Goal: Task Accomplishment & Management: Use online tool/utility

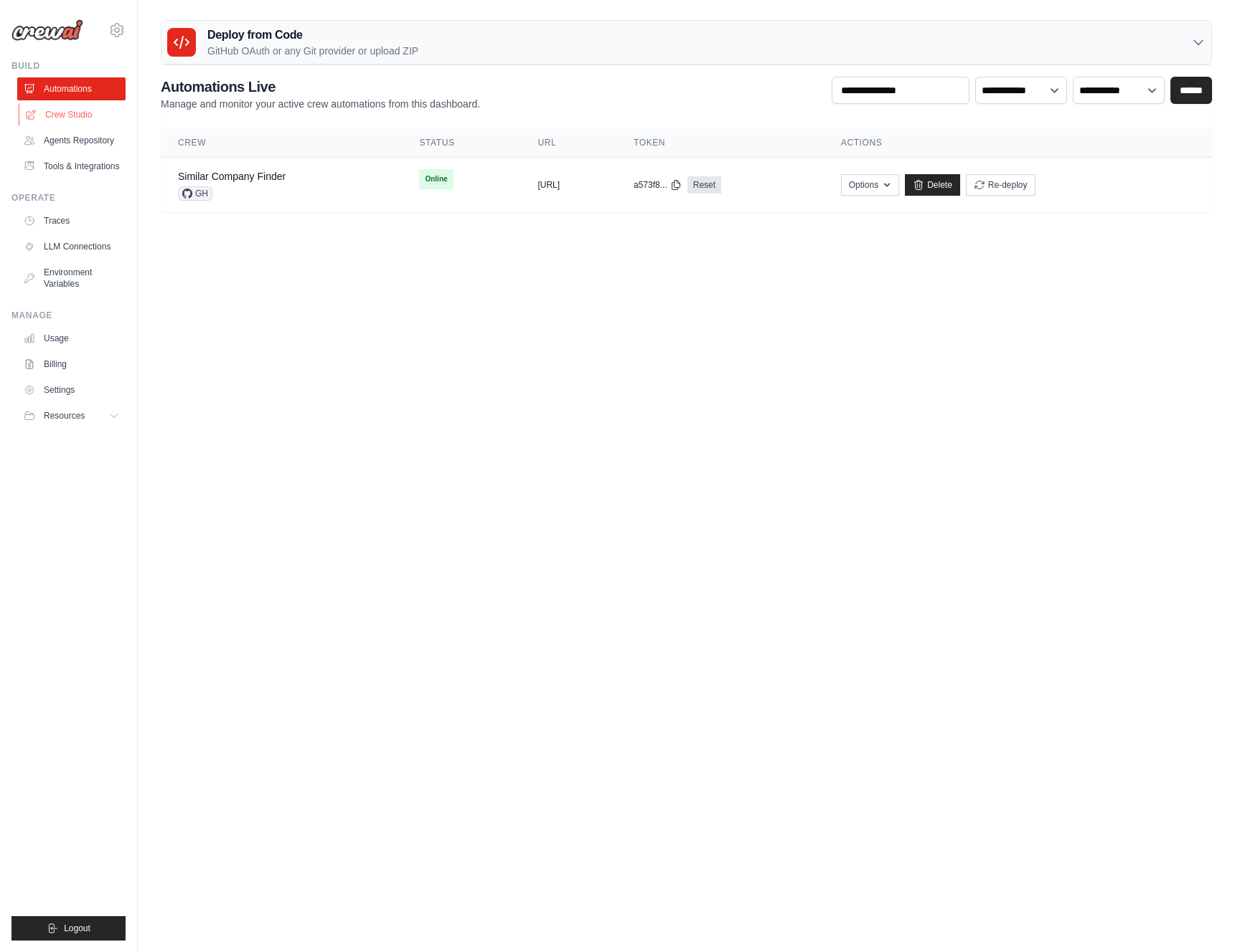
click at [50, 111] on link "Crew Studio" at bounding box center [73, 115] width 108 height 23
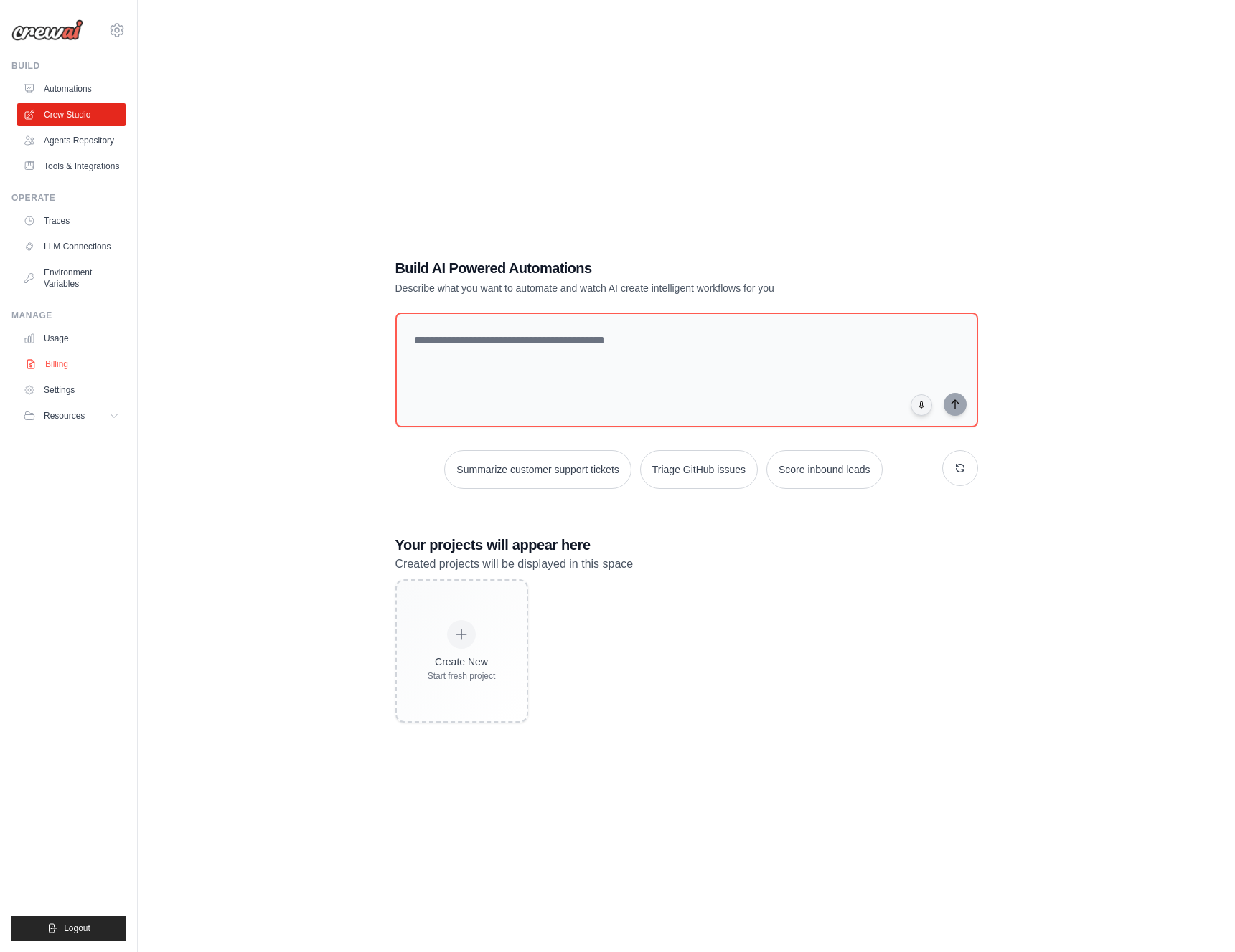
click at [69, 369] on link "Billing" at bounding box center [73, 365] width 108 height 23
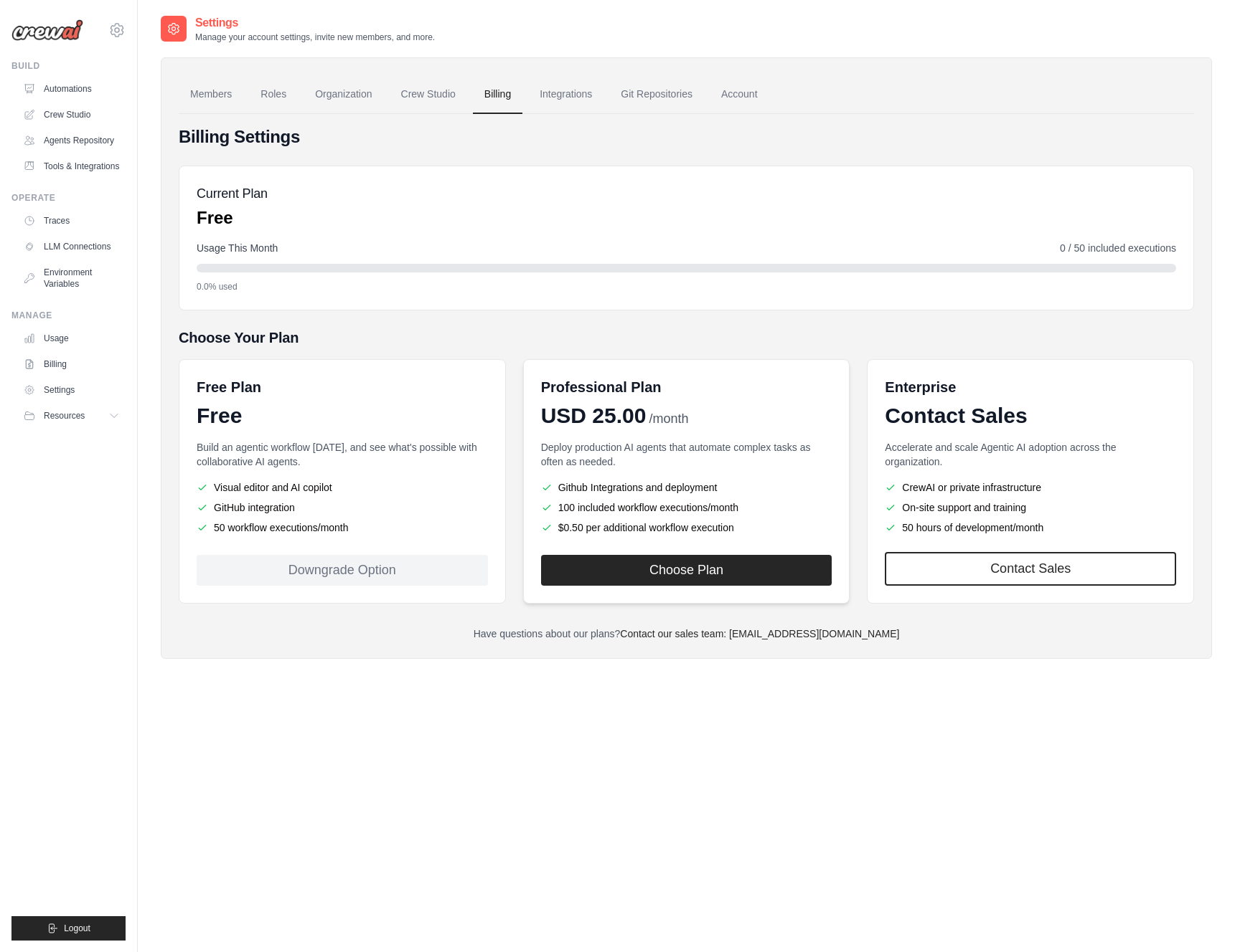
click at [736, 588] on div "Professional Plan USD 25.00 /month Deploy production AI agents that automate co…" at bounding box center [687, 482] width 327 height 245
click at [717, 570] on button "Choose Plan" at bounding box center [687, 569] width 291 height 31
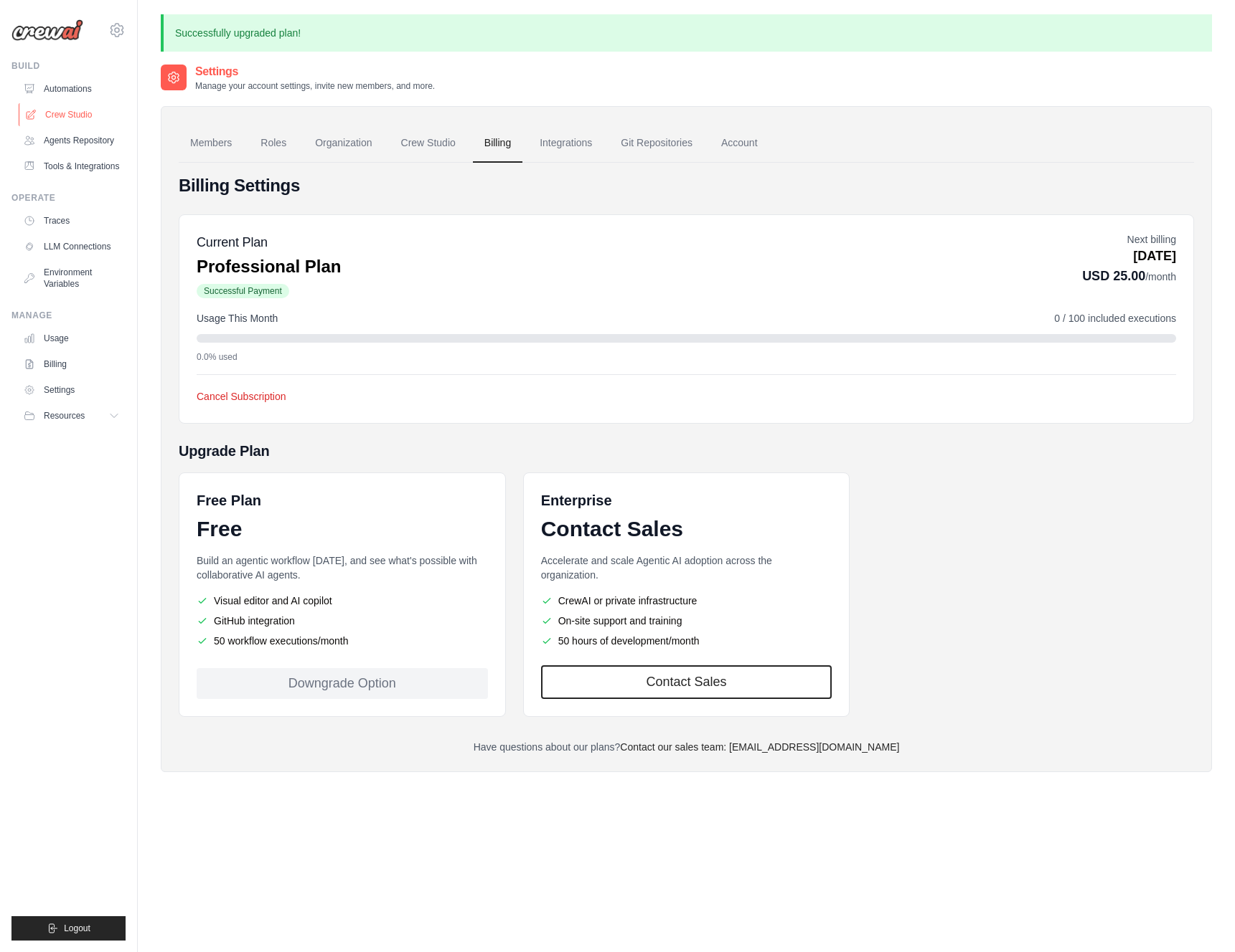
click at [91, 112] on link "Crew Studio" at bounding box center [73, 115] width 108 height 23
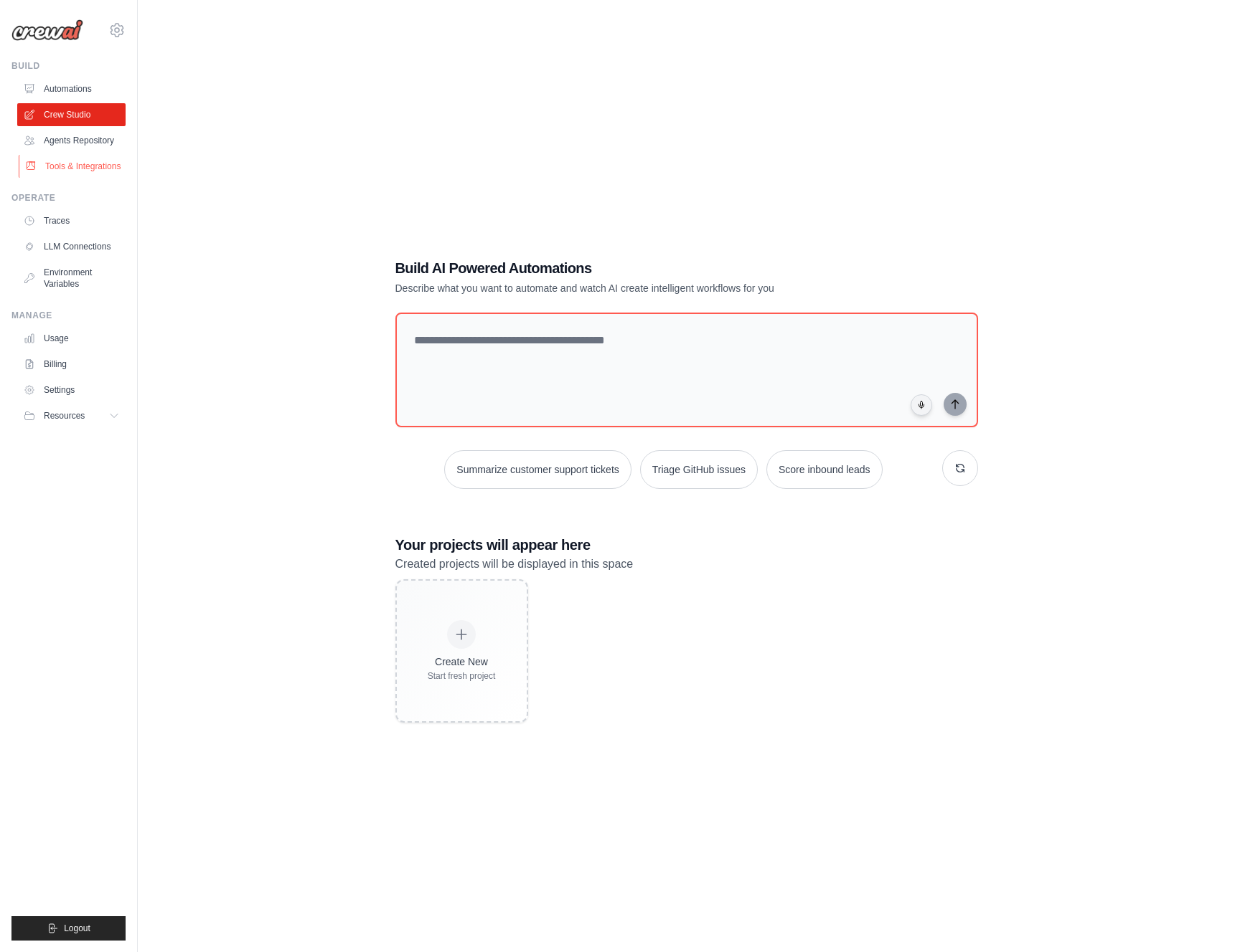
click at [86, 171] on link "Tools & Integrations" at bounding box center [73, 166] width 108 height 23
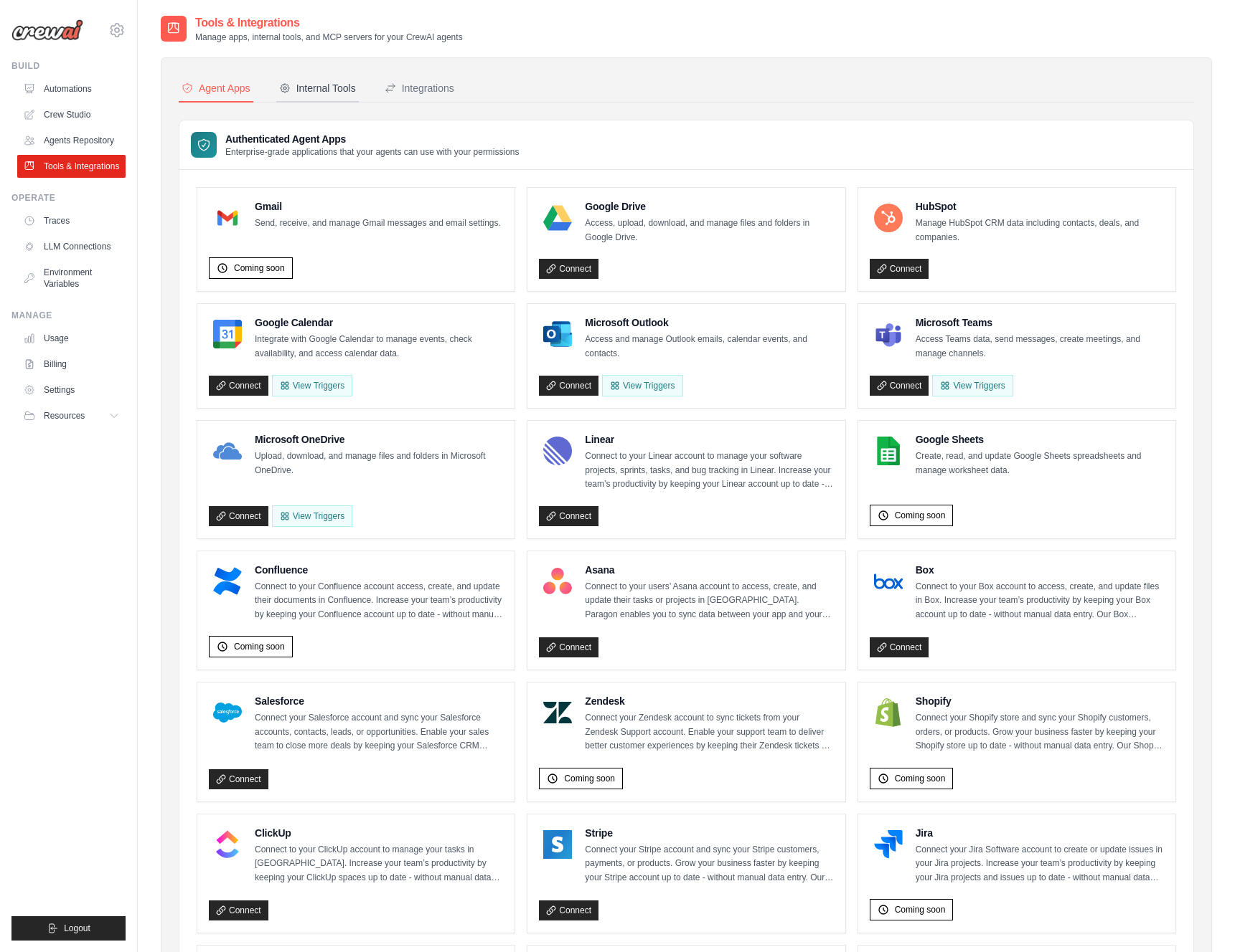
click at [337, 75] on button "Internal Tools" at bounding box center [317, 88] width 82 height 27
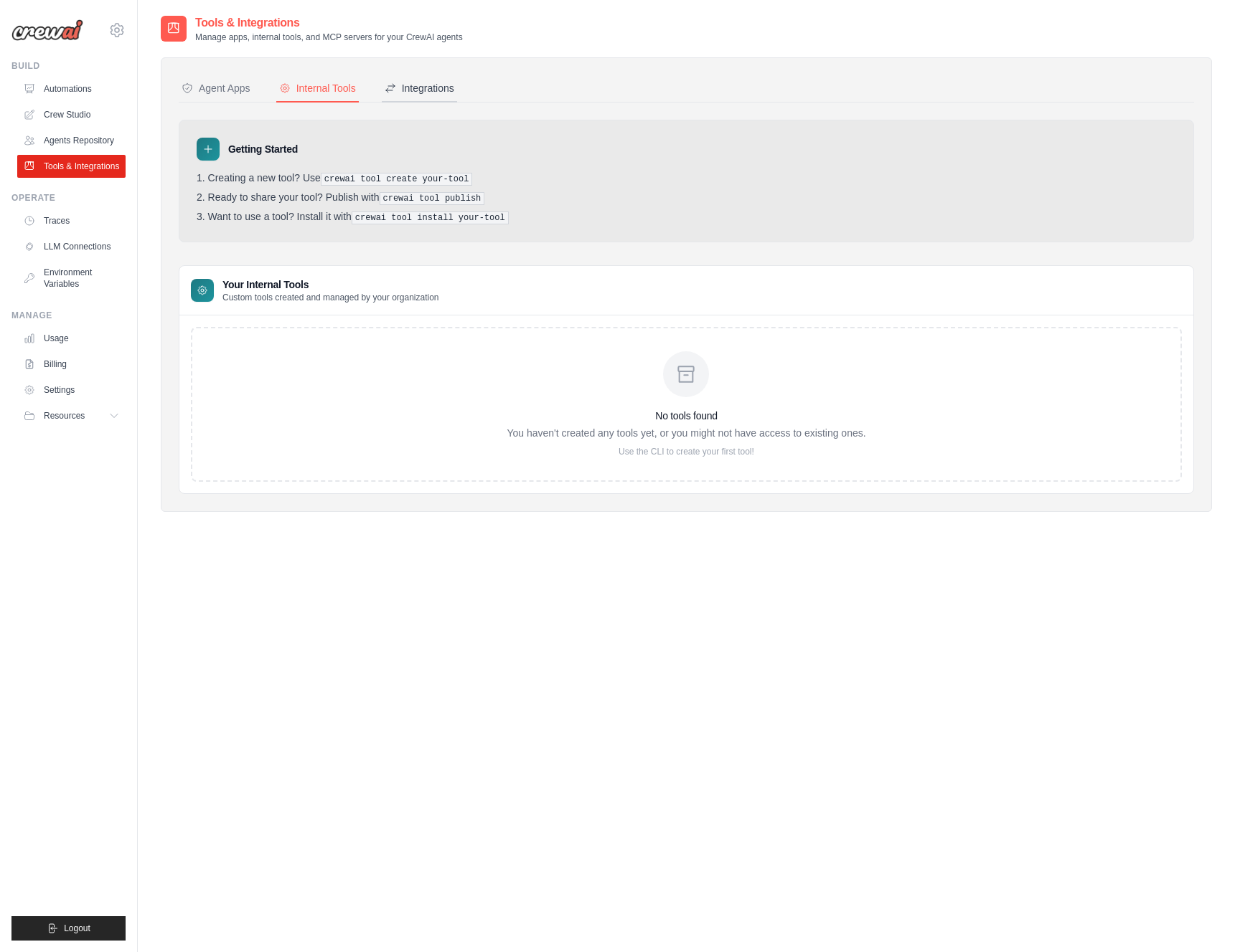
click at [411, 89] on div "Integrations" at bounding box center [420, 88] width 70 height 14
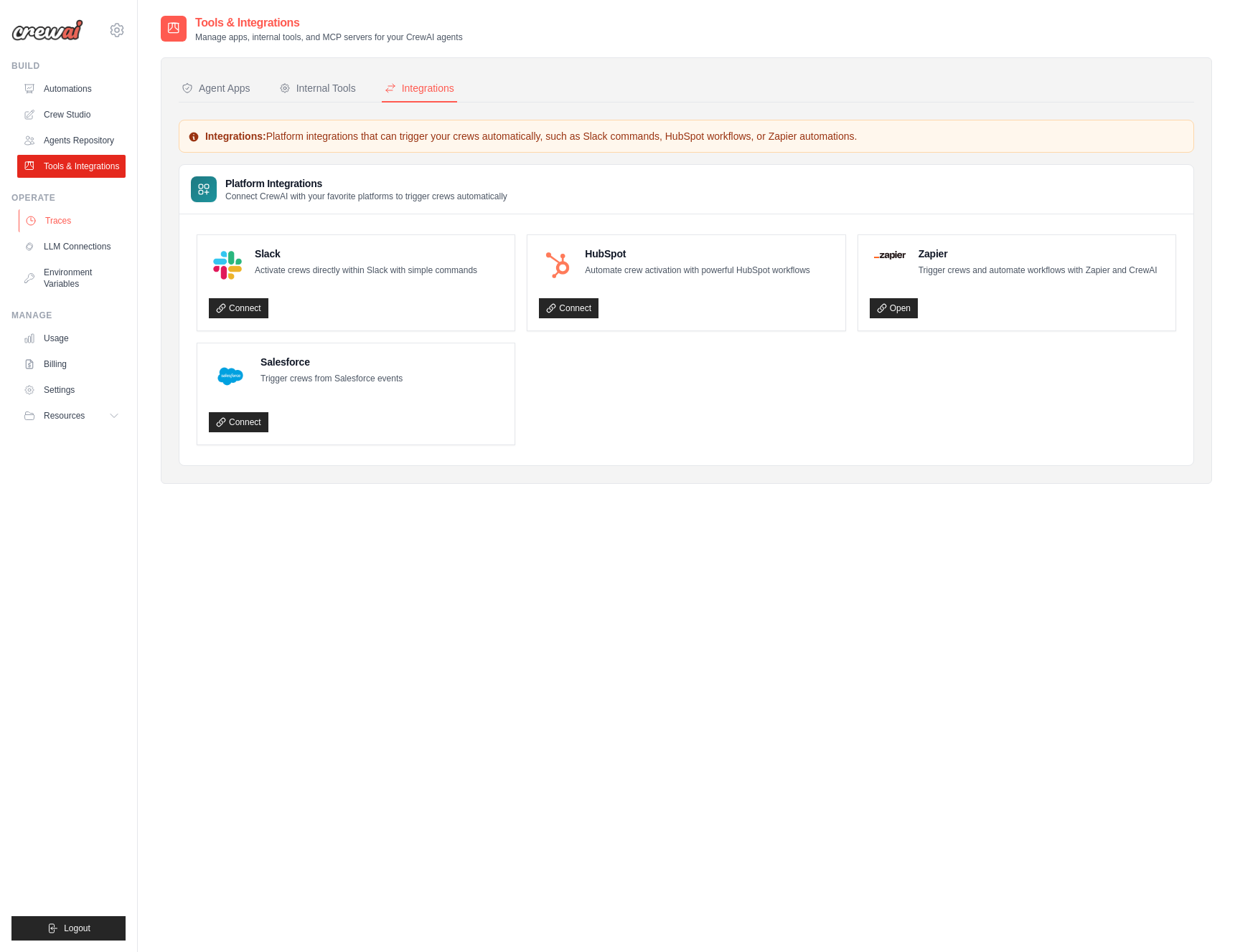
click at [90, 222] on link "Traces" at bounding box center [73, 221] width 108 height 23
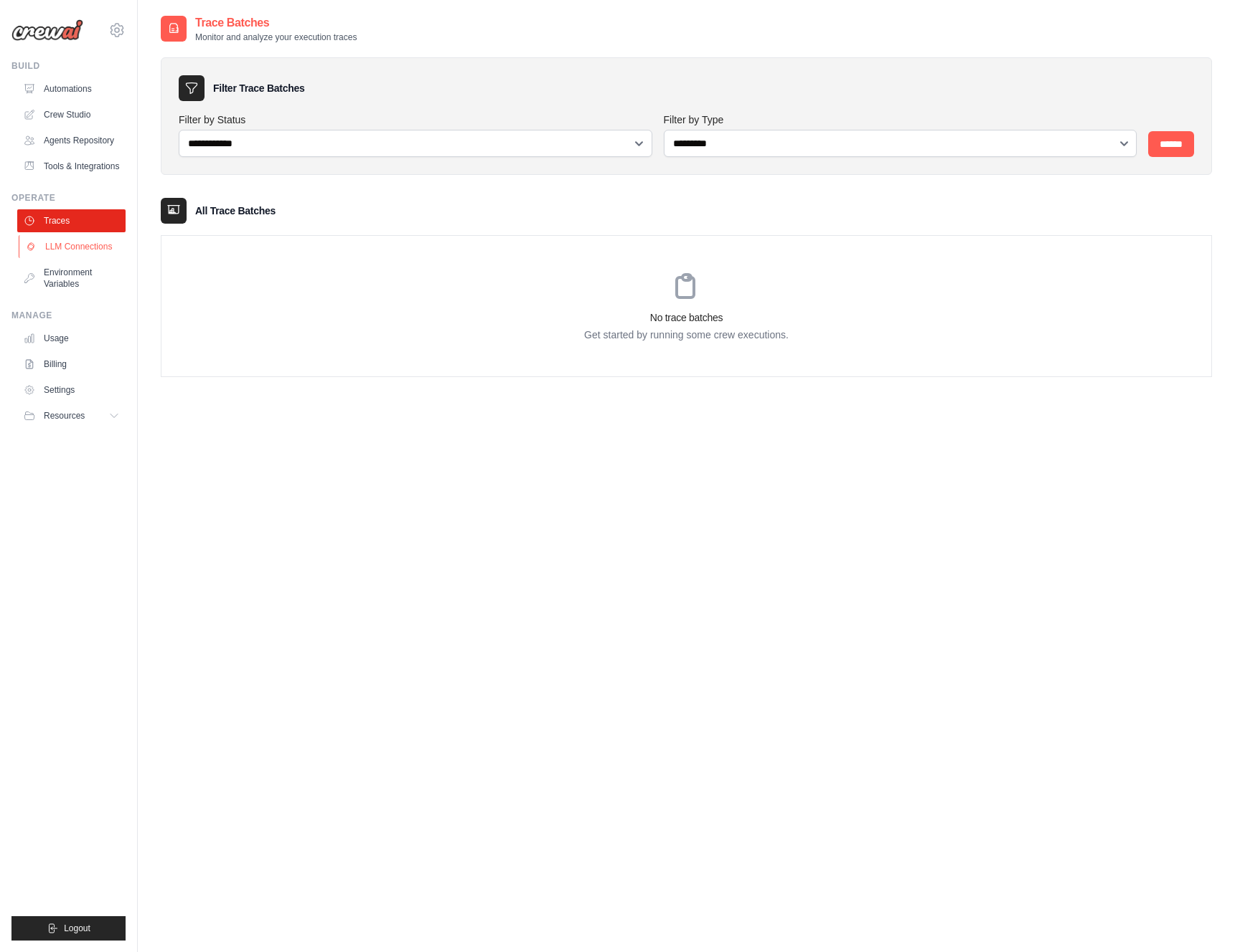
click at [78, 256] on link "LLM Connections" at bounding box center [73, 247] width 108 height 23
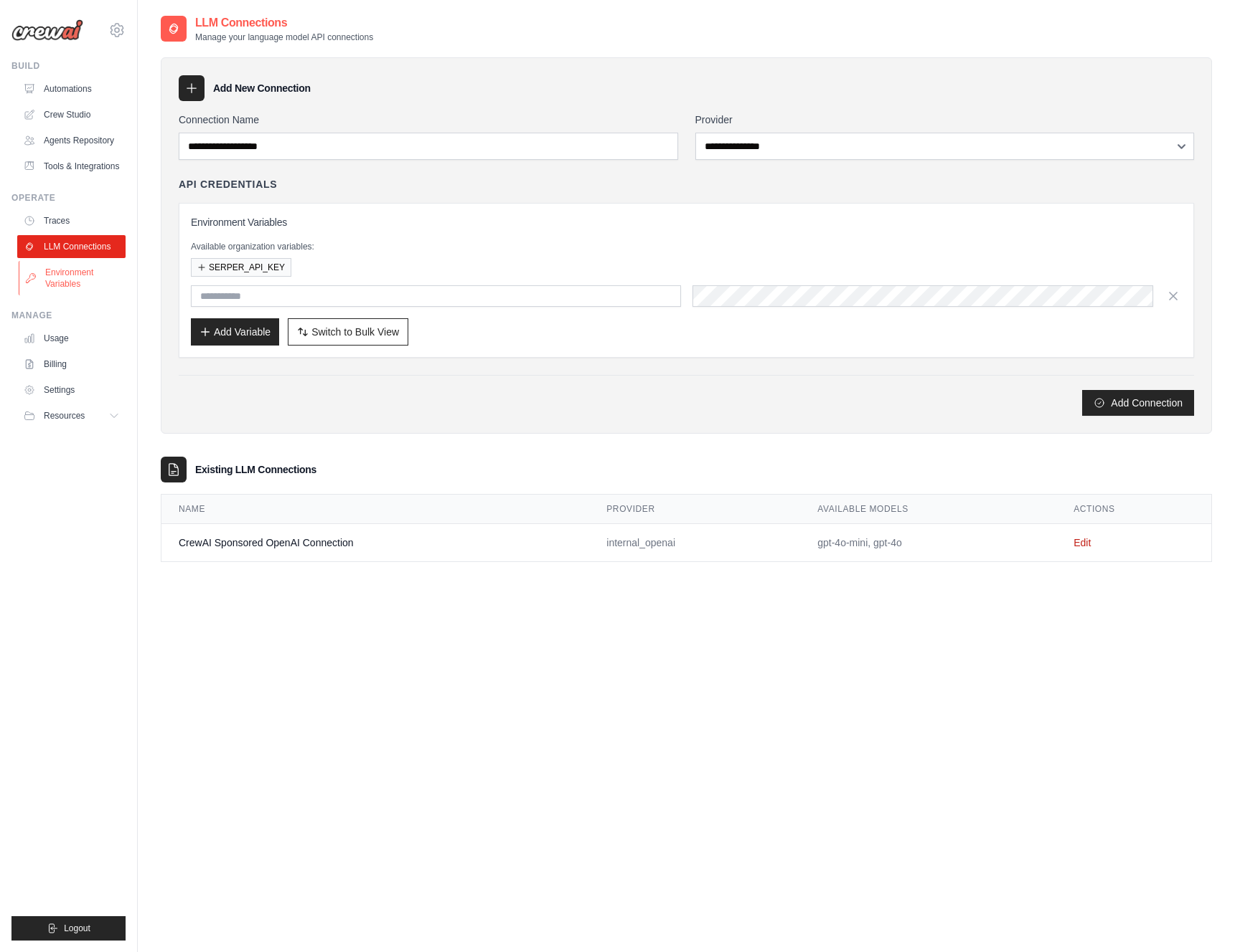
click at [72, 278] on link "Environment Variables" at bounding box center [73, 278] width 108 height 34
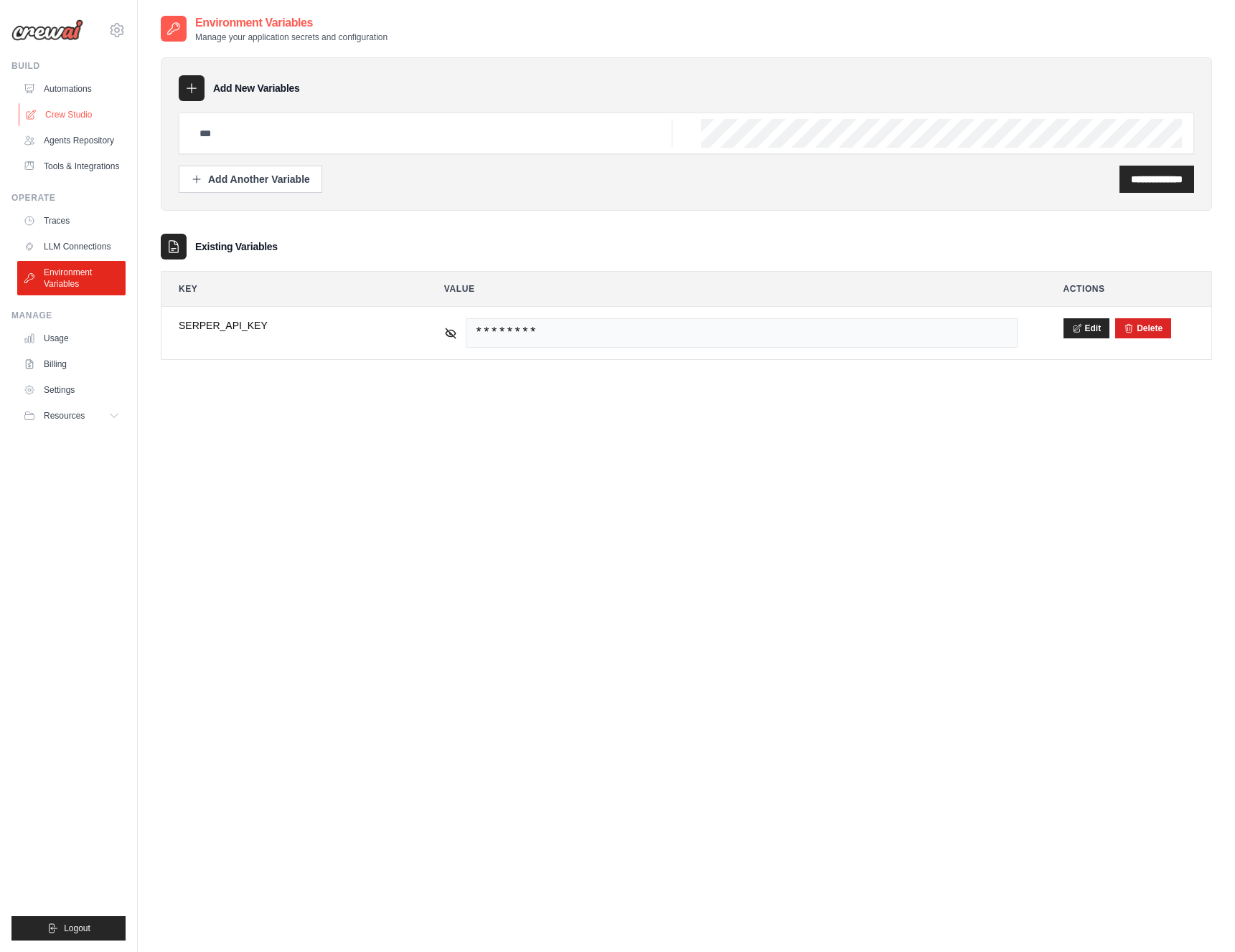
click at [59, 107] on link "Crew Studio" at bounding box center [73, 115] width 108 height 23
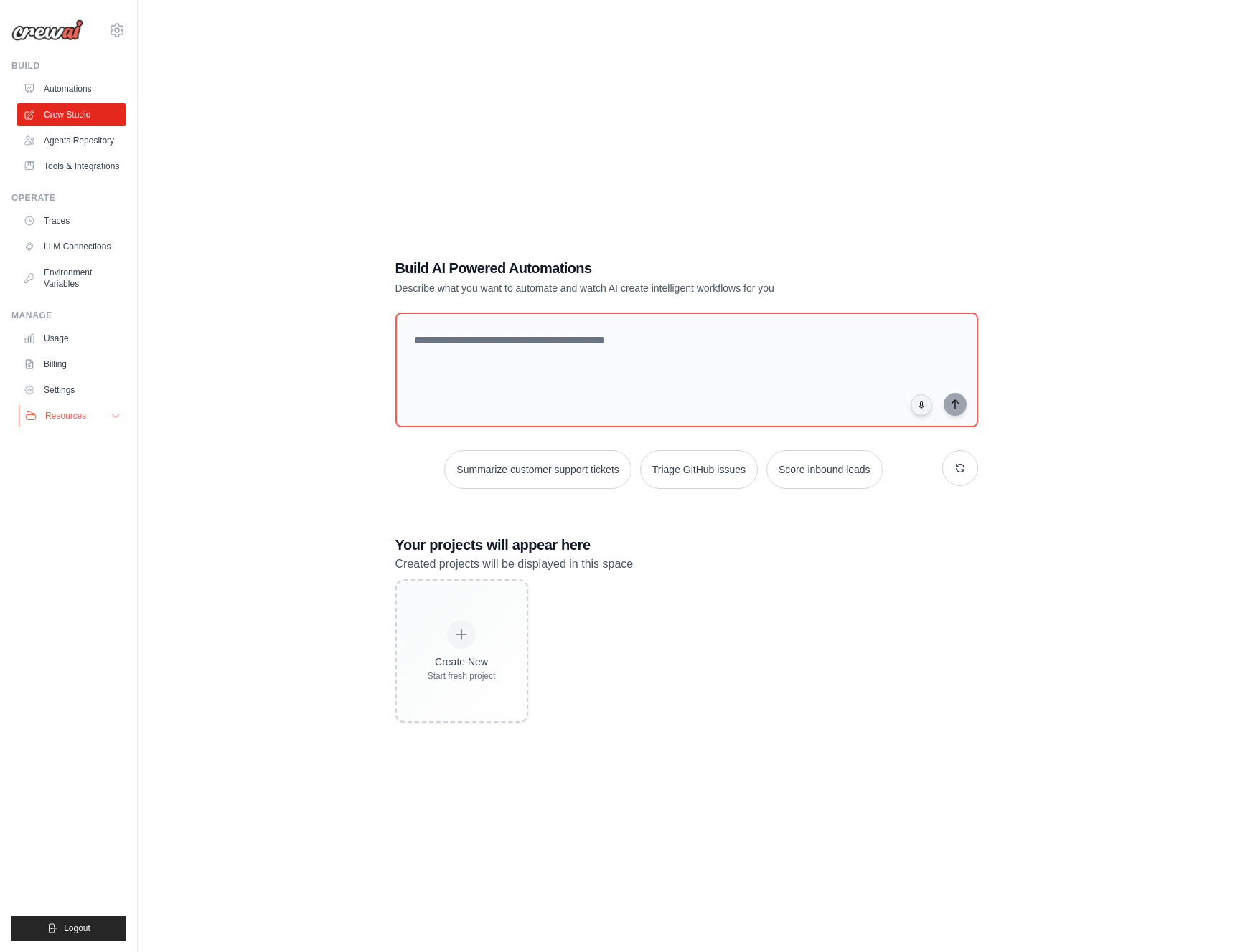
click at [106, 405] on button "Resources" at bounding box center [73, 416] width 108 height 23
click at [78, 89] on link "Automations" at bounding box center [73, 89] width 108 height 23
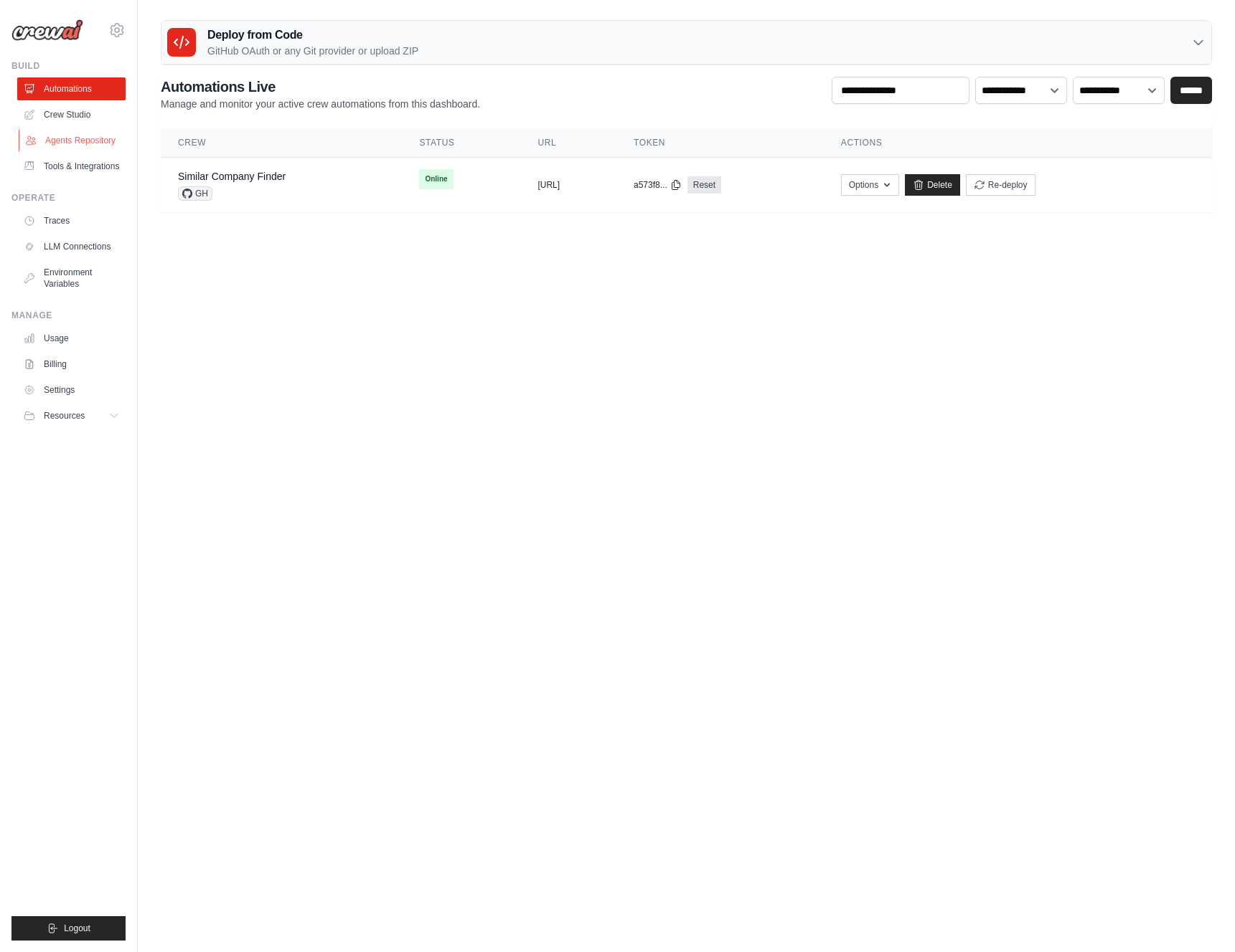
click at [94, 140] on link "Agents Repository" at bounding box center [73, 141] width 108 height 23
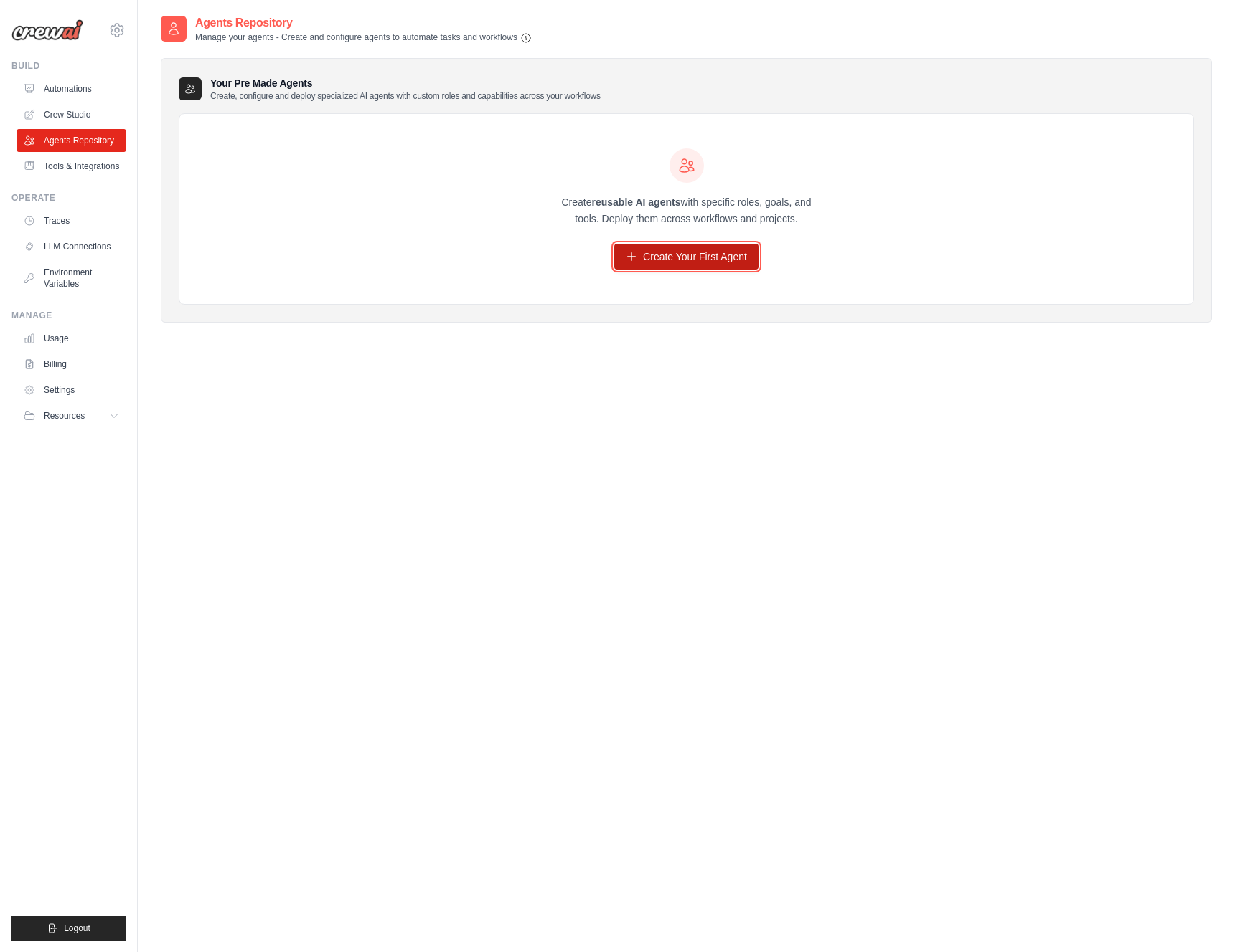
click at [666, 253] on link "Create Your First Agent" at bounding box center [686, 257] width 144 height 26
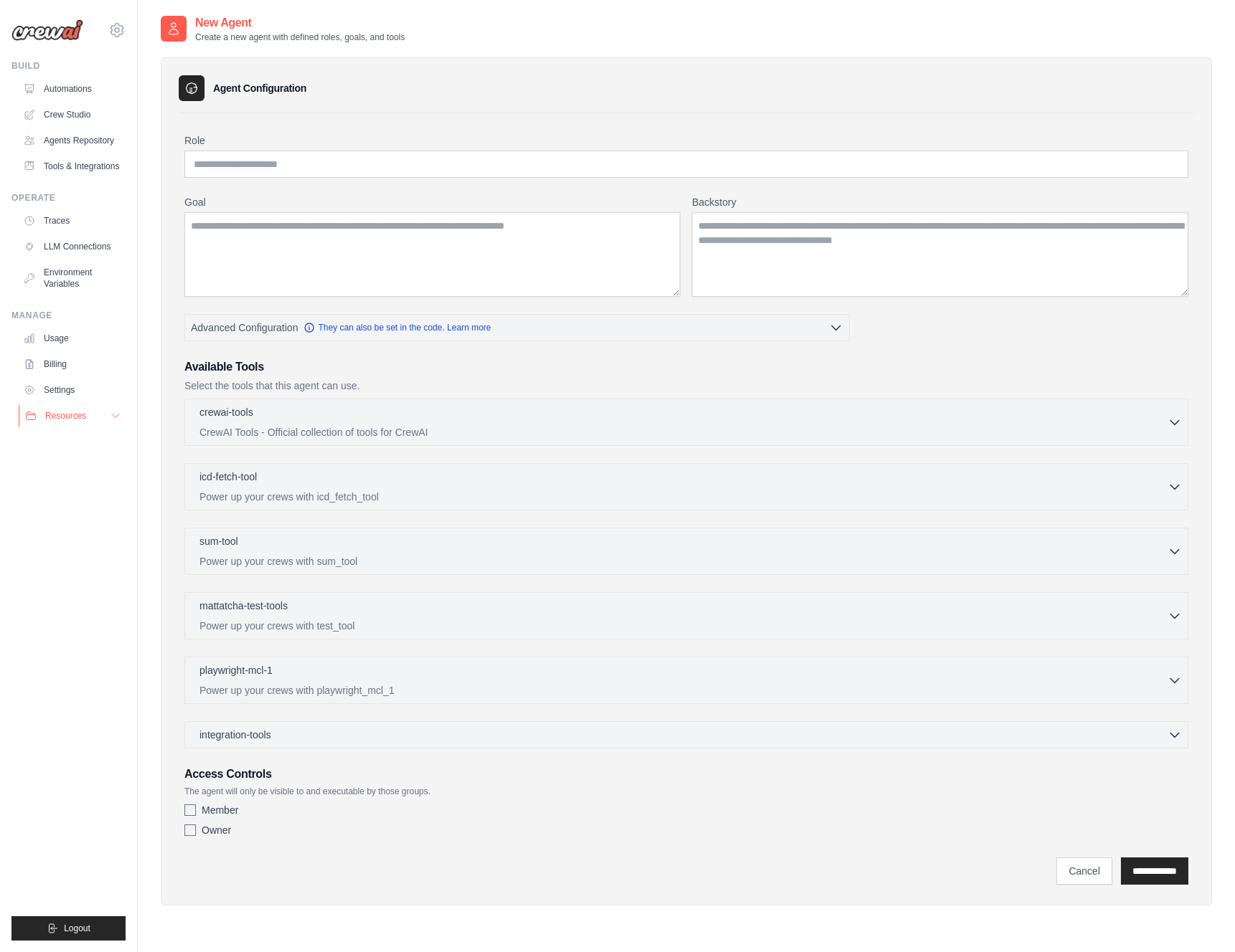
click at [98, 422] on button "Resources" at bounding box center [73, 416] width 108 height 23
click at [84, 443] on span "Documentation" at bounding box center [80, 440] width 58 height 11
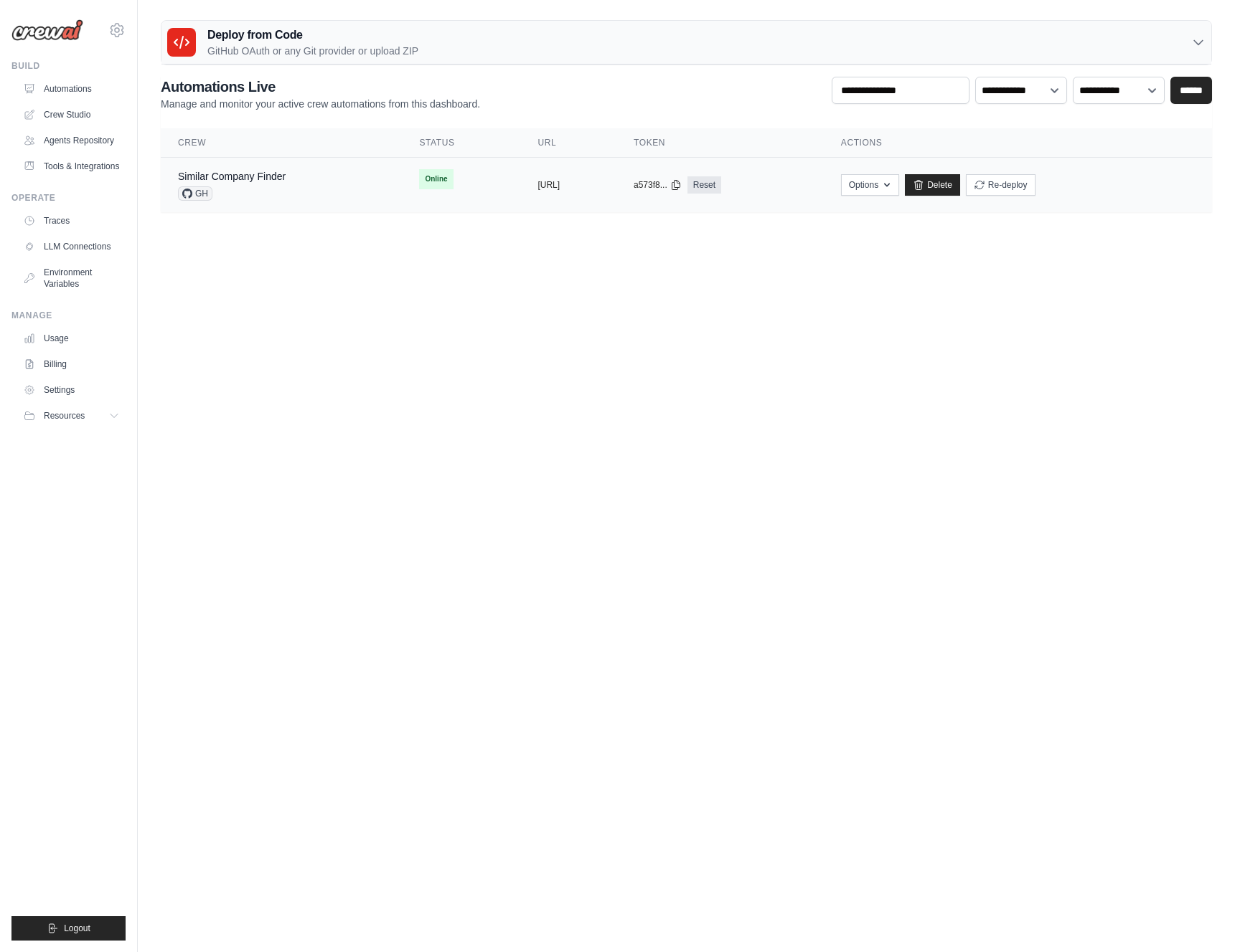
click at [562, 164] on td "copied https://similar-company-finder-6816" at bounding box center [569, 184] width 96 height 55
click at [114, 32] on icon at bounding box center [117, 31] width 17 height 17
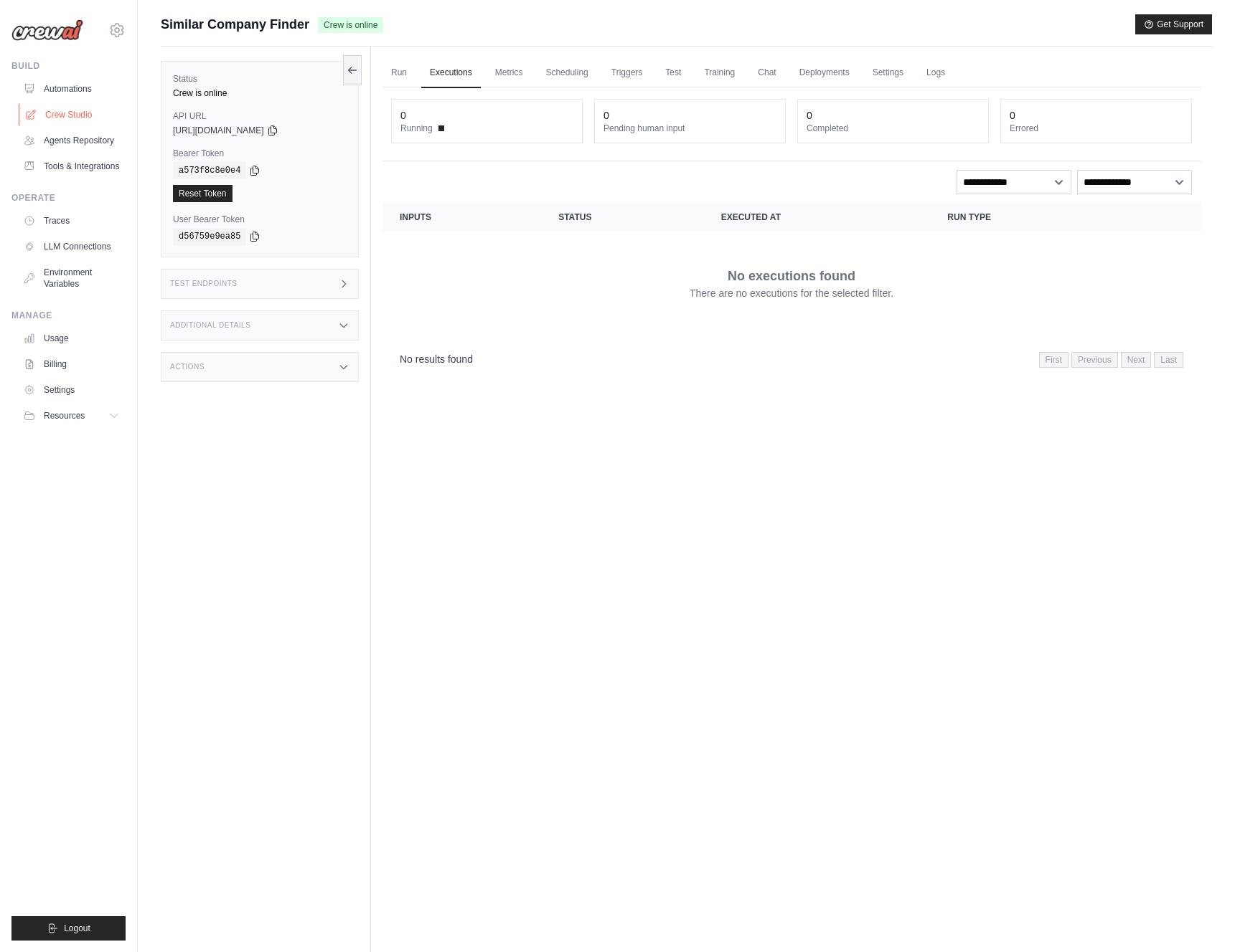
click at [67, 118] on link "Crew Studio" at bounding box center [73, 115] width 108 height 23
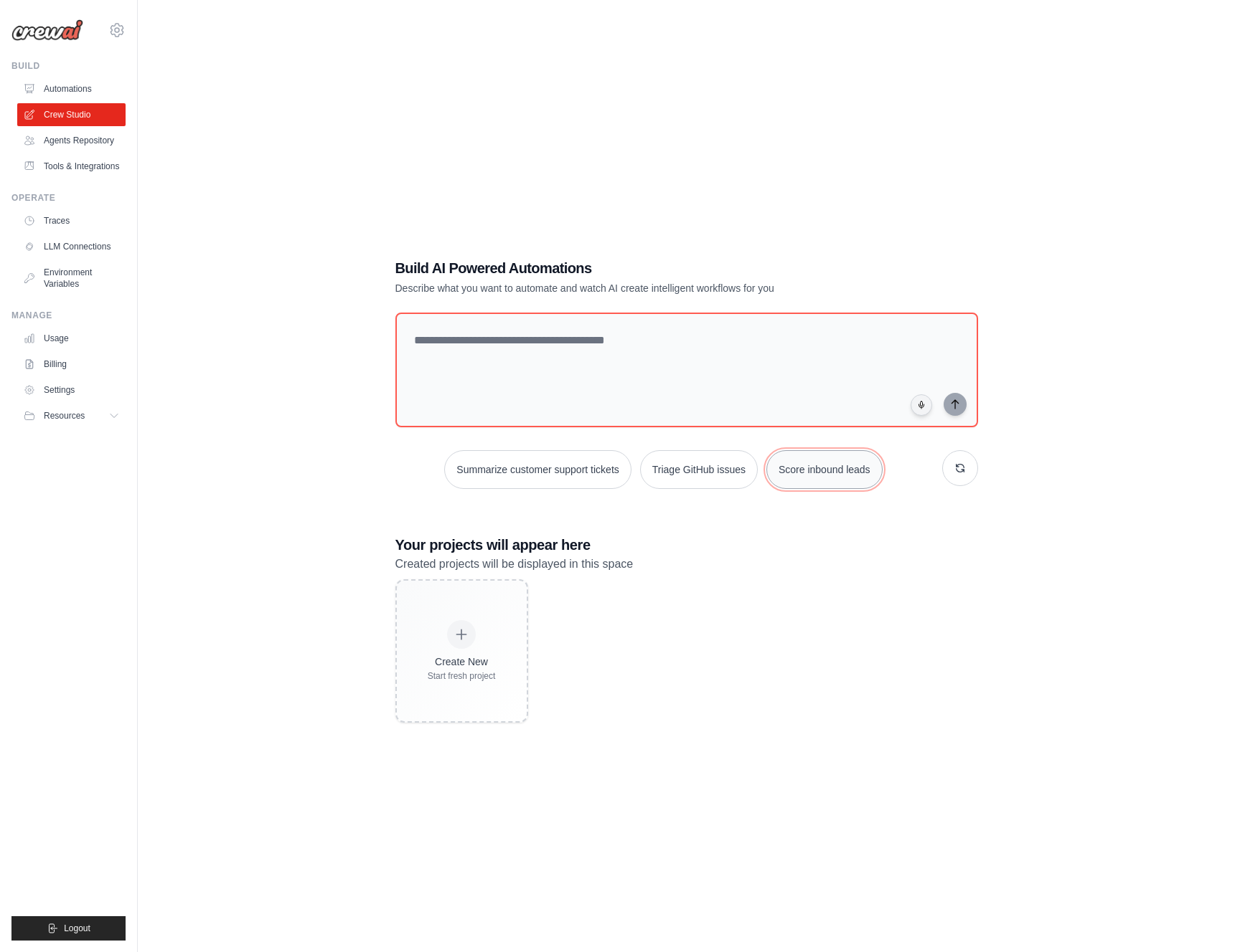
click at [807, 473] on button "Score inbound leads" at bounding box center [824, 469] width 116 height 38
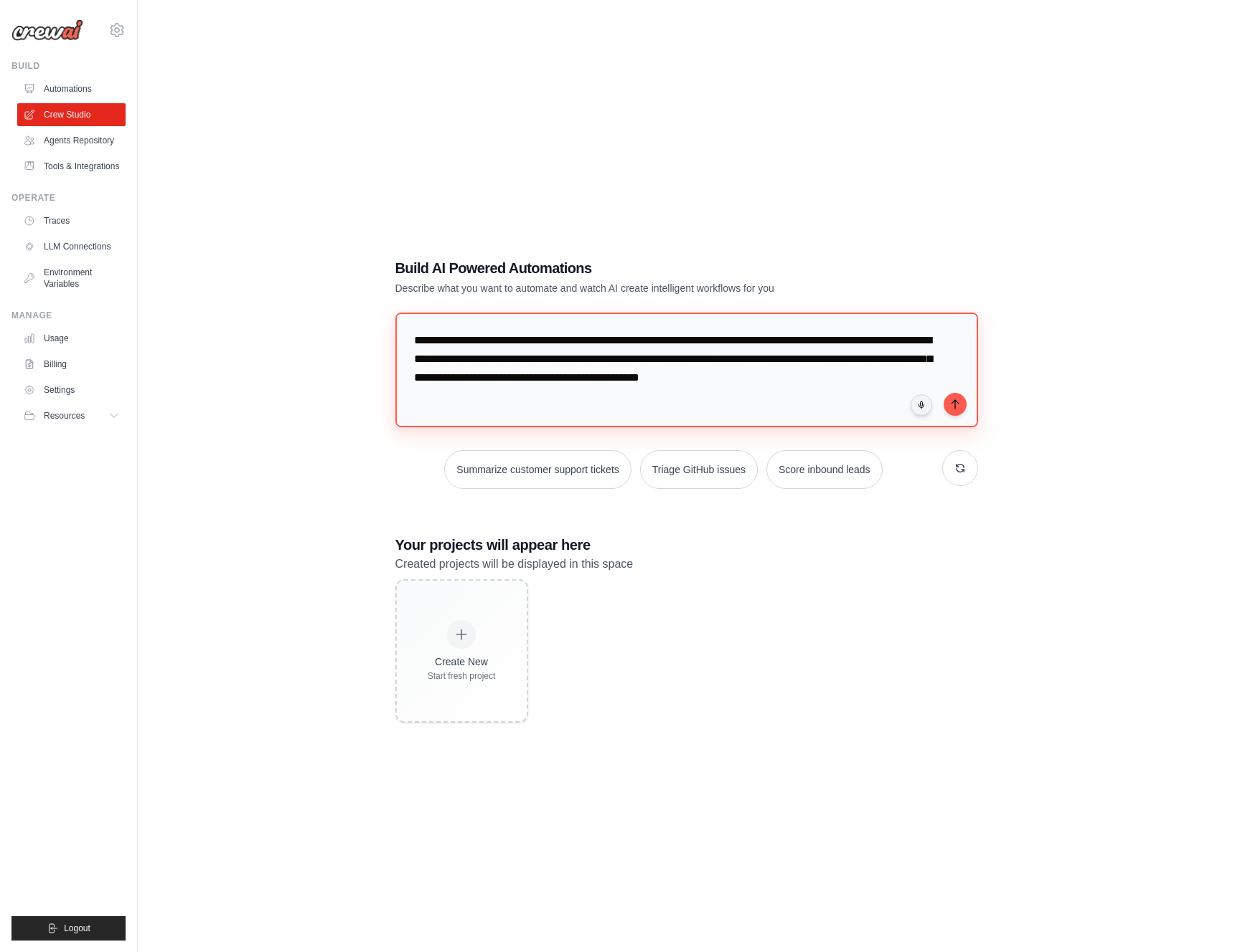
click at [968, 409] on textarea "**********" at bounding box center [687, 370] width 583 height 115
click at [959, 409] on icon "submit" at bounding box center [954, 403] width 11 height 11
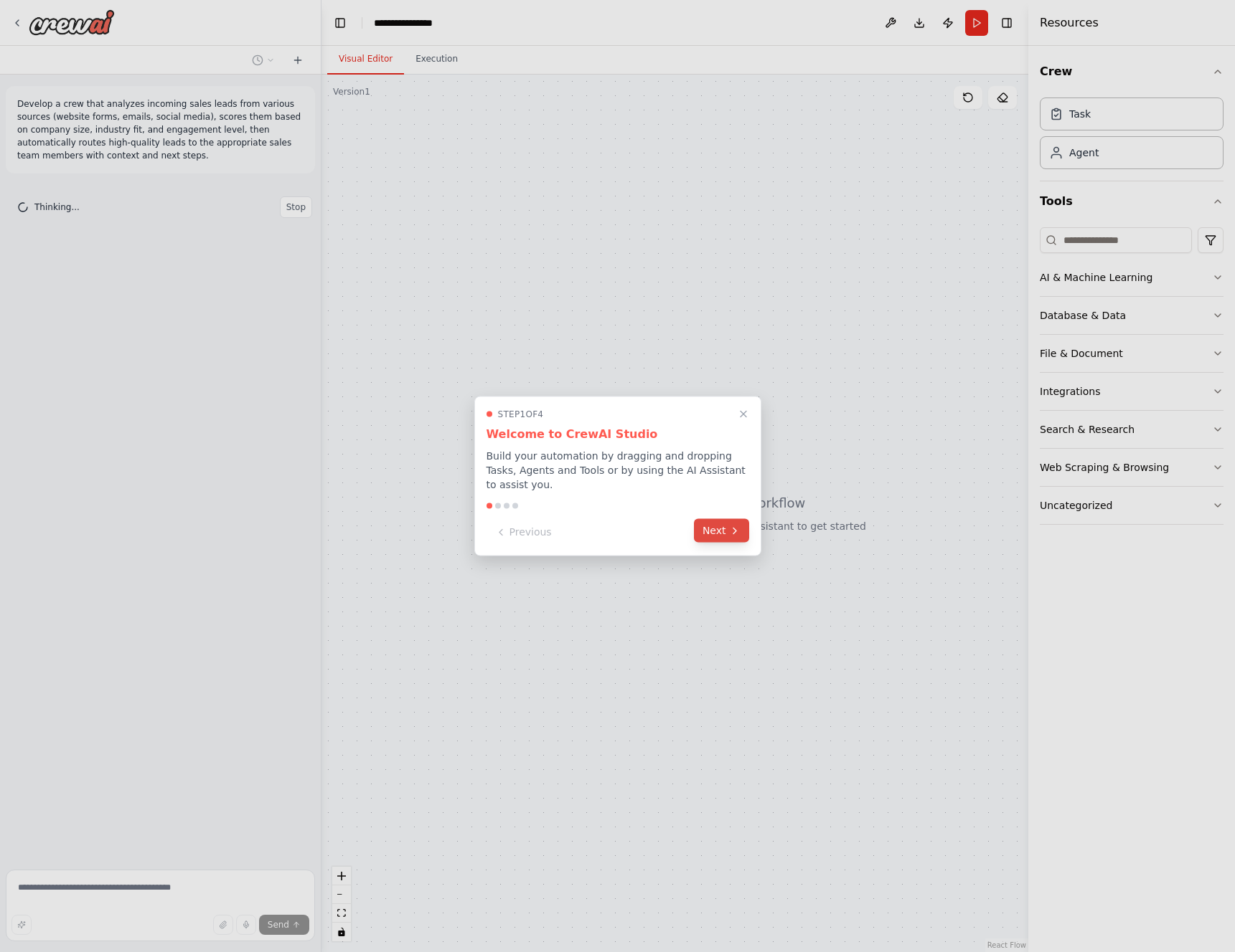
click at [714, 533] on button "Next" at bounding box center [721, 531] width 55 height 24
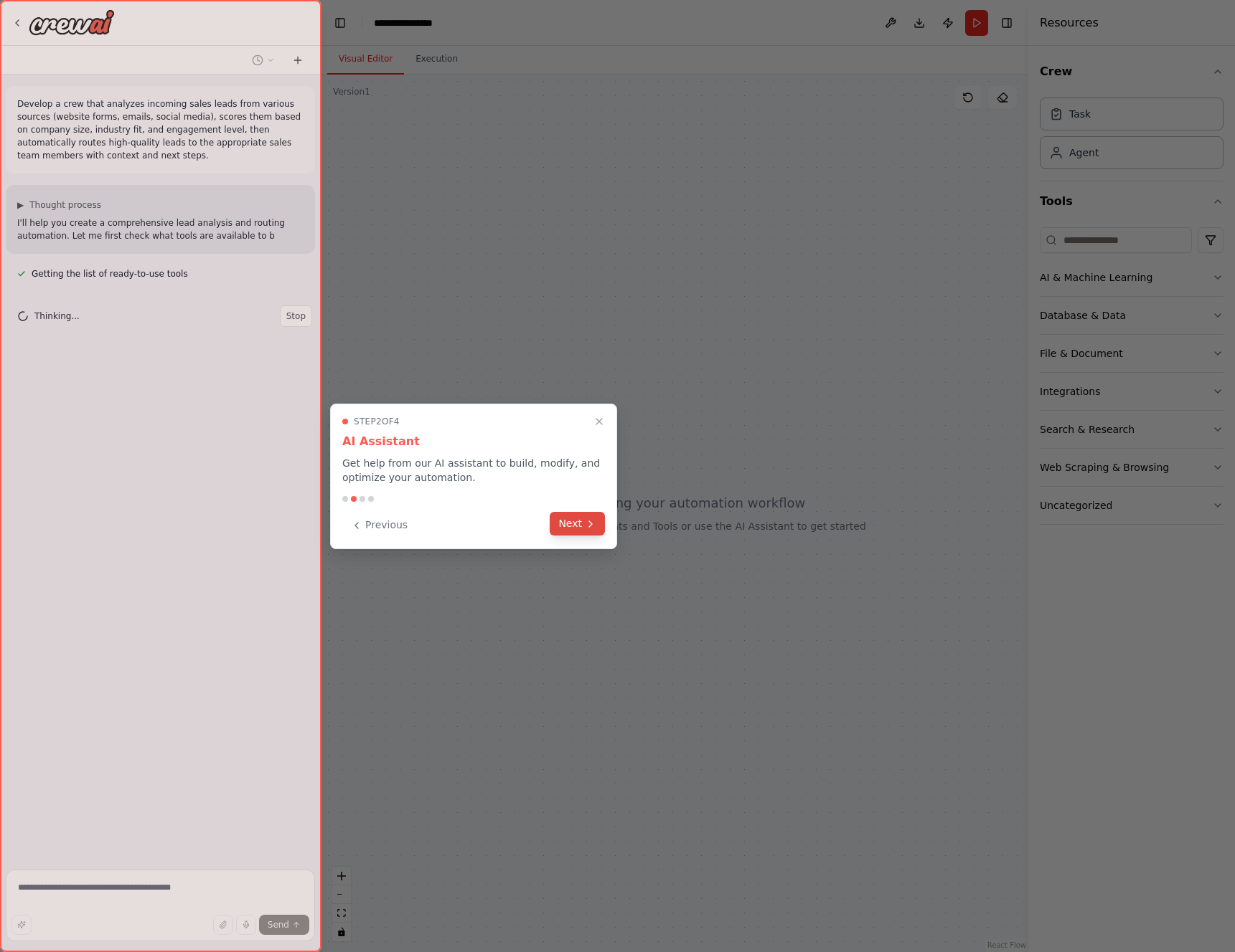
click at [587, 526] on icon at bounding box center [590, 524] width 11 height 11
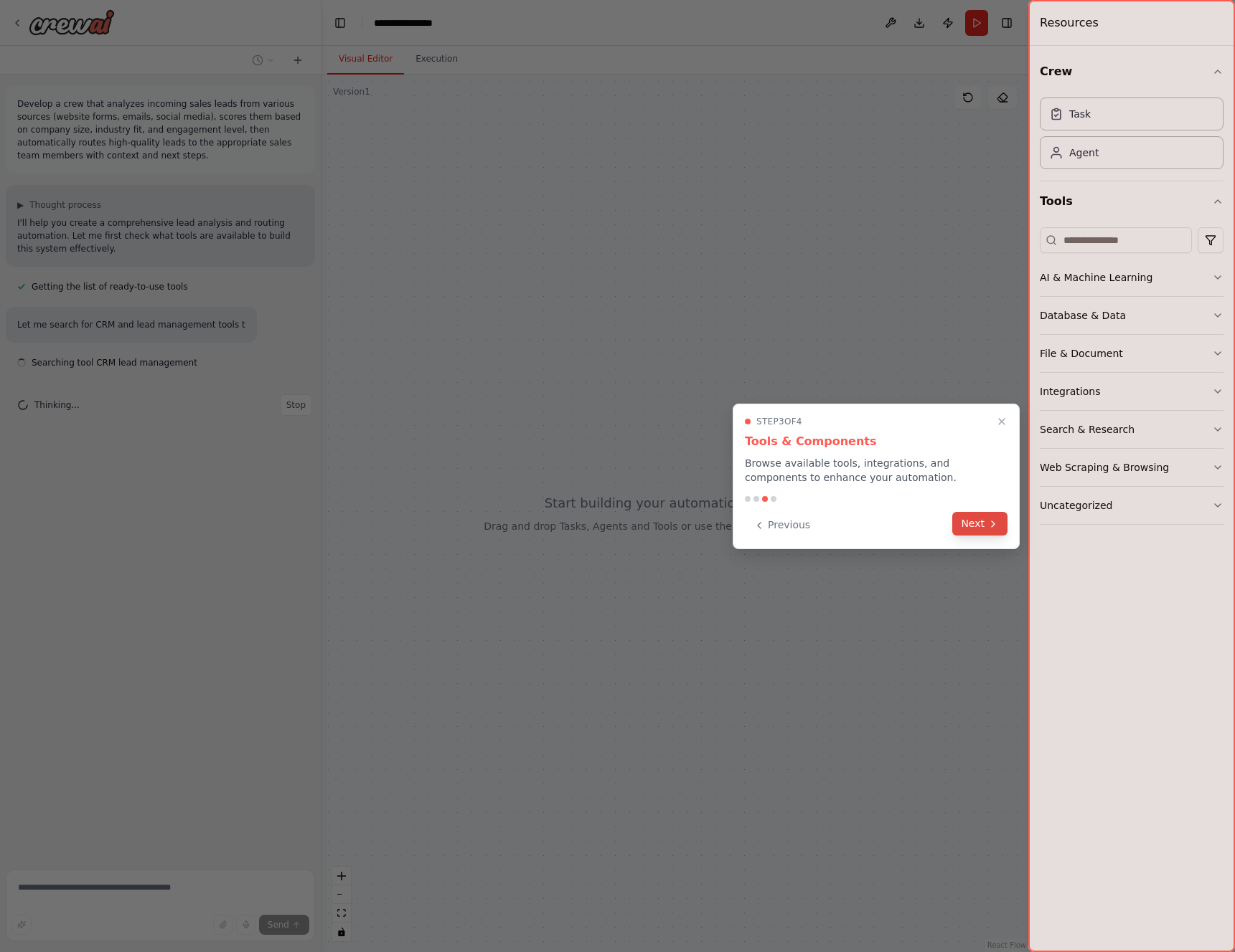
click at [969, 520] on button "Next" at bounding box center [980, 524] width 55 height 24
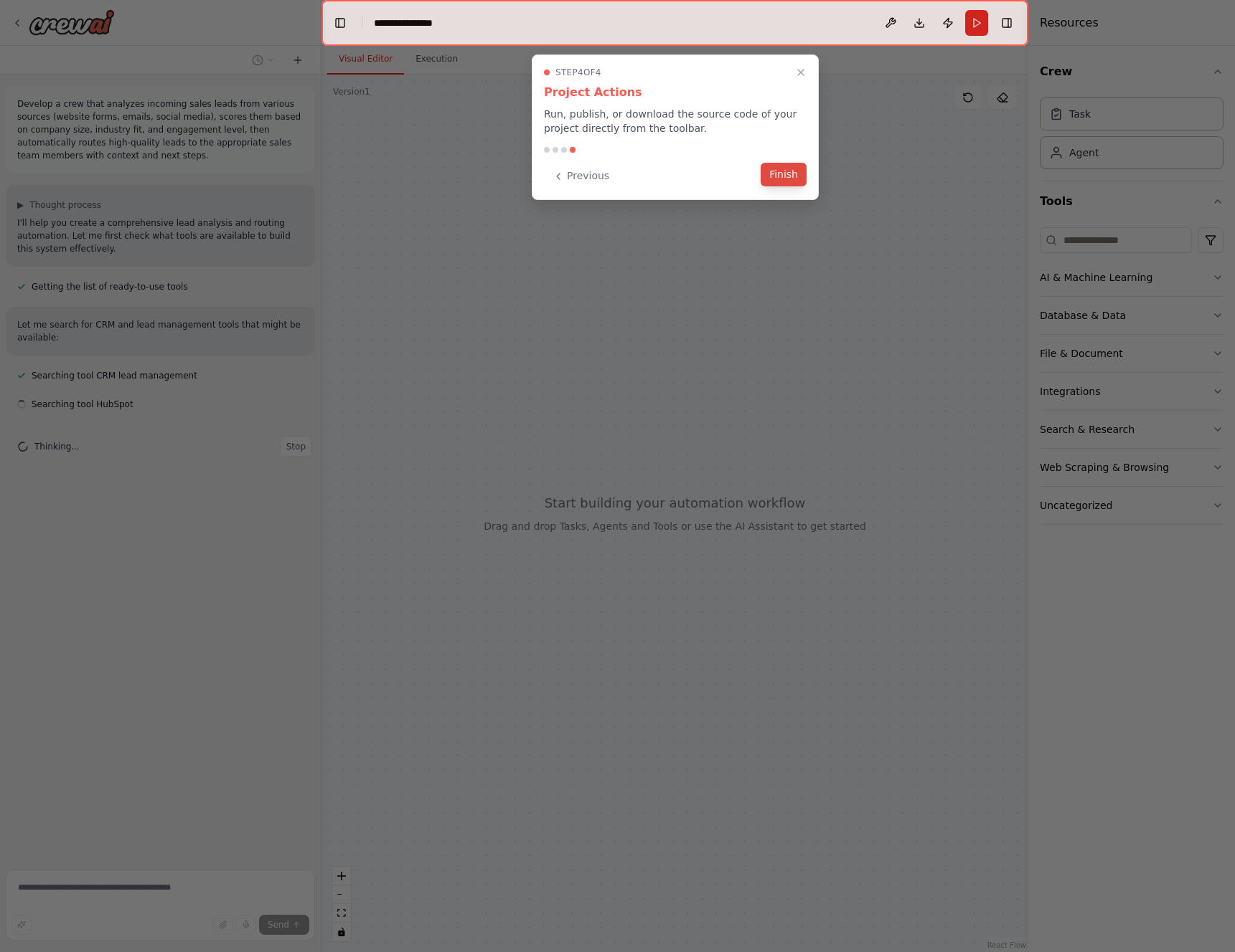
click at [797, 168] on button "Finish" at bounding box center [784, 174] width 46 height 24
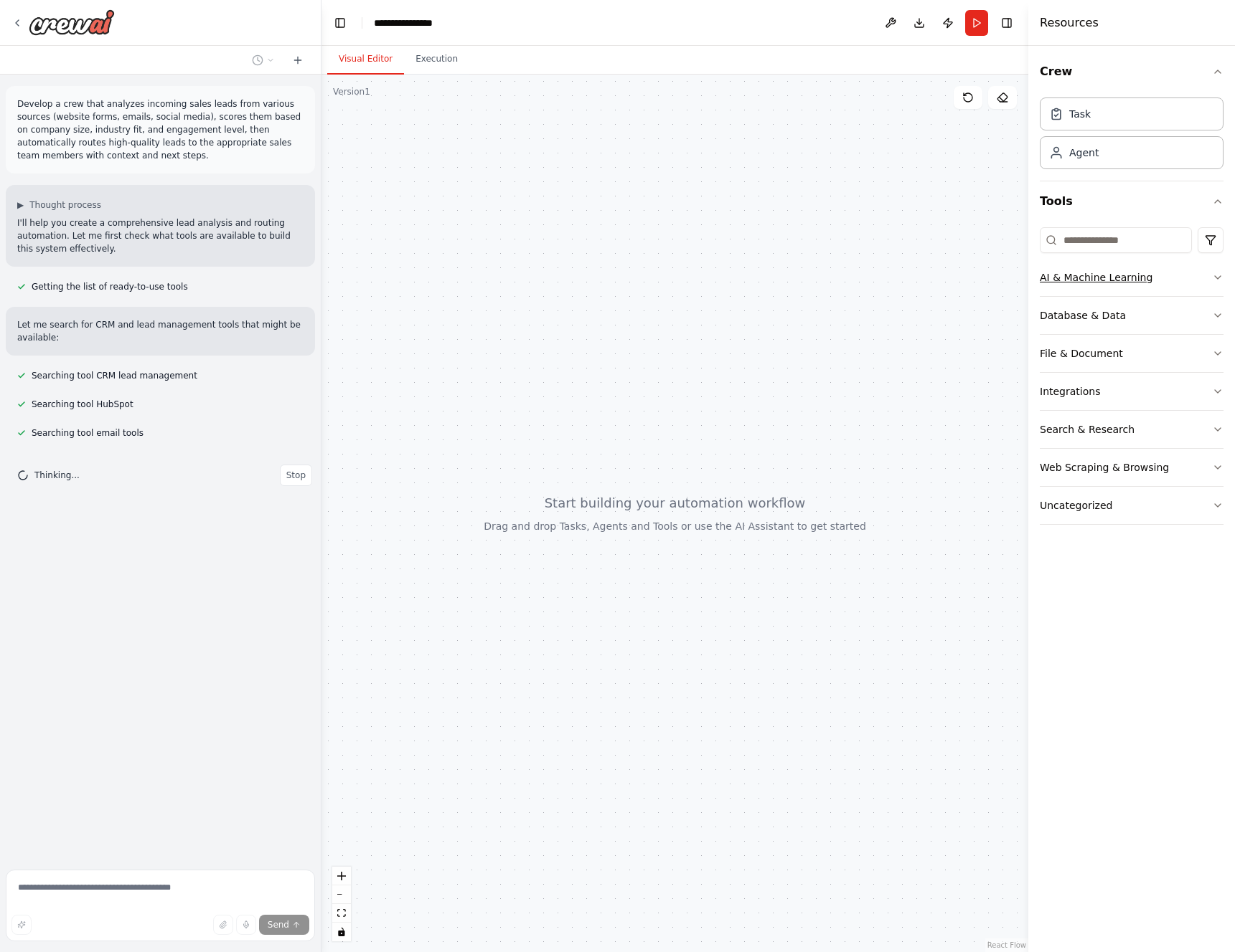
click at [1198, 274] on button "AI & Machine Learning" at bounding box center [1132, 277] width 184 height 38
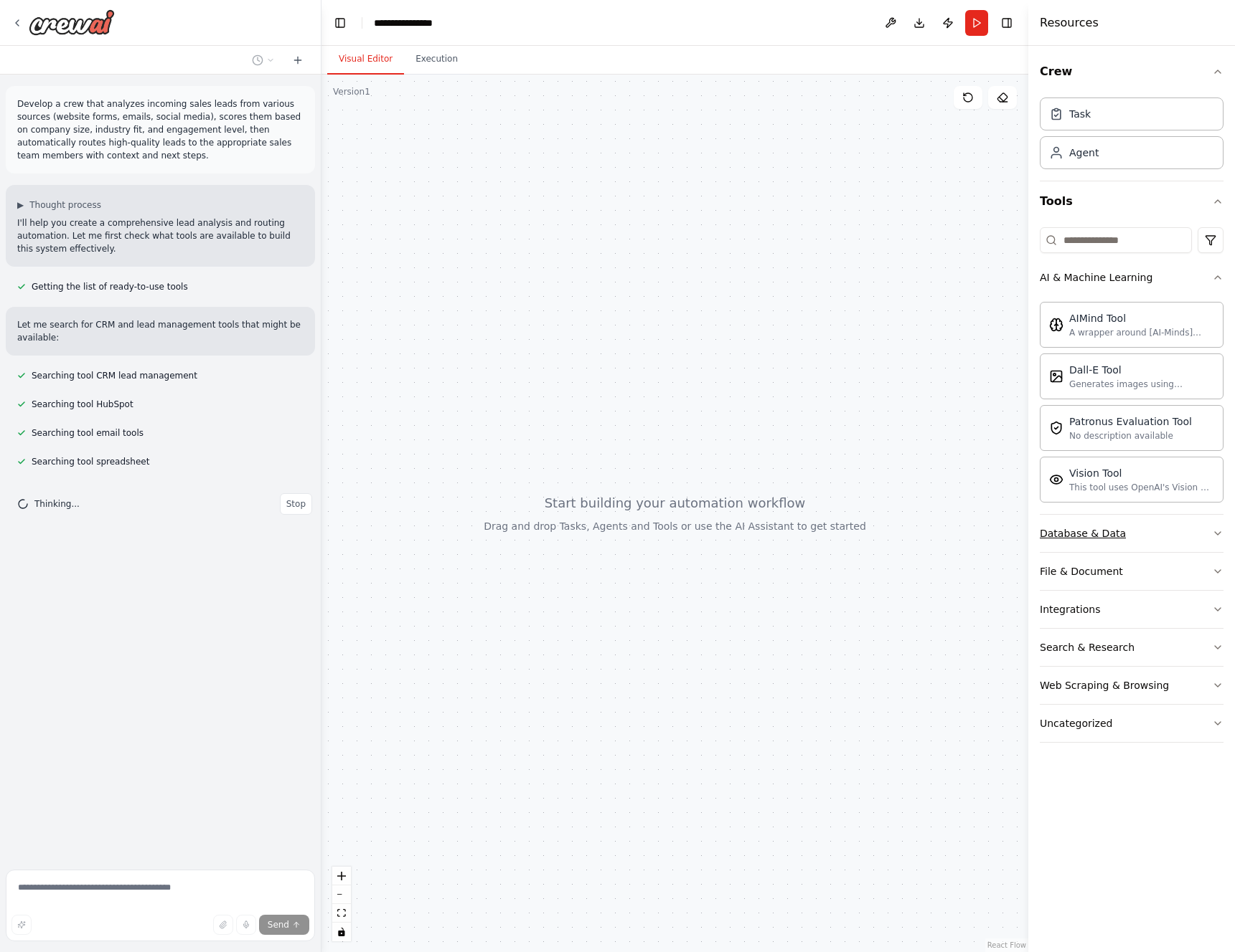
click at [1141, 533] on button "Database & Data" at bounding box center [1132, 533] width 184 height 38
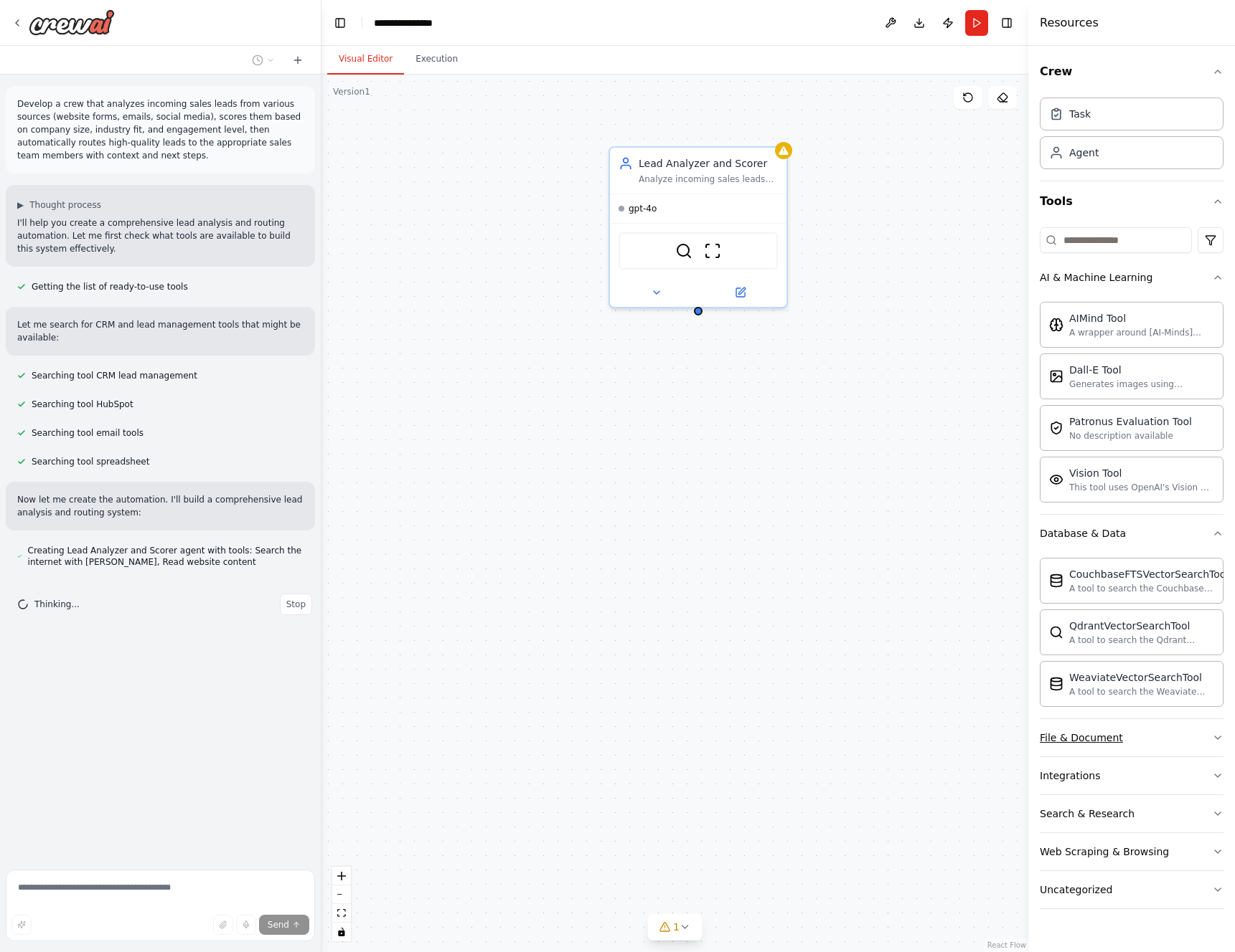
click at [1169, 734] on button "File & Document" at bounding box center [1132, 738] width 184 height 38
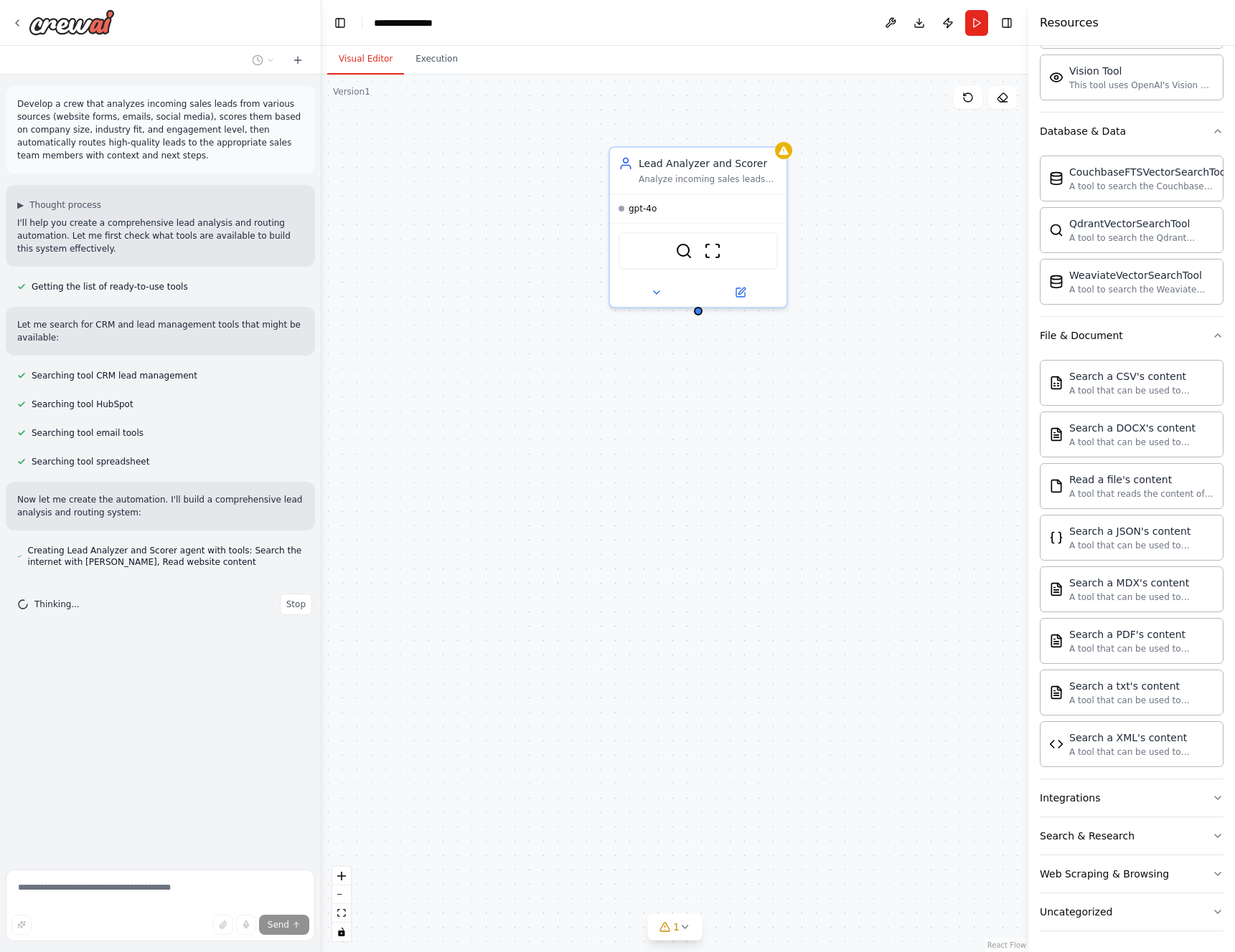
scroll to position [405, 0]
click at [1172, 797] on button "Integrations" at bounding box center [1132, 796] width 184 height 38
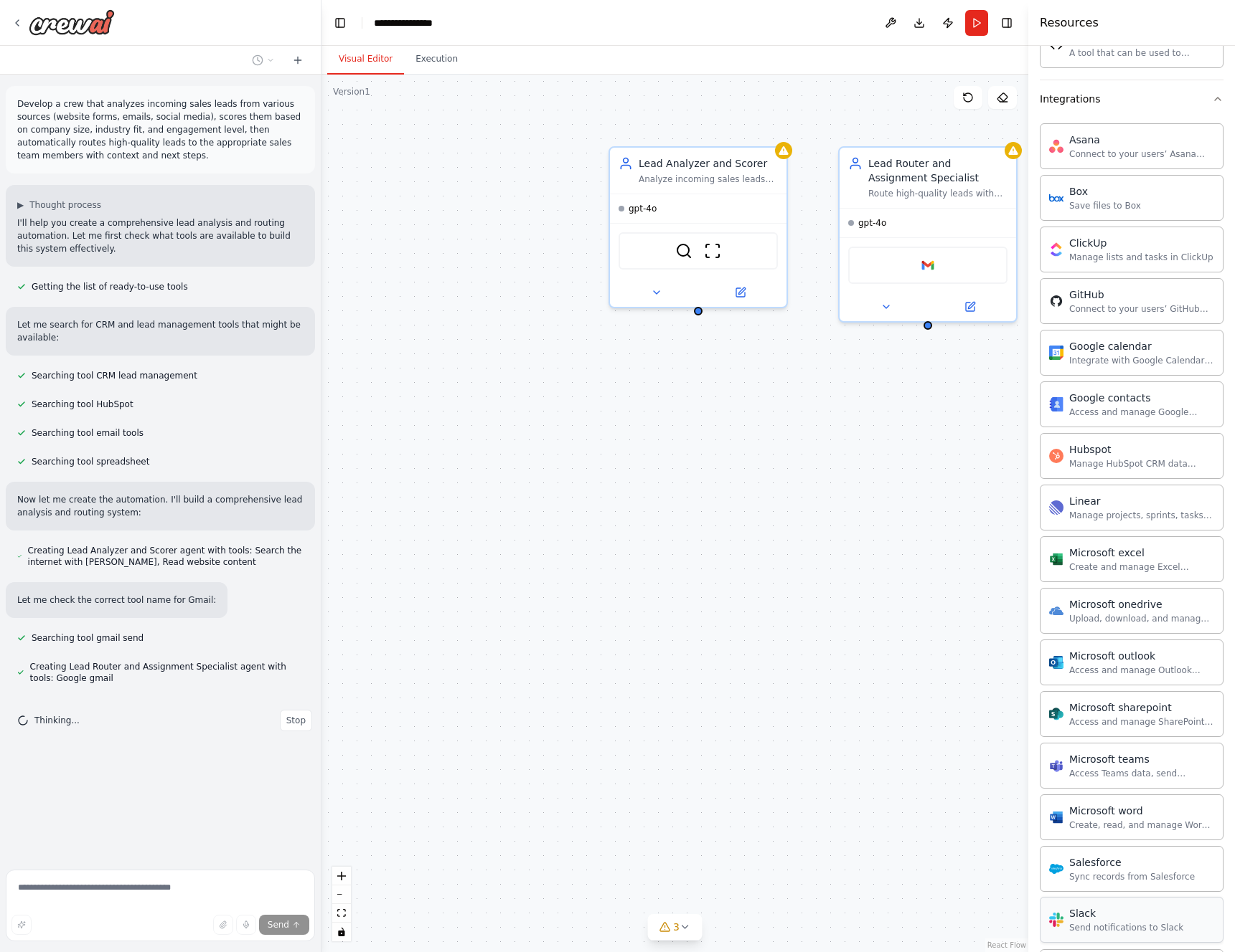
scroll to position [1294, 0]
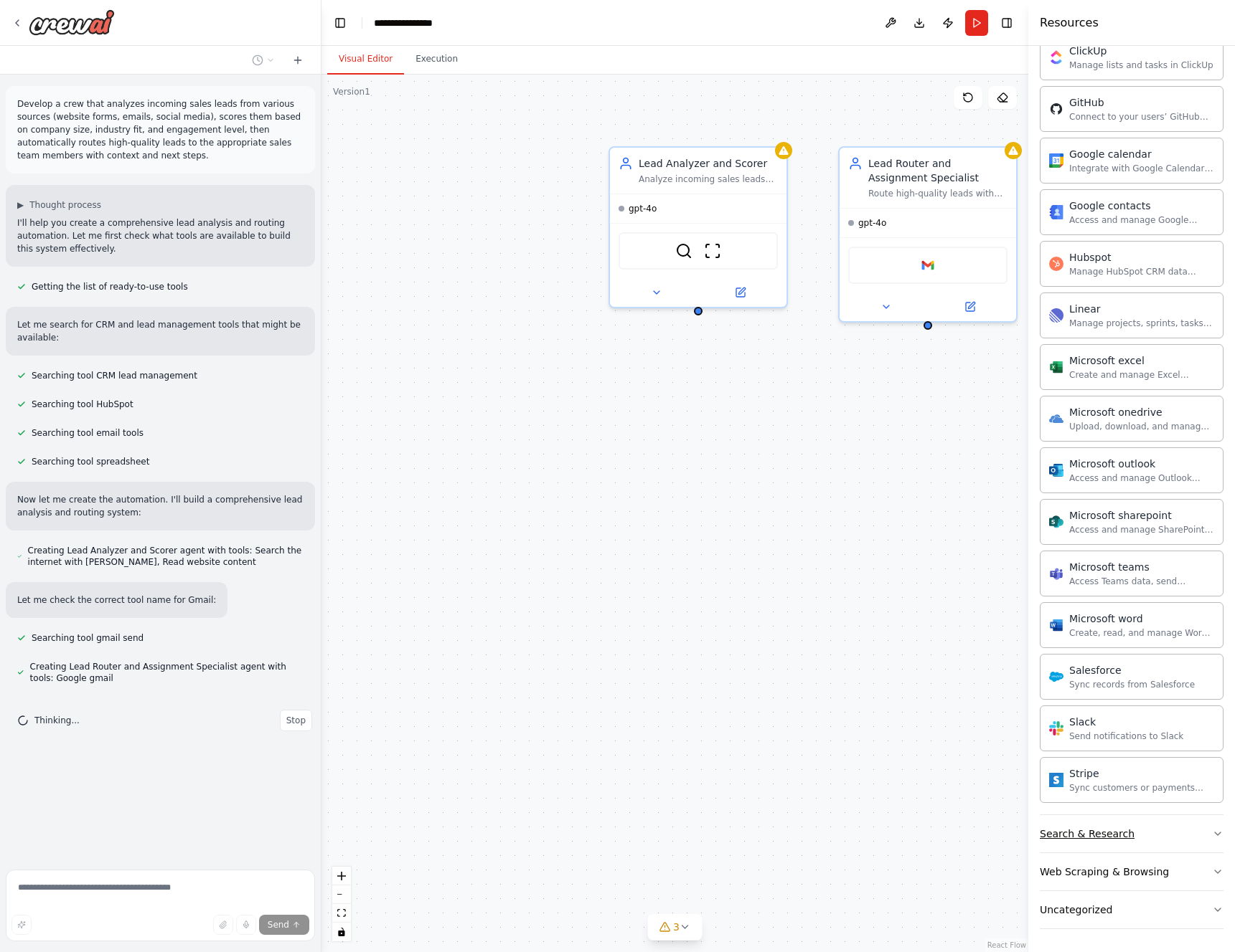
click at [1140, 843] on button "Search & Research" at bounding box center [1132, 834] width 184 height 38
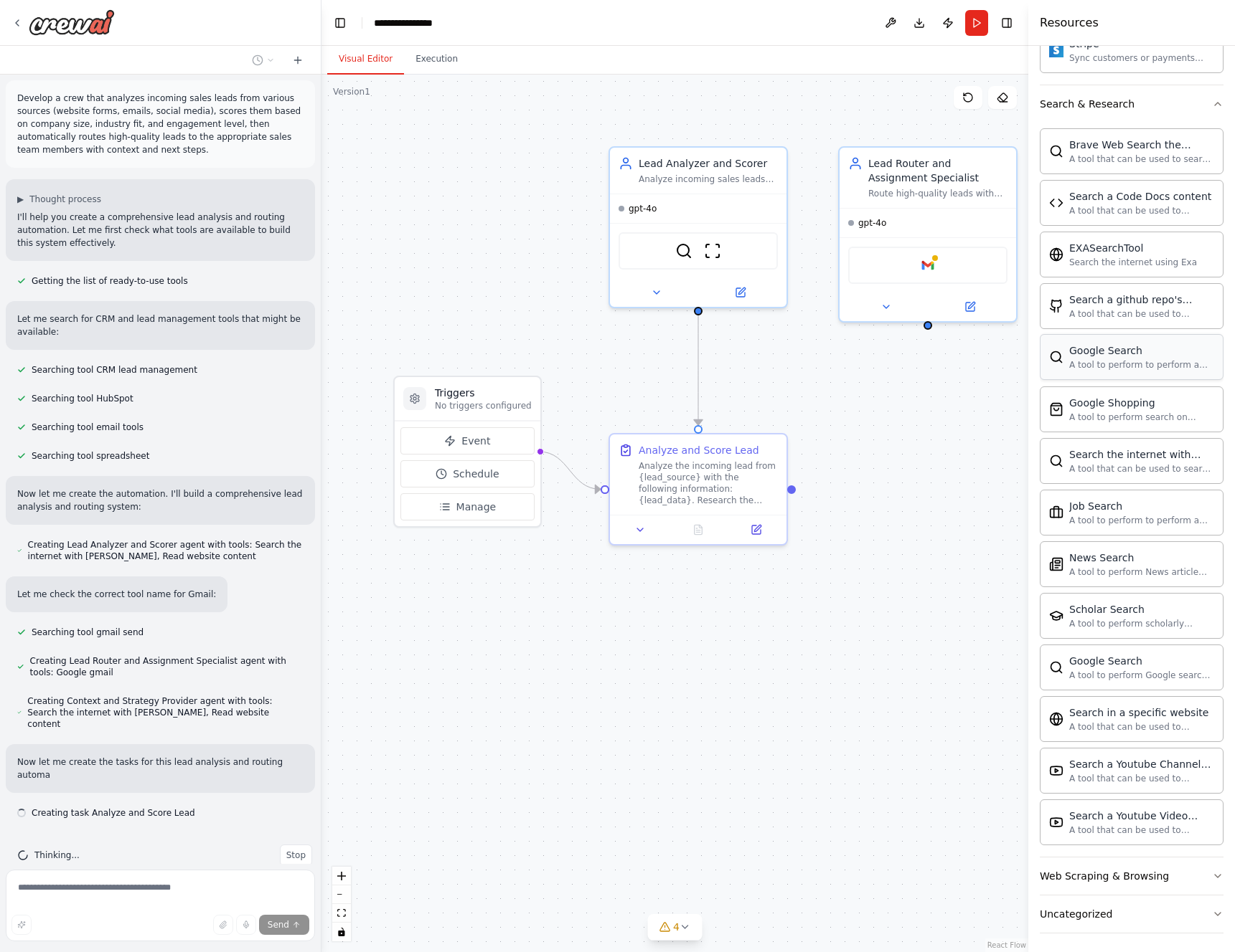
scroll to position [18, 0]
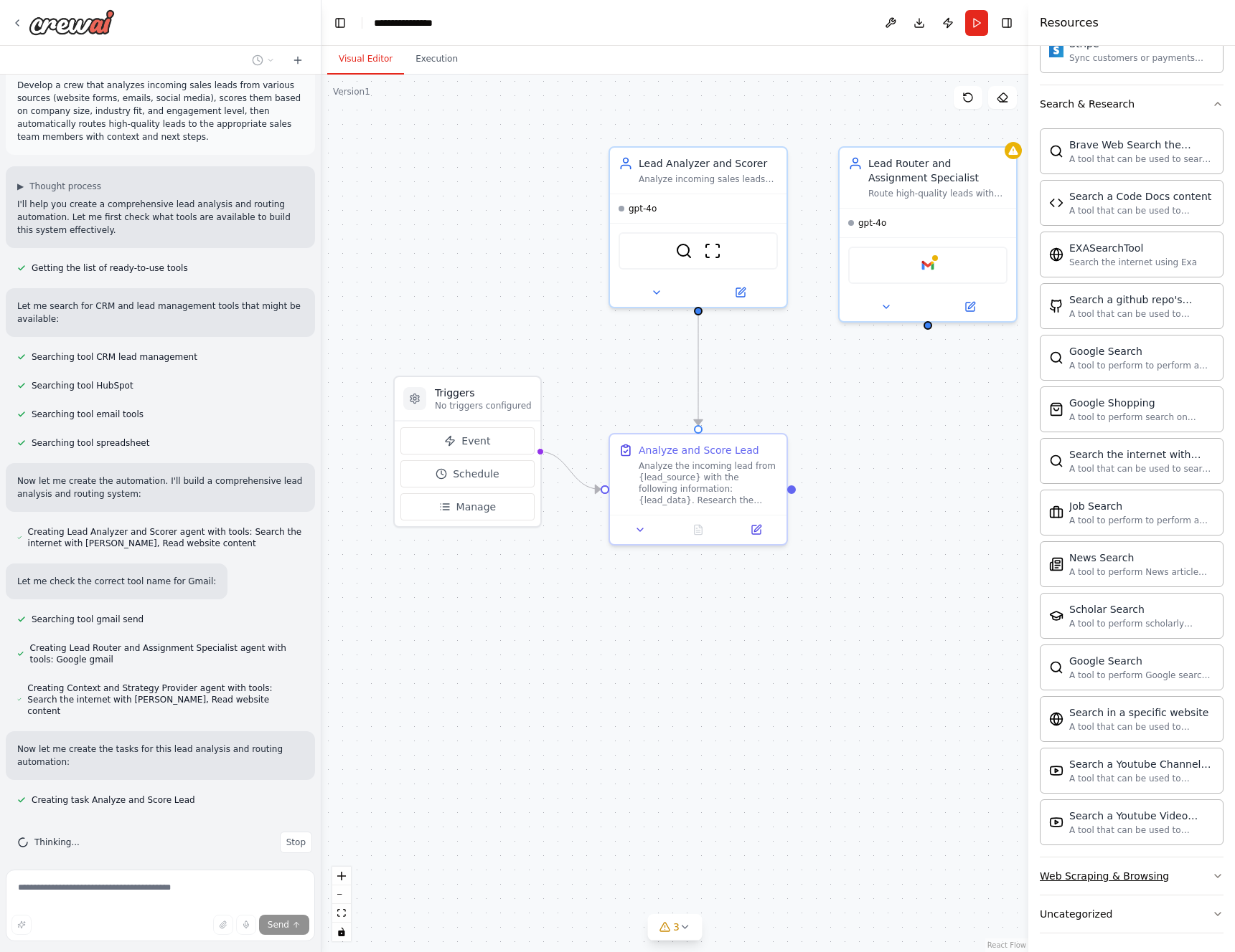
click at [1173, 876] on button "Web Scraping & Browsing" at bounding box center [1132, 876] width 184 height 38
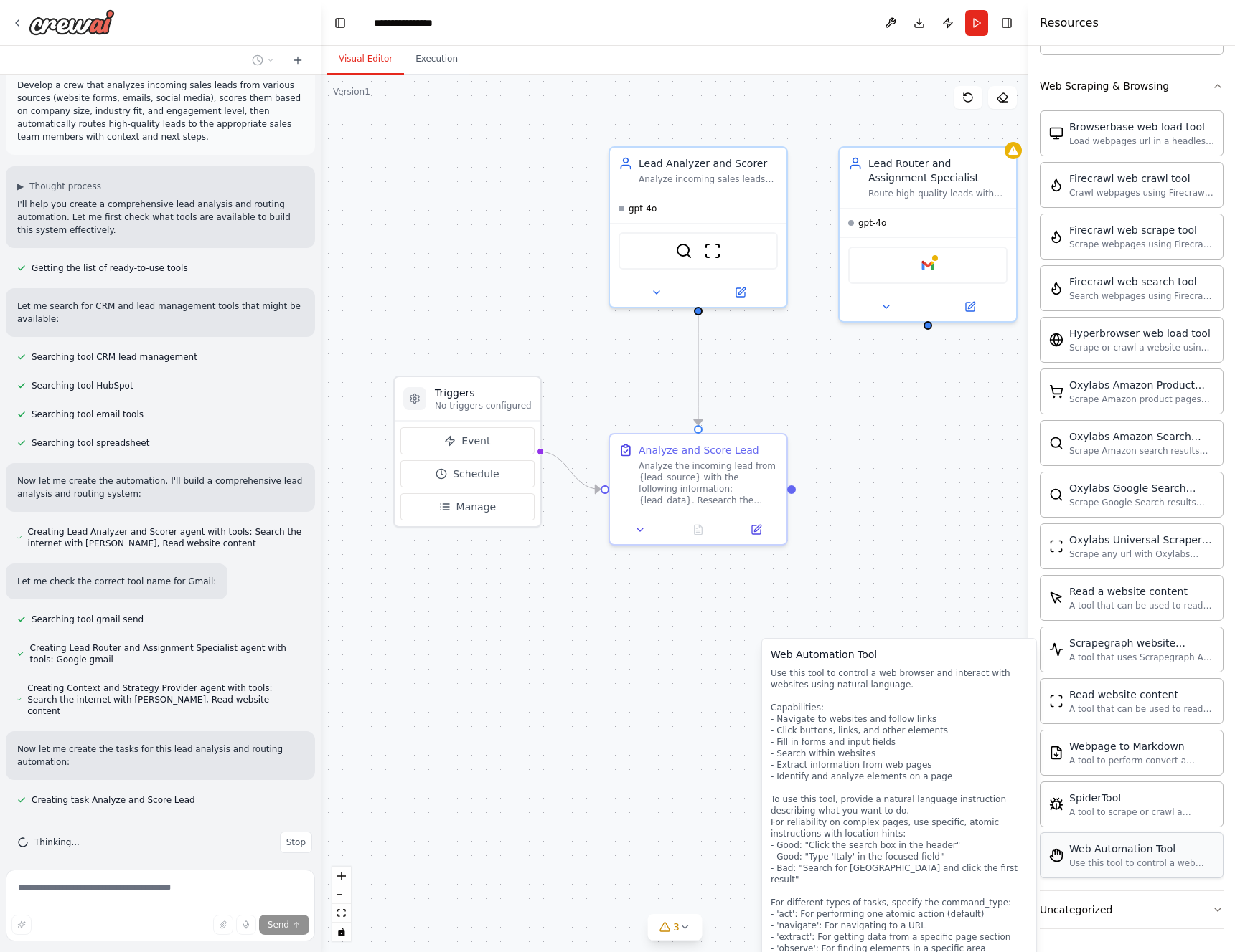
scroll to position [47, 0]
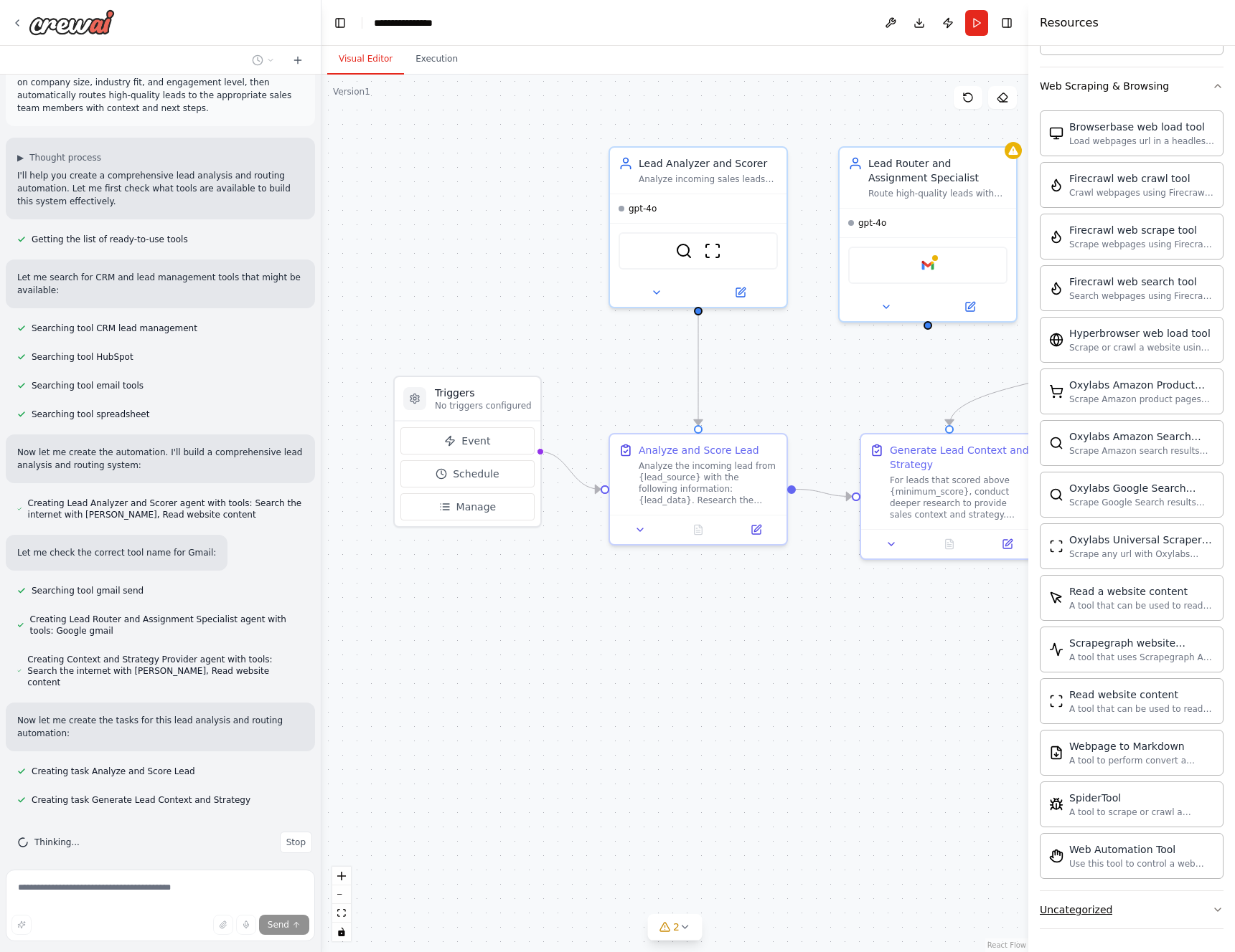
click at [1176, 896] on button "Uncategorized" at bounding box center [1132, 910] width 184 height 38
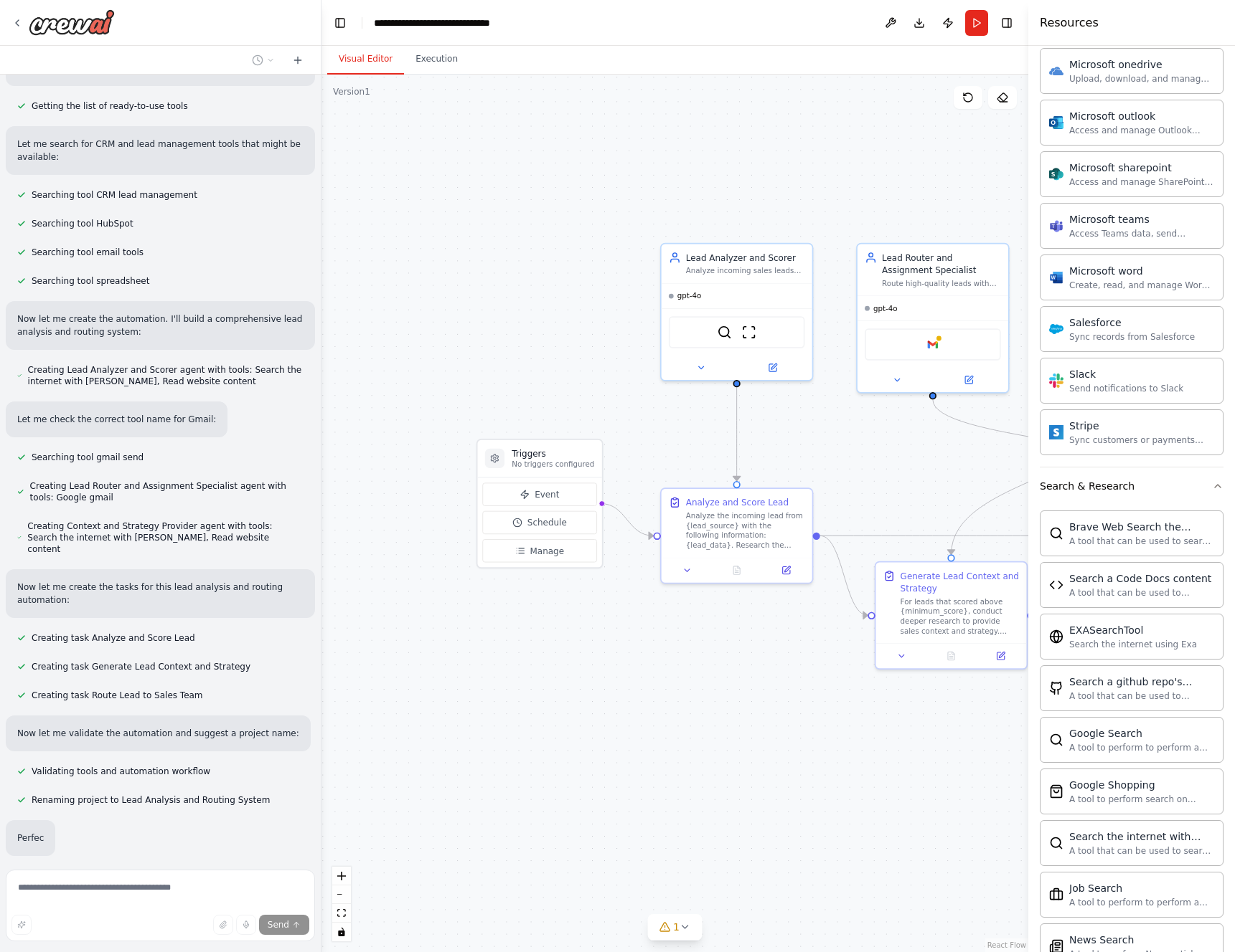
scroll to position [215, 0]
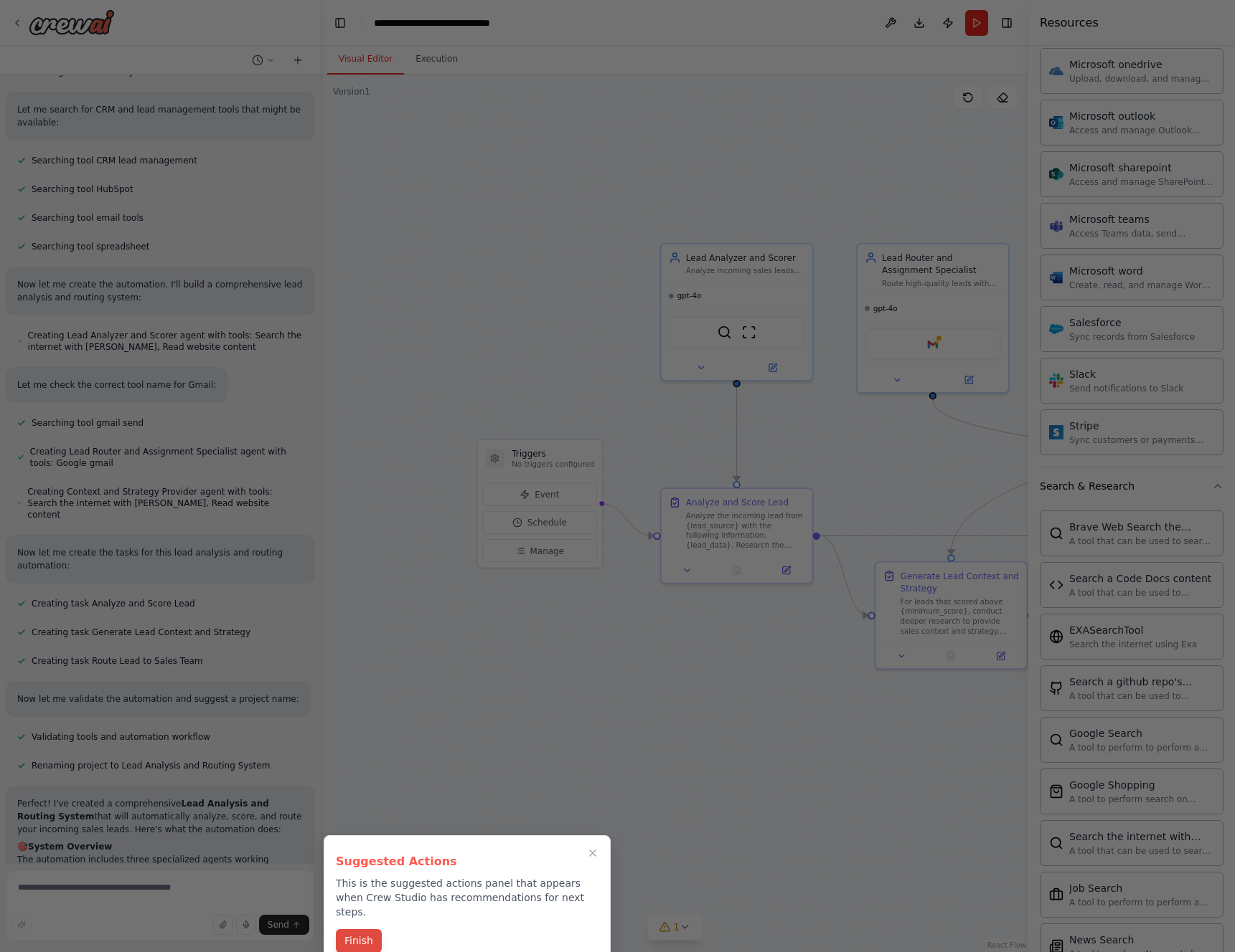
click at [372, 932] on button "Finish" at bounding box center [359, 941] width 46 height 24
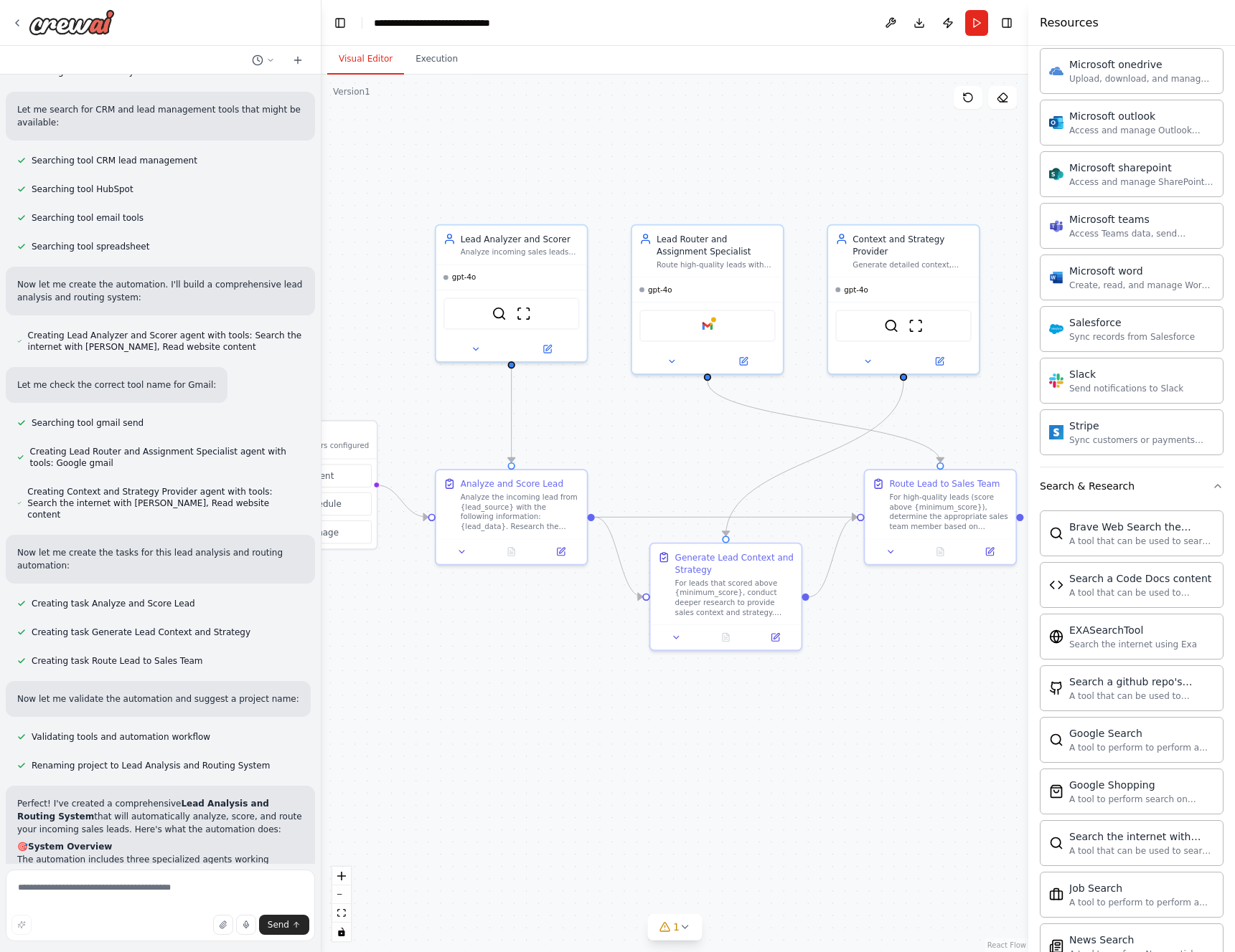
drag, startPoint x: 824, startPoint y: 717, endPoint x: 598, endPoint y: 698, distance: 226.8
click at [598, 698] on div ".deletable-edge-delete-btn { width: 20px; height: 20px; border: 0px solid #ffff…" at bounding box center [675, 513] width 707 height 878
click at [545, 348] on icon at bounding box center [548, 345] width 6 height 6
click at [495, 516] on div "Analyze the incoming lead from {lead_source} with the following information: {l…" at bounding box center [520, 509] width 119 height 39
click at [465, 552] on icon at bounding box center [462, 549] width 10 height 10
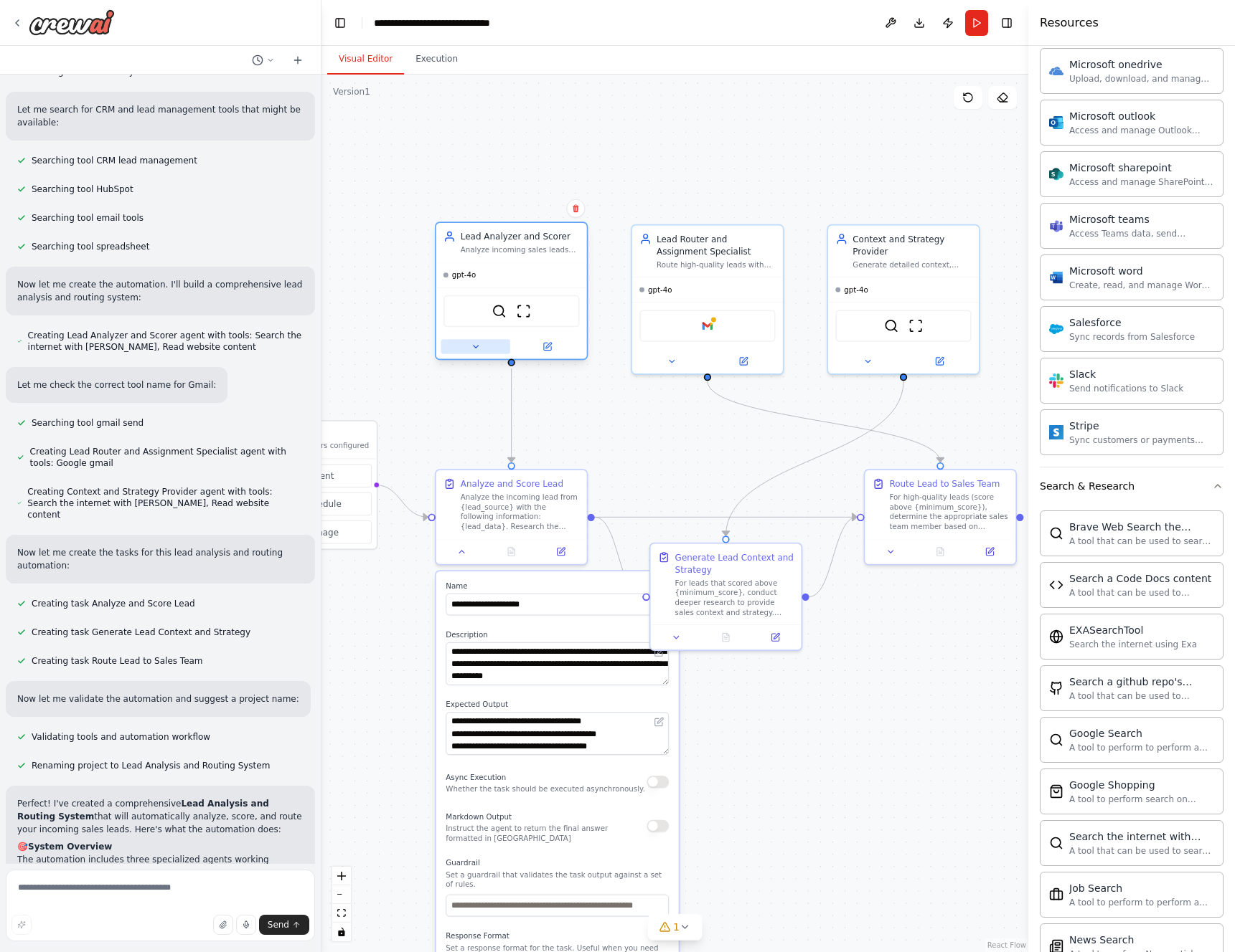
click at [473, 351] on icon at bounding box center [475, 346] width 10 height 10
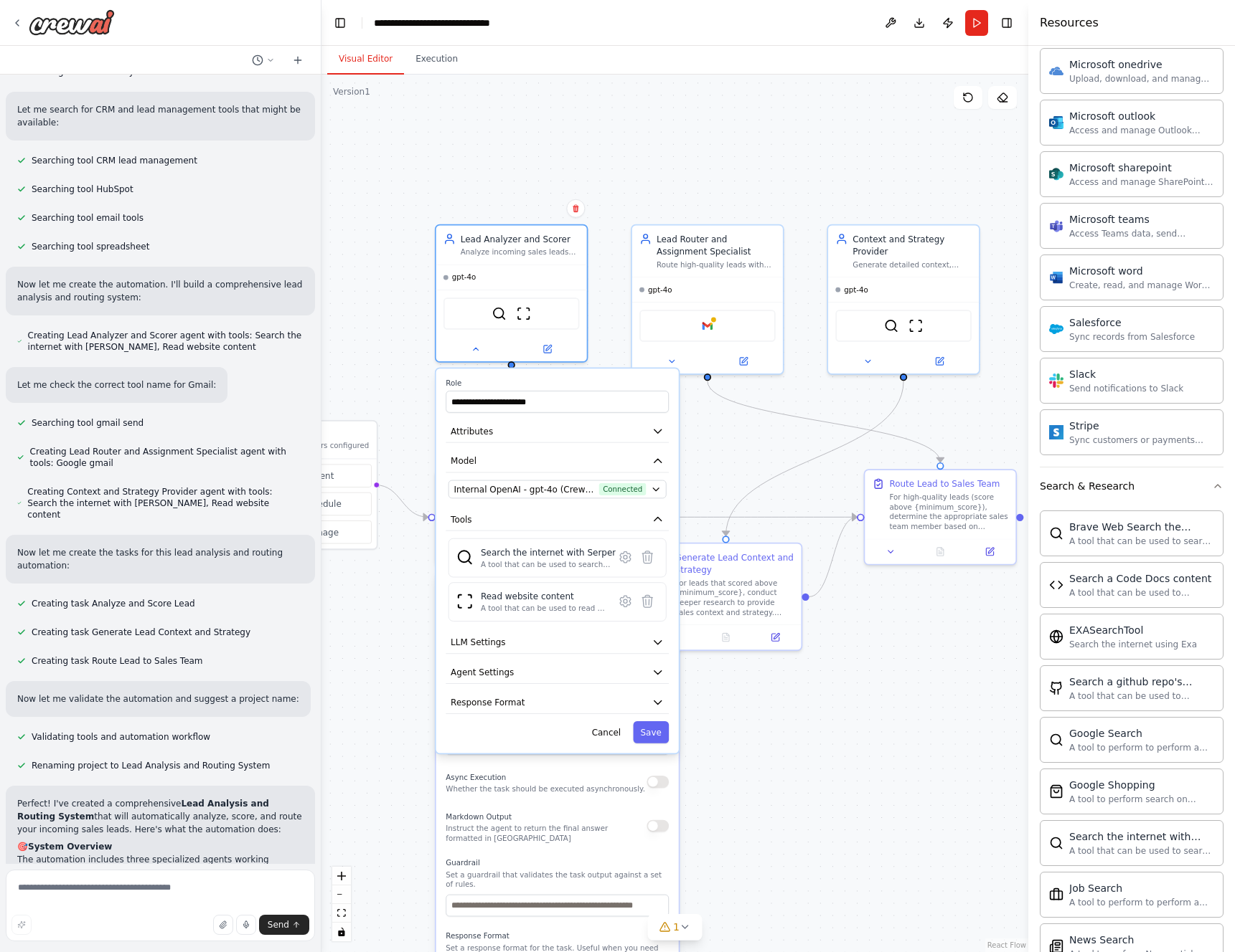
click at [409, 644] on div ".deletable-edge-delete-btn { width: 20px; height: 20px; border: 0px solid #ffff…" at bounding box center [675, 513] width 707 height 878
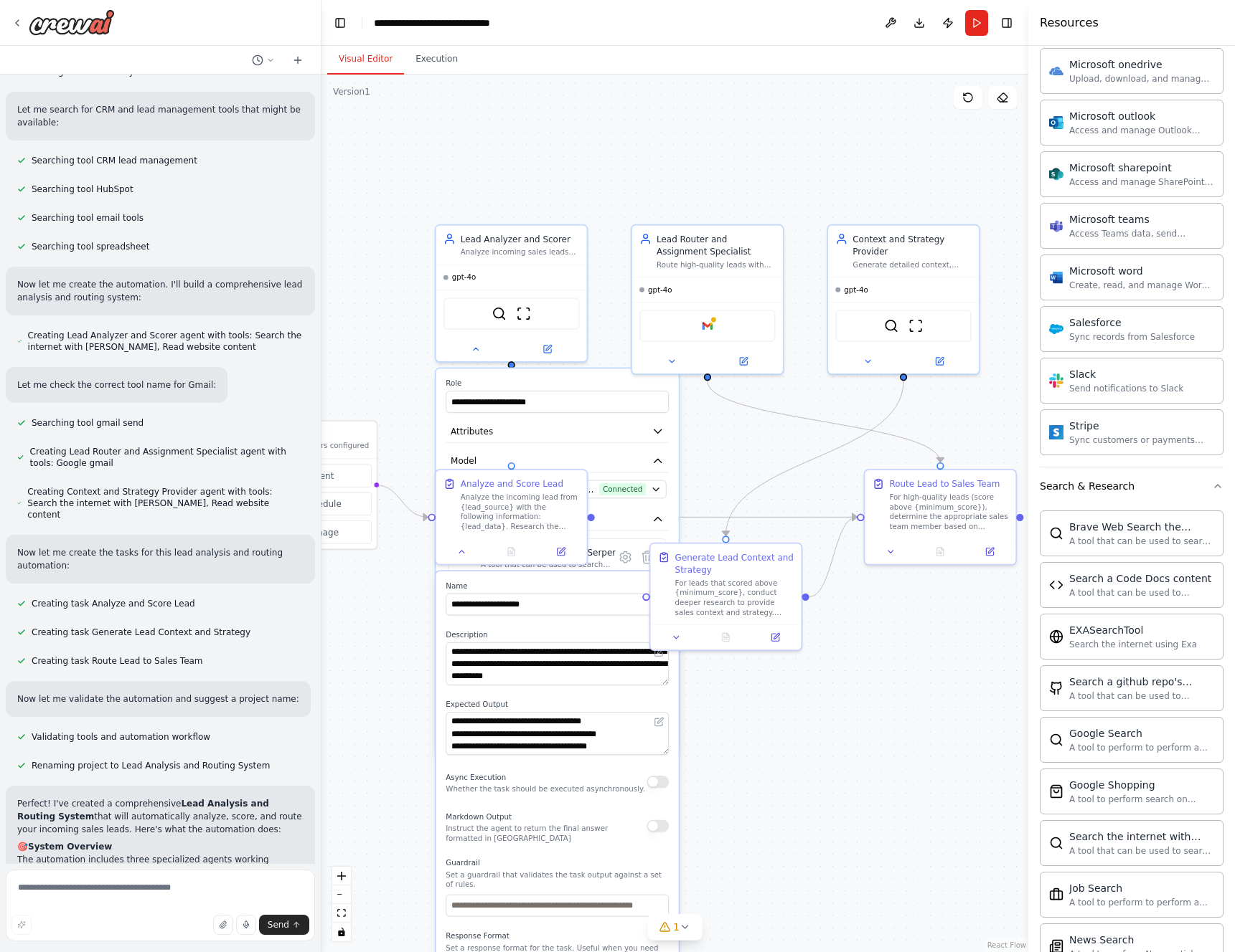
click at [779, 719] on div ".deletable-edge-delete-btn { width: 20px; height: 20px; border: 0px solid #ffff…" at bounding box center [675, 513] width 707 height 878
click at [461, 551] on icon at bounding box center [462, 549] width 10 height 10
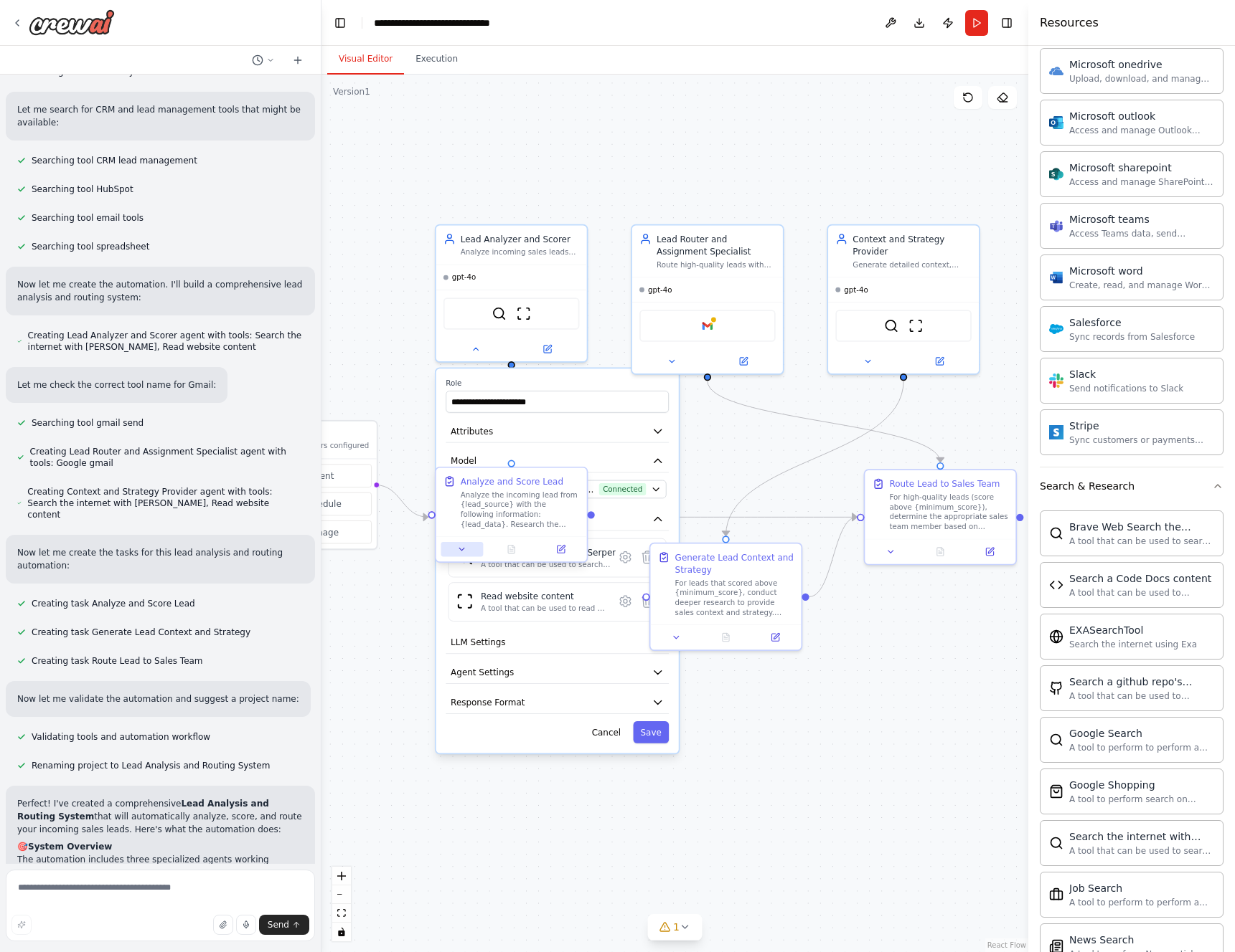
click at [461, 551] on icon at bounding box center [462, 549] width 10 height 10
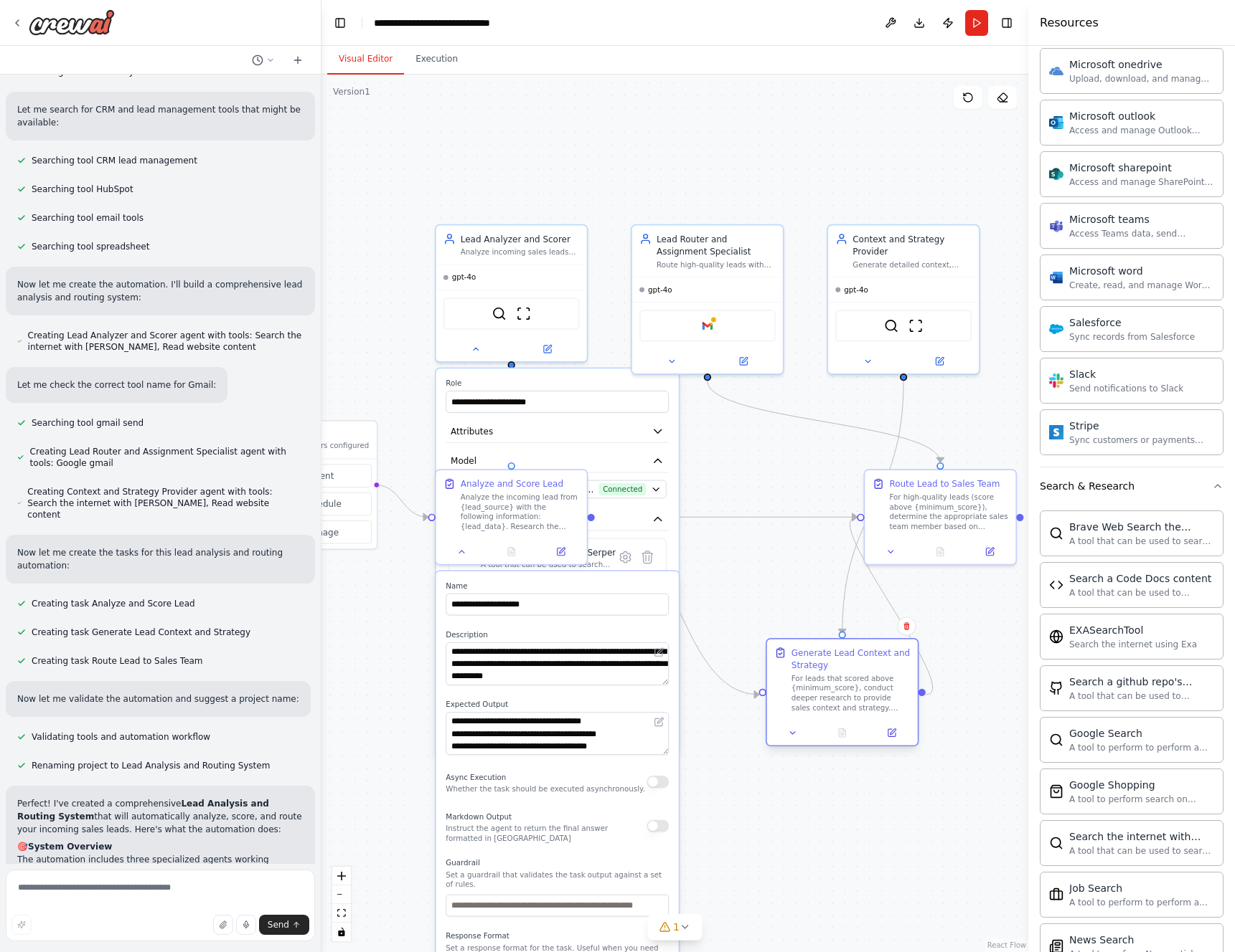
drag, startPoint x: 711, startPoint y: 557, endPoint x: 823, endPoint y: 657, distance: 150.1
click at [823, 657] on div "Generate Lead Context and Strategy" at bounding box center [851, 659] width 119 height 24
click at [465, 552] on icon at bounding box center [462, 549] width 10 height 10
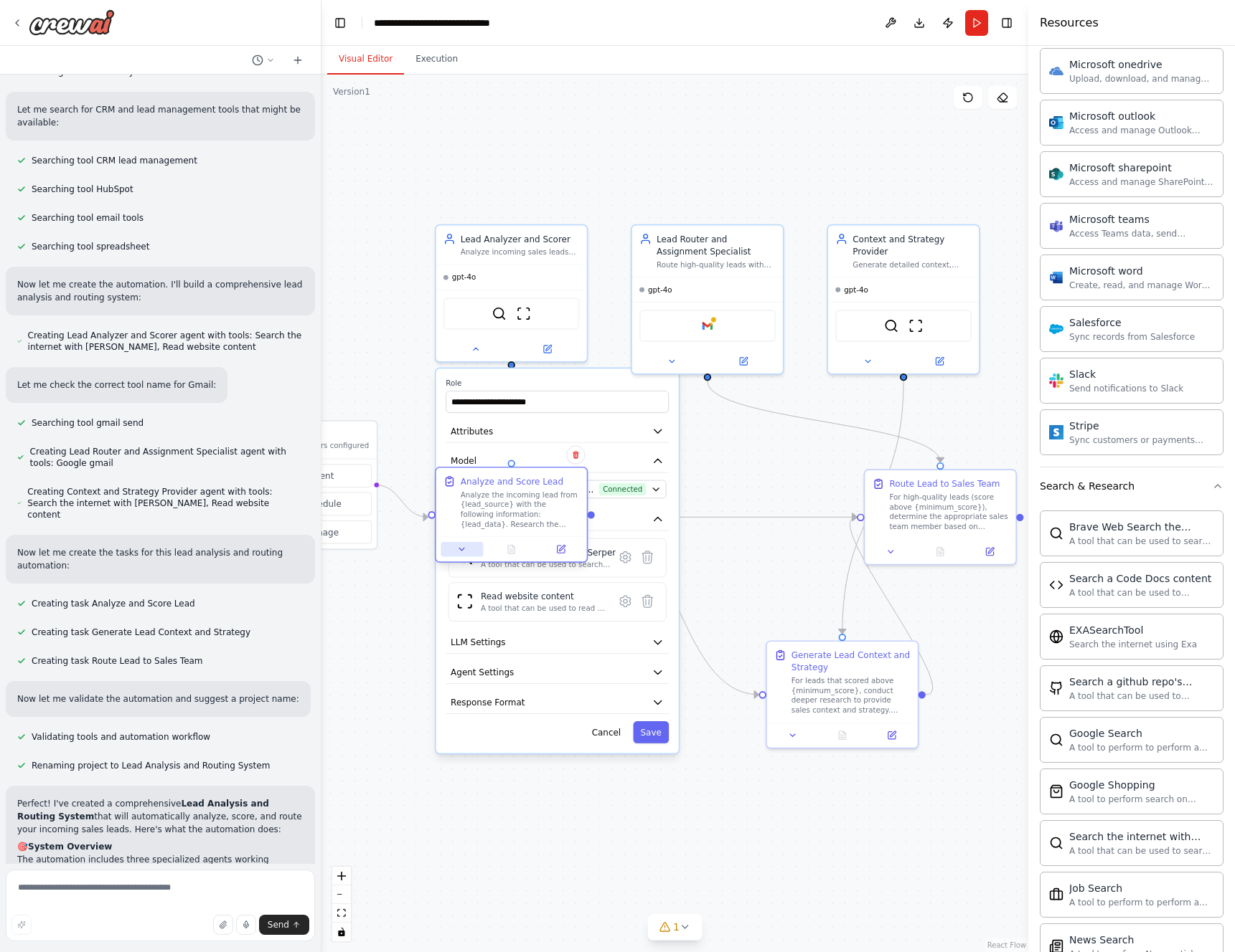
click at [465, 552] on icon at bounding box center [462, 549] width 10 height 10
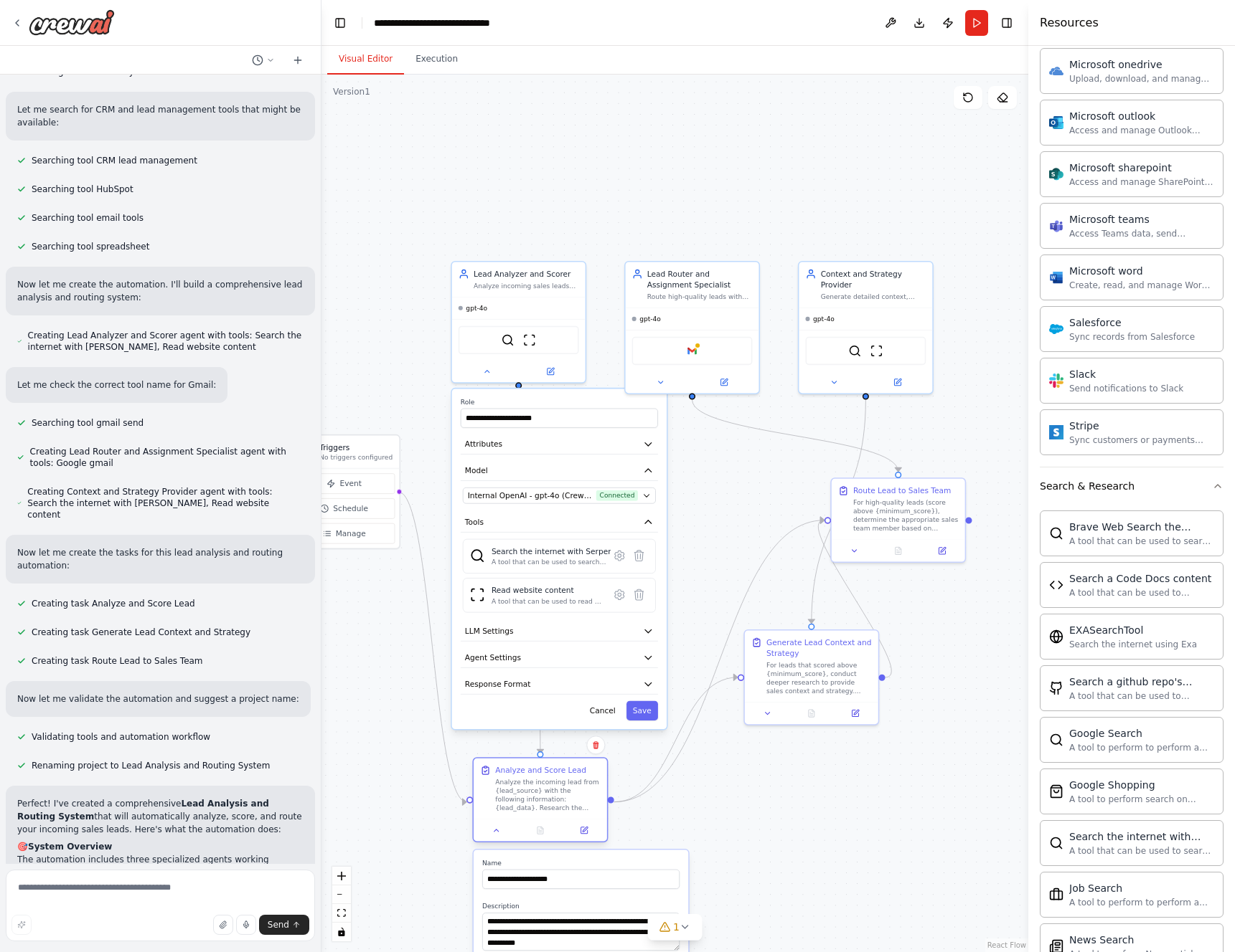
drag, startPoint x: 554, startPoint y: 514, endPoint x: 590, endPoint y: 768, distance: 256.5
click at [587, 786] on div "Analyze the incoming lead from {lead_source} with the following information: {l…" at bounding box center [548, 795] width 106 height 34
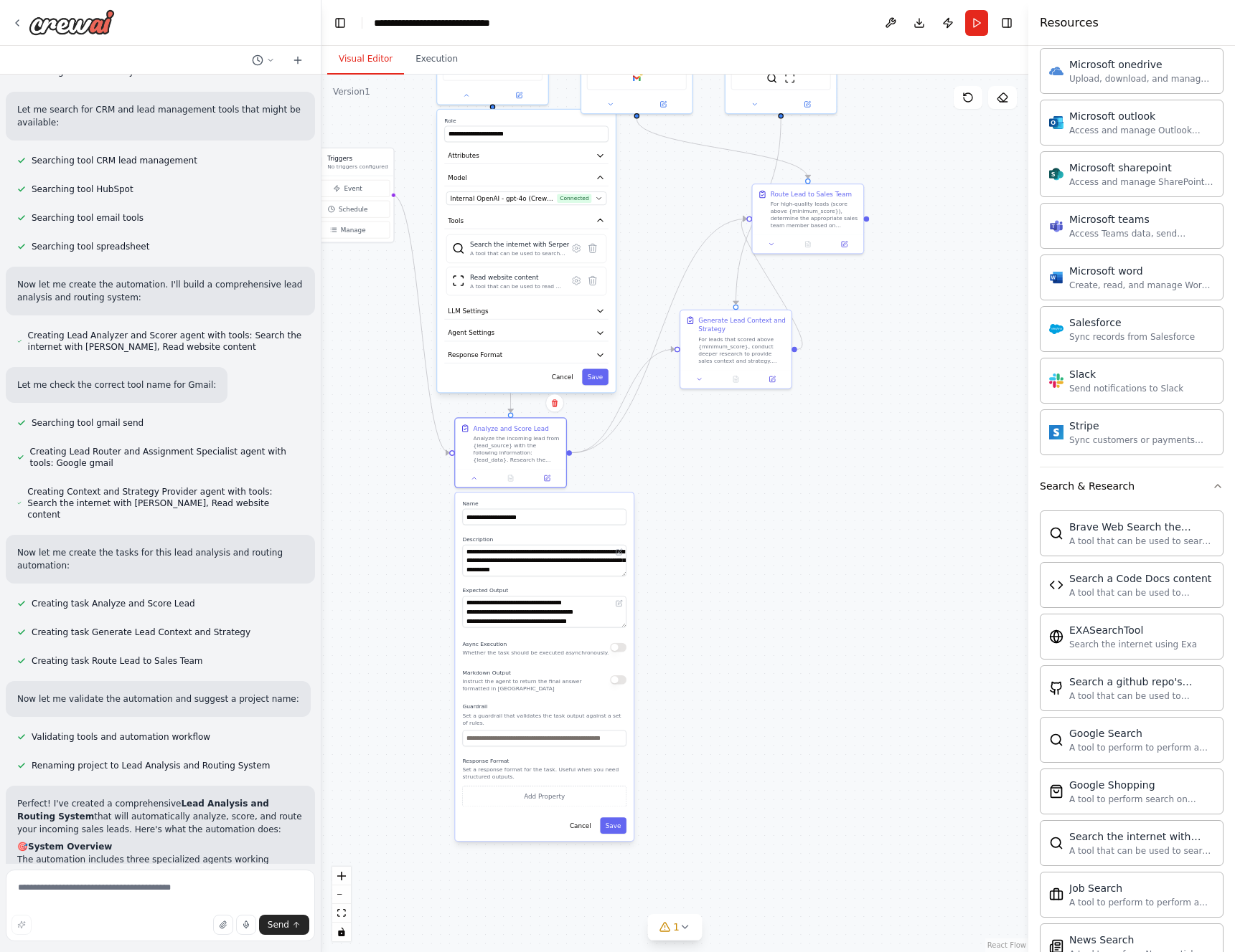
drag, startPoint x: 701, startPoint y: 725, endPoint x: 682, endPoint y: 429, distance: 296.6
click at [682, 429] on div ".deletable-edge-delete-btn { width: 20px; height: 20px; border: 0px solid #ffff…" at bounding box center [675, 513] width 707 height 878
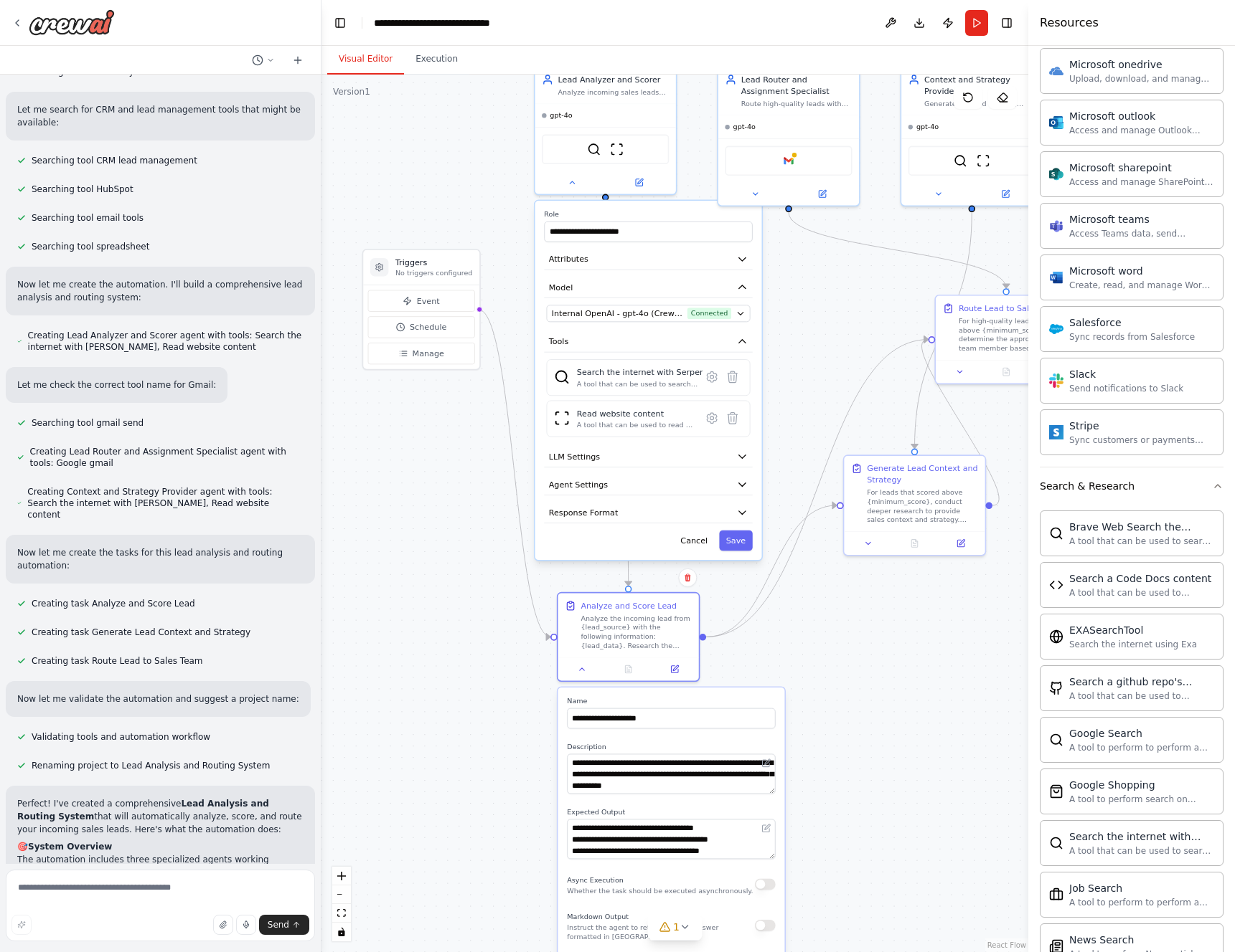
drag, startPoint x: 728, startPoint y: 541, endPoint x: 877, endPoint y: 749, distance: 255.9
click at [862, 773] on div ".deletable-edge-delete-btn { width: 20px; height: 20px; border: 0px solid #ffff…" at bounding box center [675, 513] width 707 height 878
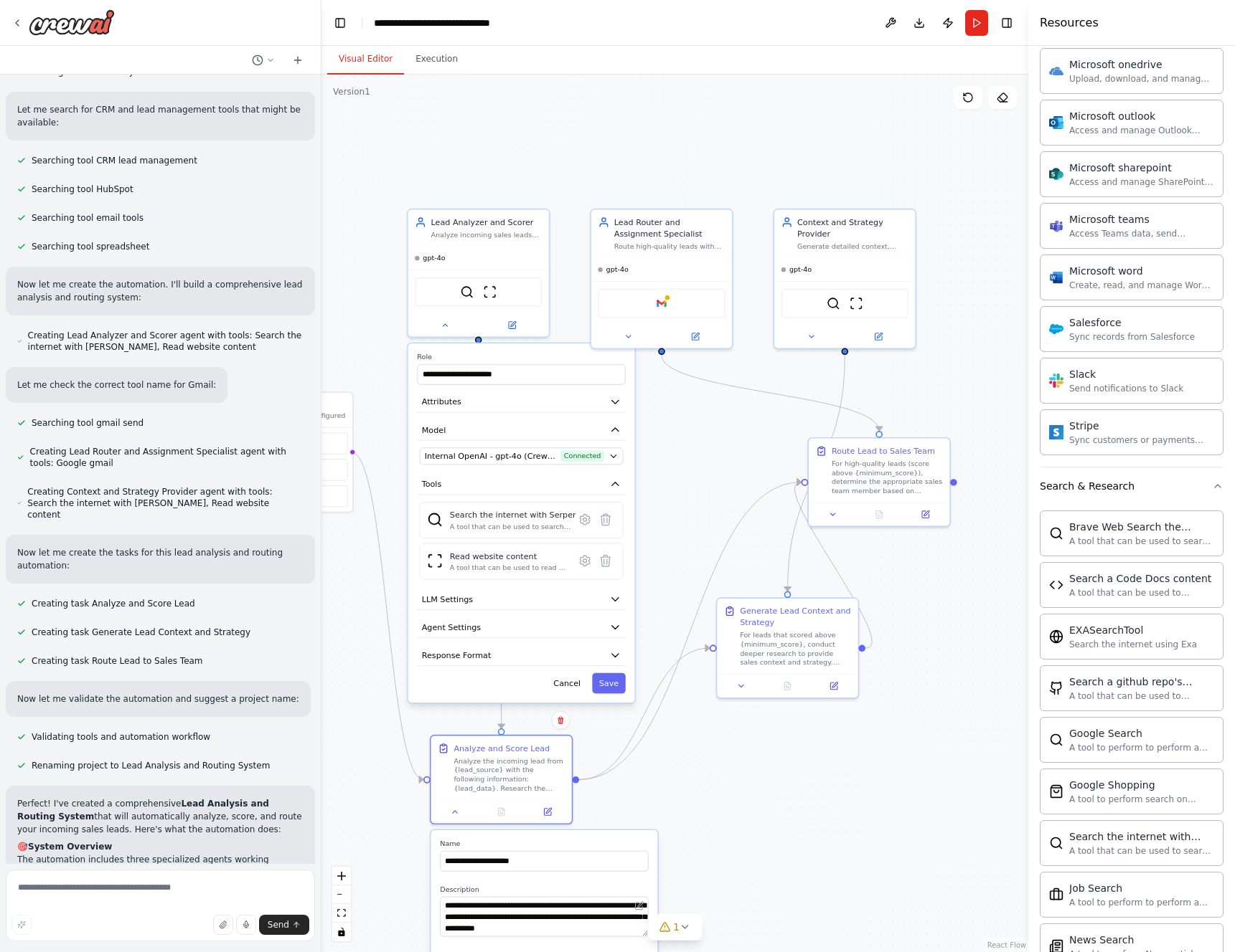
drag, startPoint x: 926, startPoint y: 656, endPoint x: 826, endPoint y: 770, distance: 151.6
click at [821, 782] on div ".deletable-edge-delete-btn { width: 20px; height: 20px; border: 0px solid #ffff…" at bounding box center [675, 513] width 707 height 878
click at [739, 686] on icon at bounding box center [741, 684] width 10 height 10
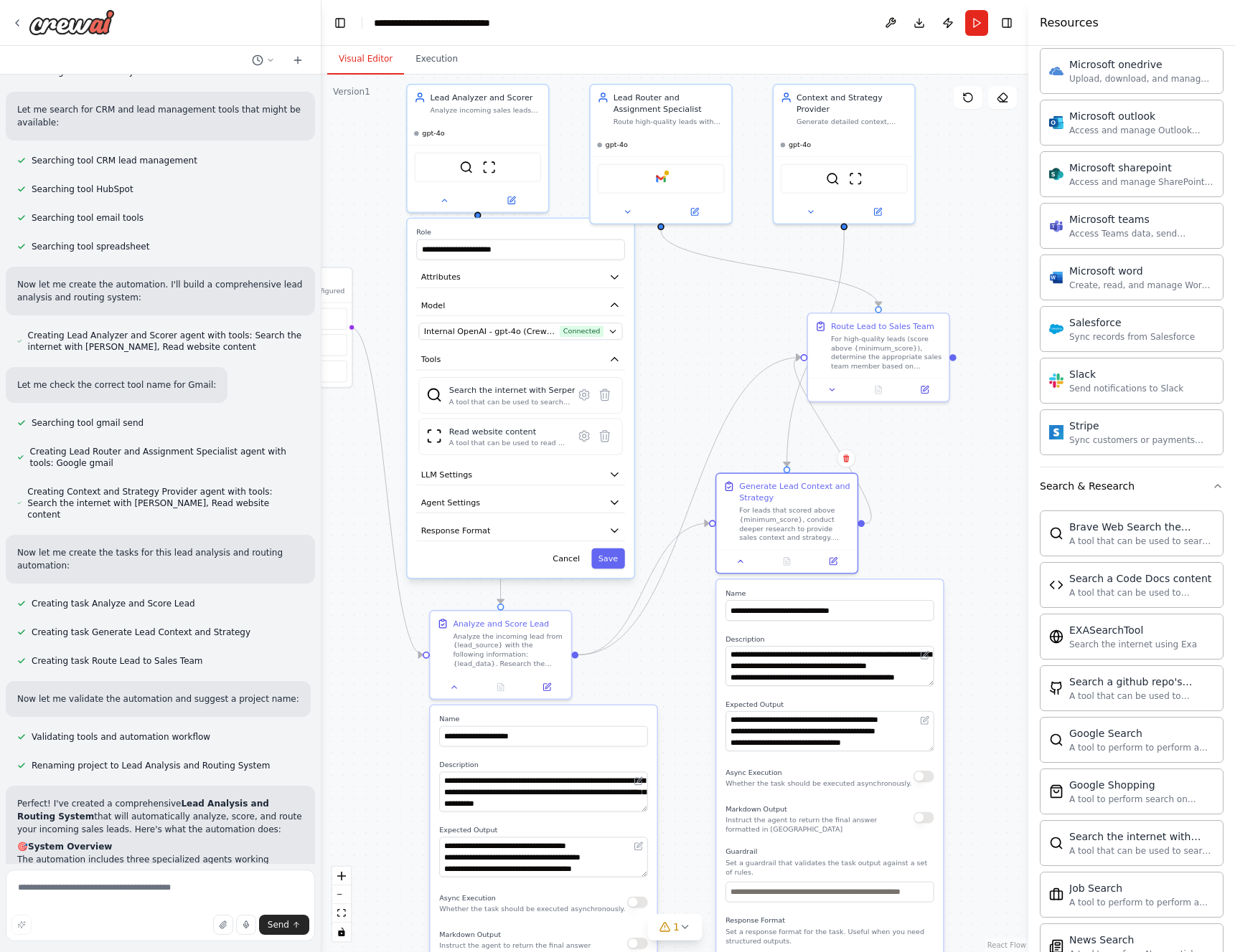
drag, startPoint x: 695, startPoint y: 736, endPoint x: 694, endPoint y: 610, distance: 126.0
click at [694, 610] on div ".deletable-edge-delete-btn { width: 20px; height: 20px; border: 0px solid #ffff…" at bounding box center [675, 513] width 707 height 878
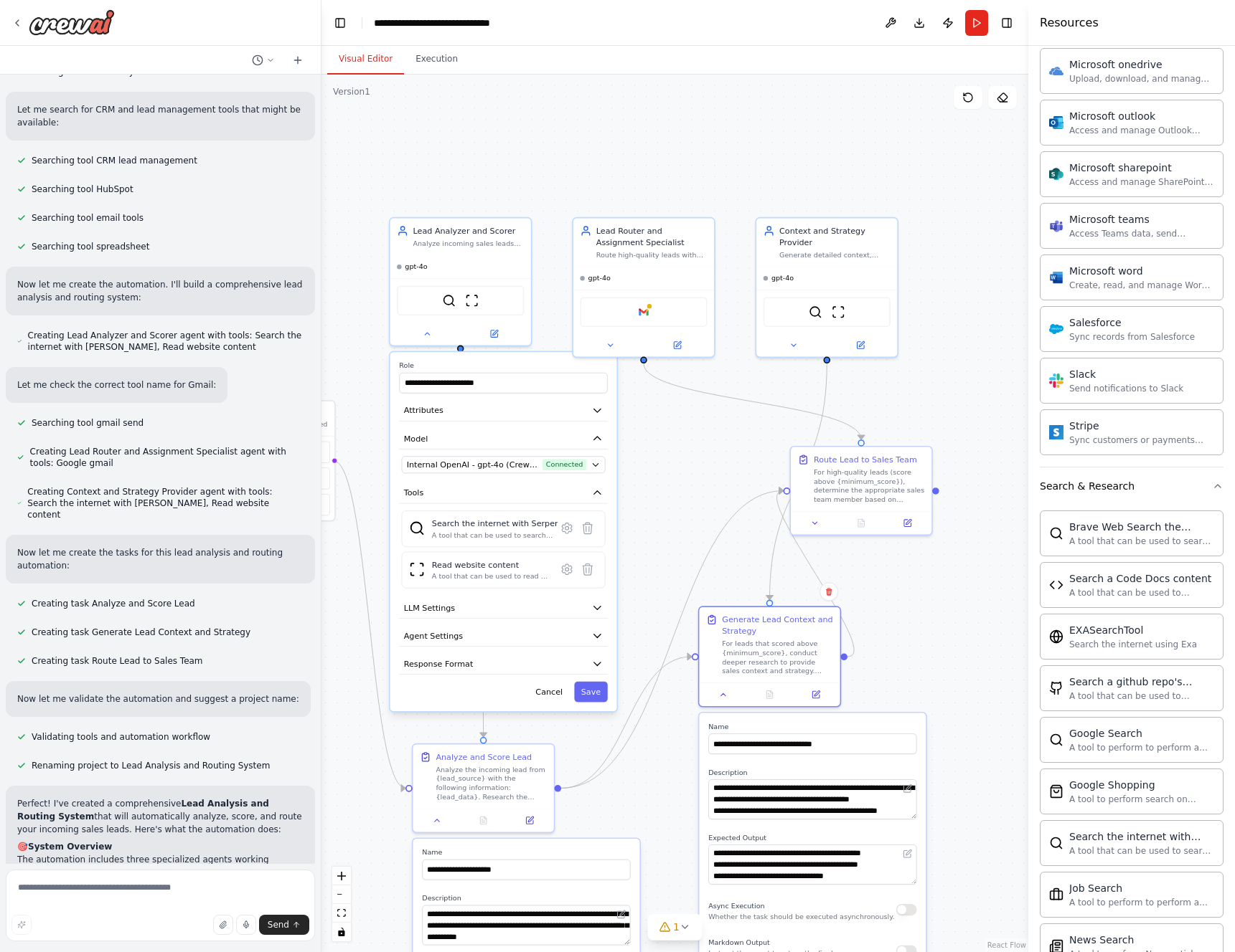
drag, startPoint x: 706, startPoint y: 671, endPoint x: 689, endPoint y: 807, distance: 137.1
click at [689, 807] on div ".deletable-edge-delete-btn { width: 20px; height: 20px; border: 0px solid #ffff…" at bounding box center [675, 513] width 707 height 878
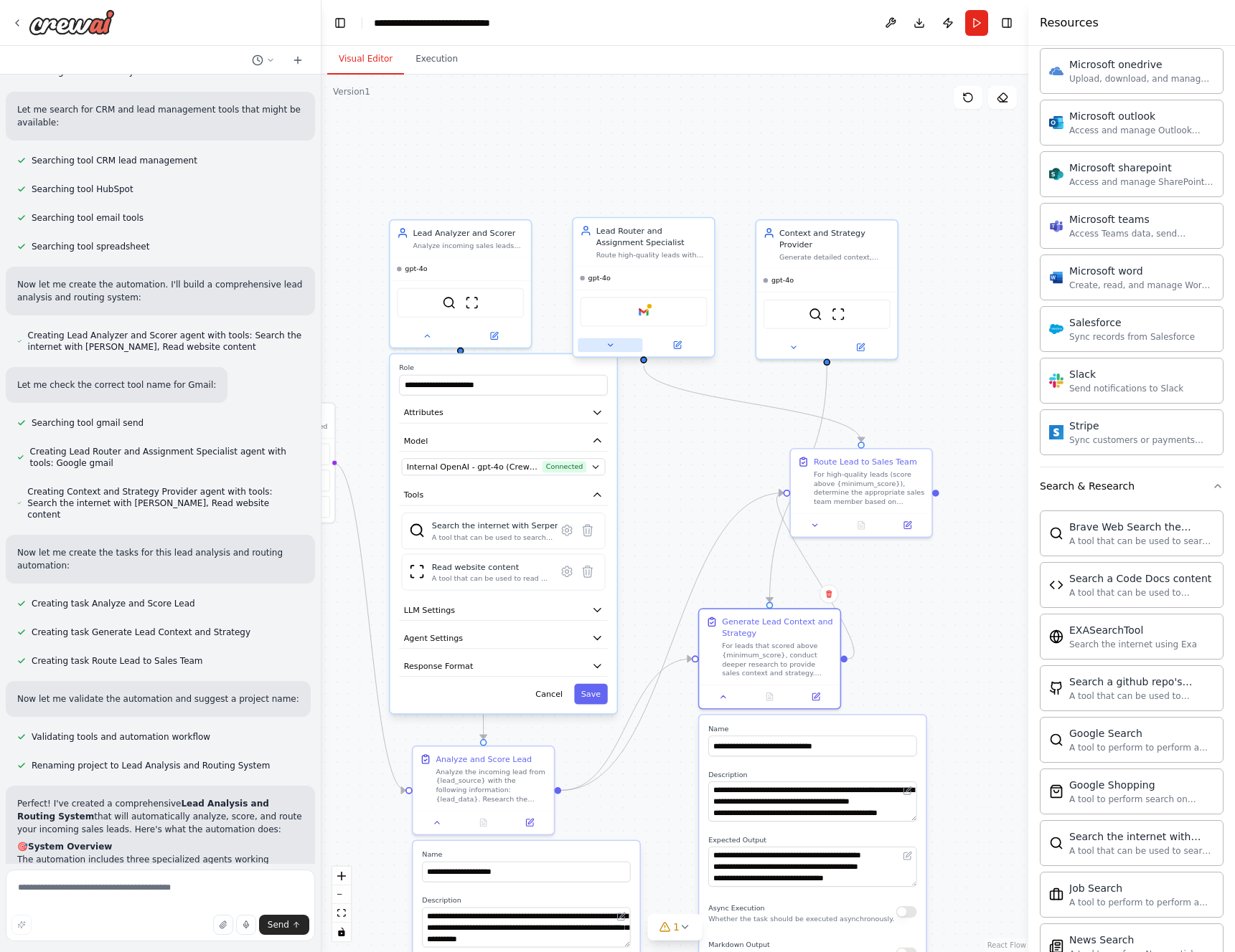
click at [601, 344] on button at bounding box center [610, 345] width 65 height 14
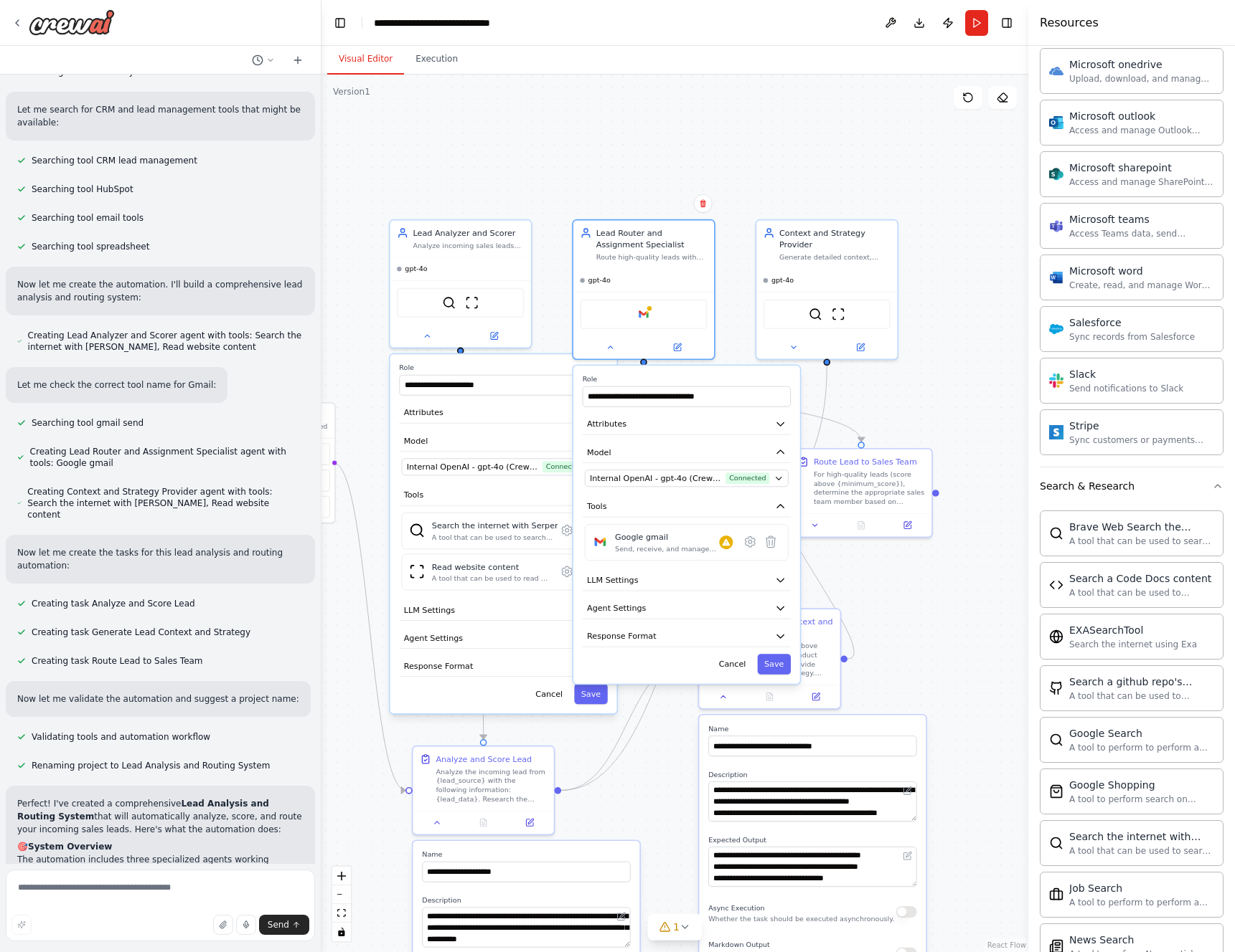
click at [506, 593] on div "**********" at bounding box center [503, 533] width 227 height 359
click at [542, 606] on button "LLM Settings" at bounding box center [503, 610] width 208 height 22
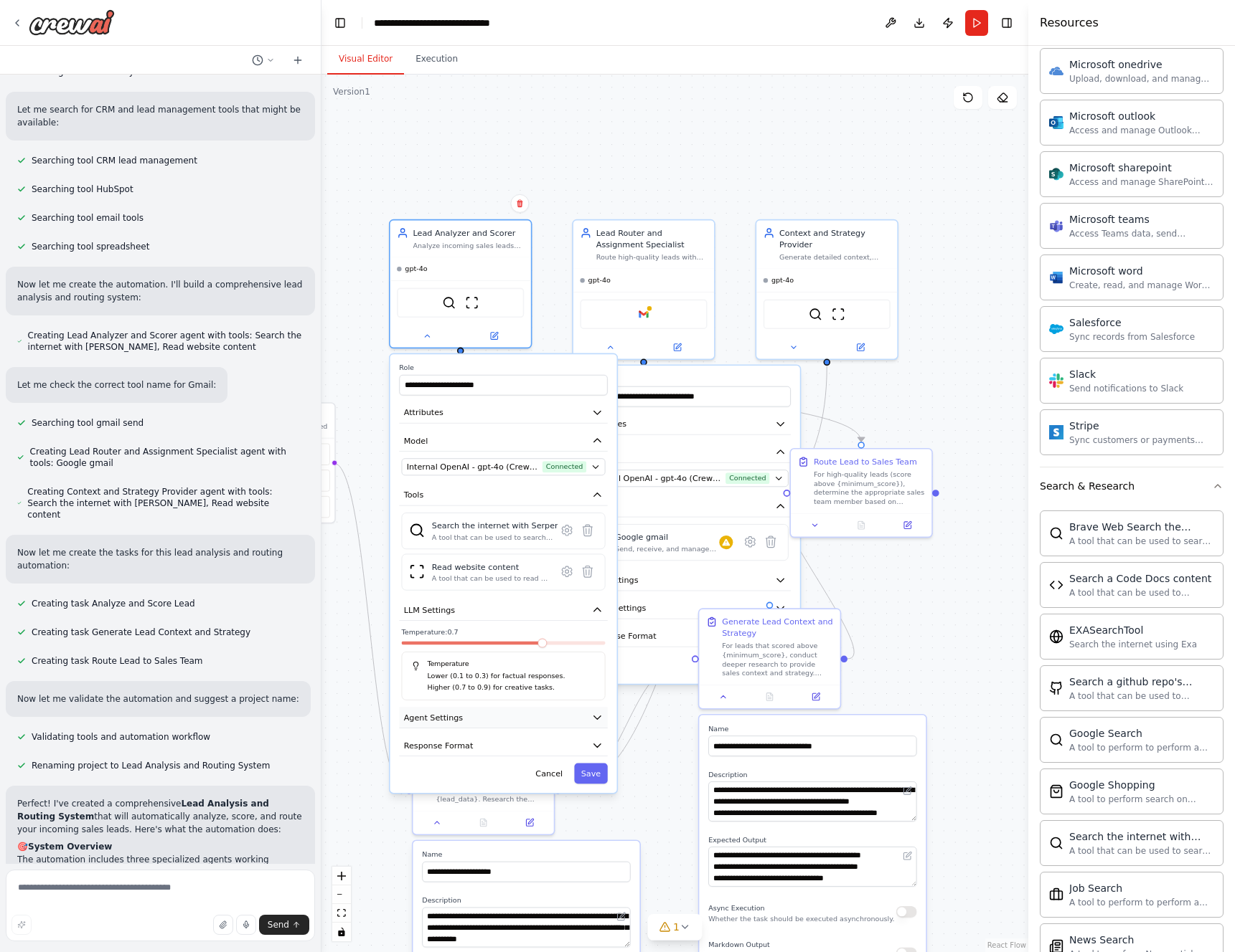
click at [581, 725] on button "Agent Settings" at bounding box center [503, 718] width 208 height 22
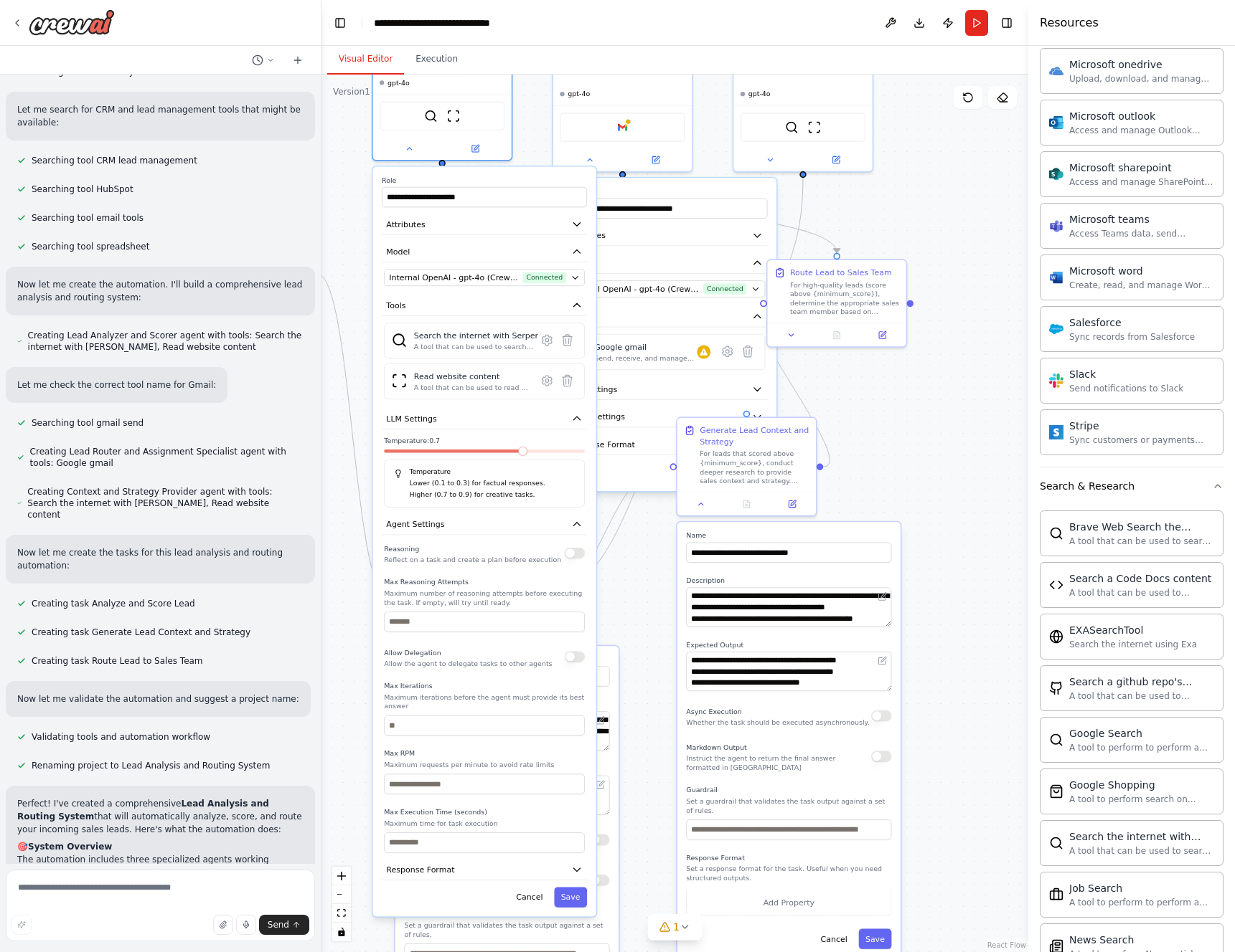
drag, startPoint x: 646, startPoint y: 727, endPoint x: 641, endPoint y: 589, distance: 138.1
click at [641, 589] on div ".deletable-edge-delete-btn { width: 20px; height: 20px; border: 0px solid #ffff…" at bounding box center [675, 513] width 707 height 878
click at [579, 527] on icon "button" at bounding box center [576, 525] width 11 height 11
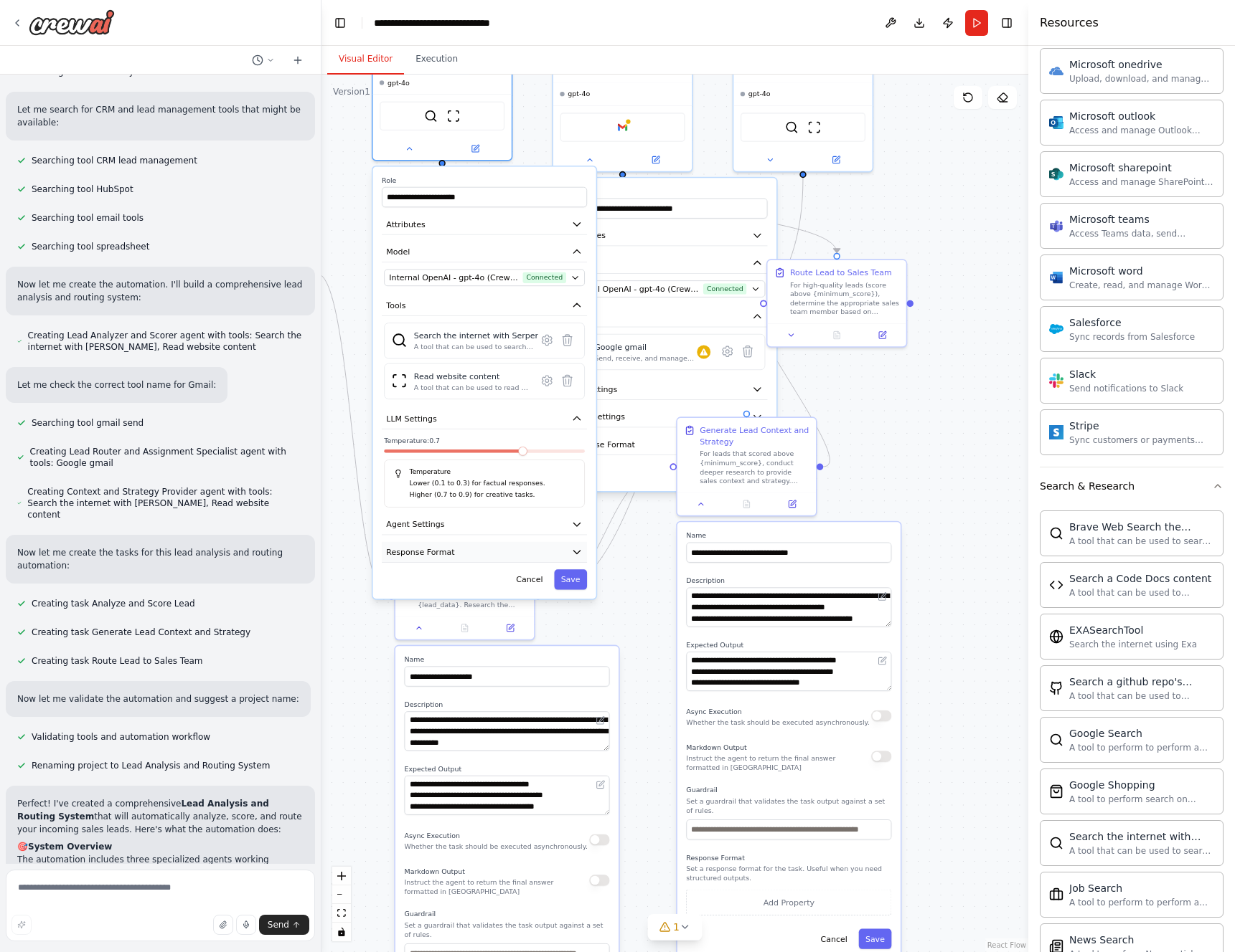
click at [513, 545] on button "Response Format" at bounding box center [484, 552] width 206 height 21
click at [638, 561] on div ".deletable-edge-delete-btn { width: 20px; height: 20px; border: 0px solid #ffff…" at bounding box center [675, 513] width 707 height 878
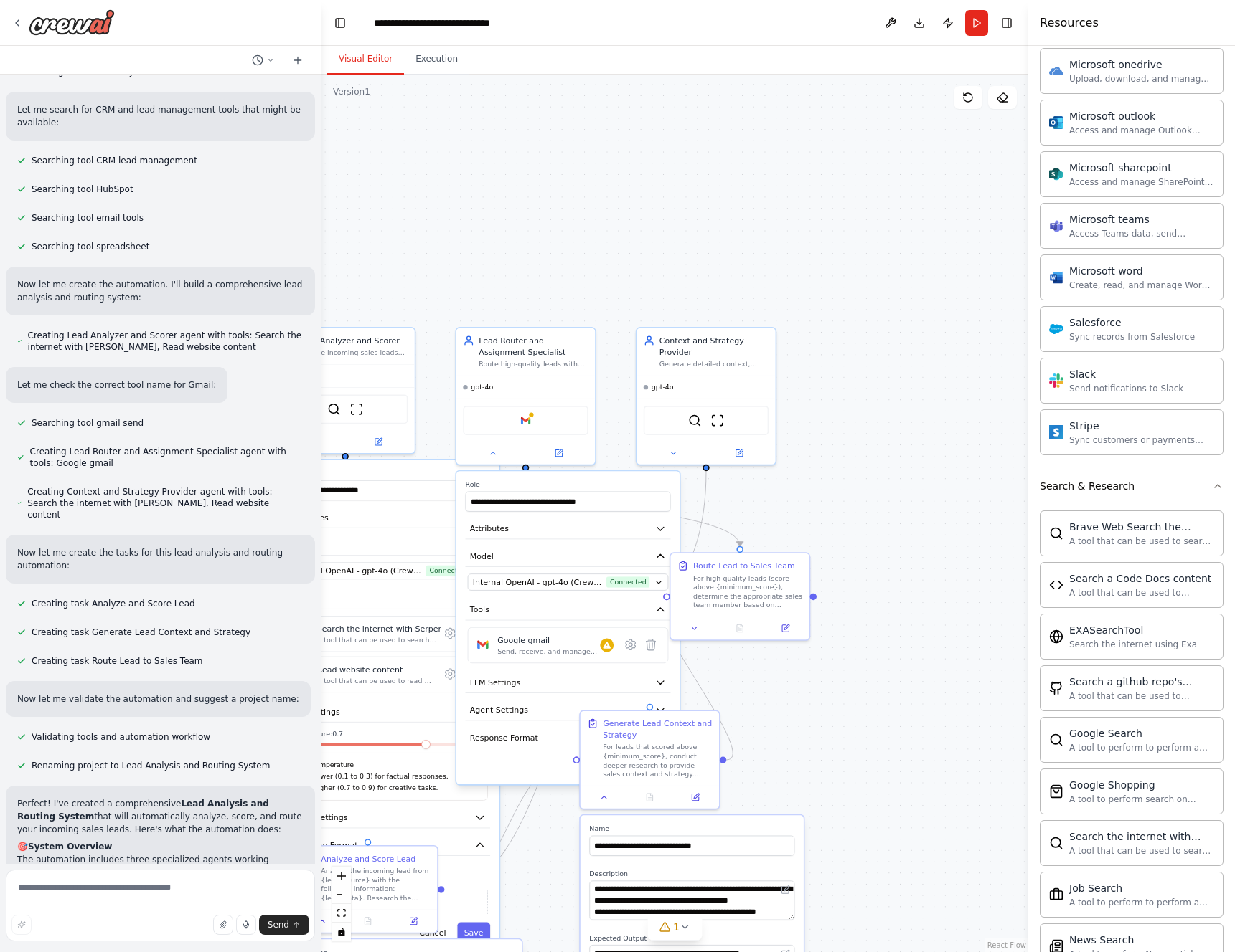
drag, startPoint x: 917, startPoint y: 508, endPoint x: 778, endPoint y: 742, distance: 272.2
click at [822, 794] on div ".deletable-edge-delete-btn { width: 20px; height: 20px; border: 0px solid #ffff…" at bounding box center [675, 513] width 707 height 878
click at [697, 629] on icon at bounding box center [694, 626] width 10 height 10
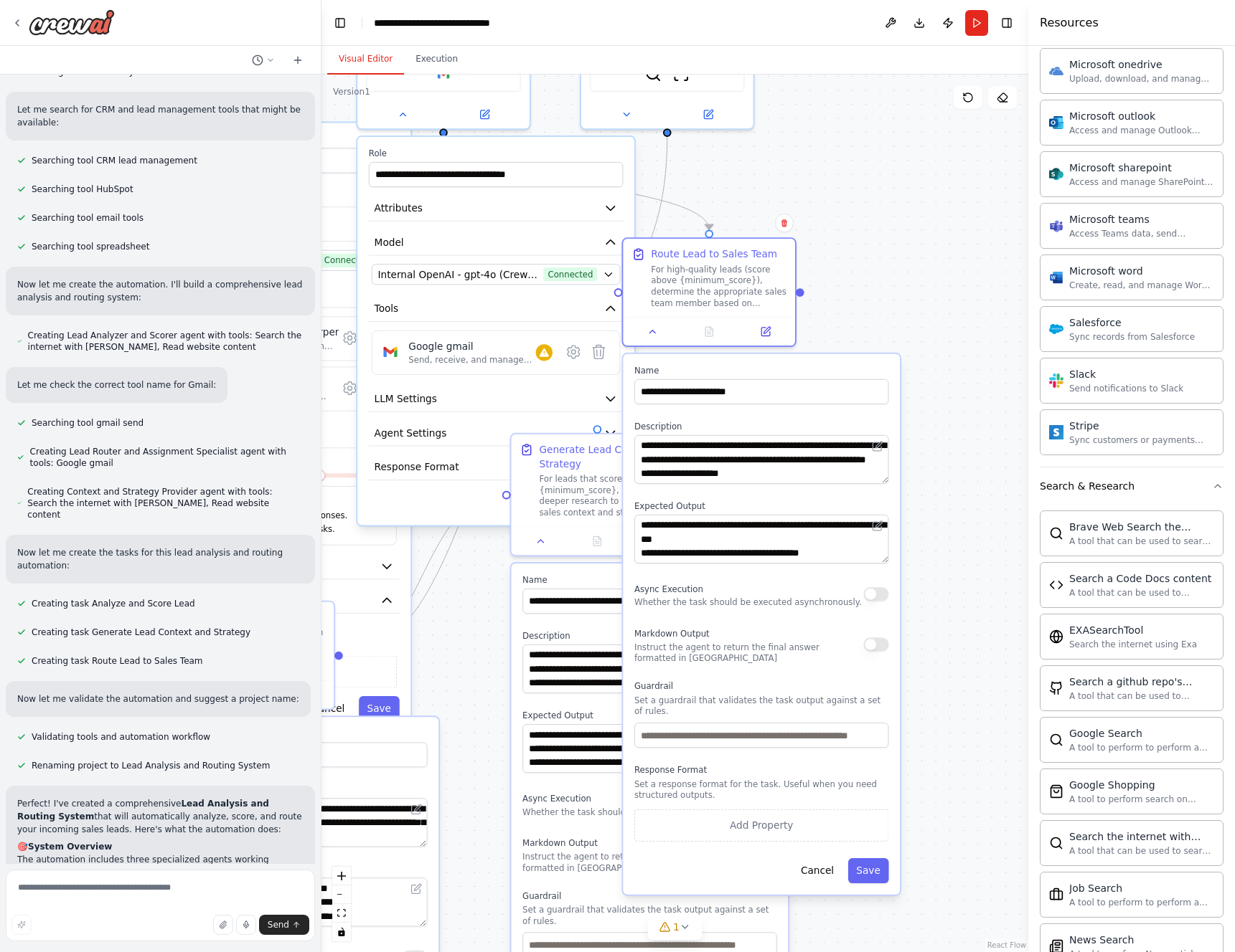
drag, startPoint x: 934, startPoint y: 757, endPoint x: 935, endPoint y: 499, distance: 258.0
click at [935, 499] on div ".deletable-edge-delete-btn { width: 20px; height: 20px; border: 0px solid #ffff…" at bounding box center [675, 513] width 707 height 878
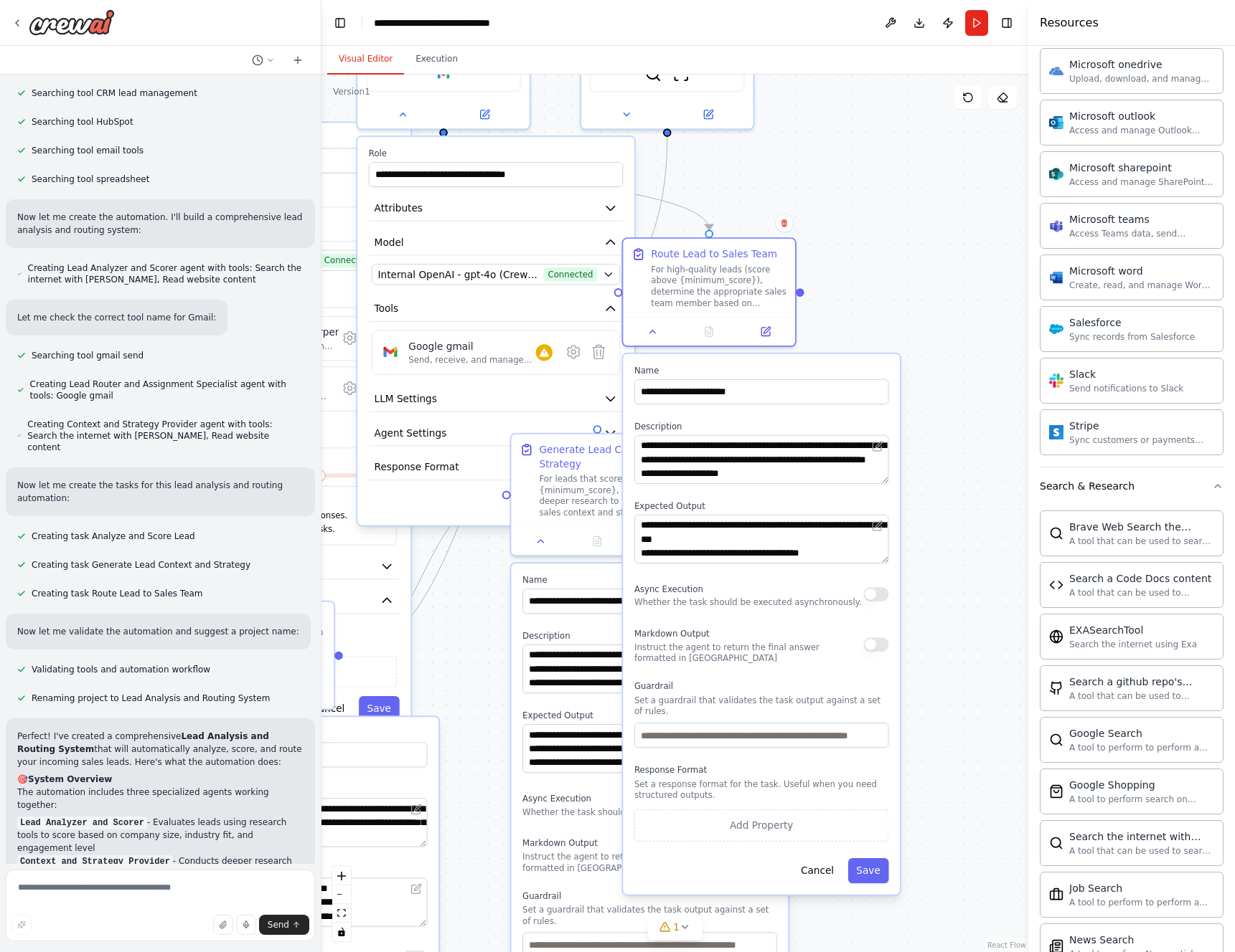
scroll to position [337, 0]
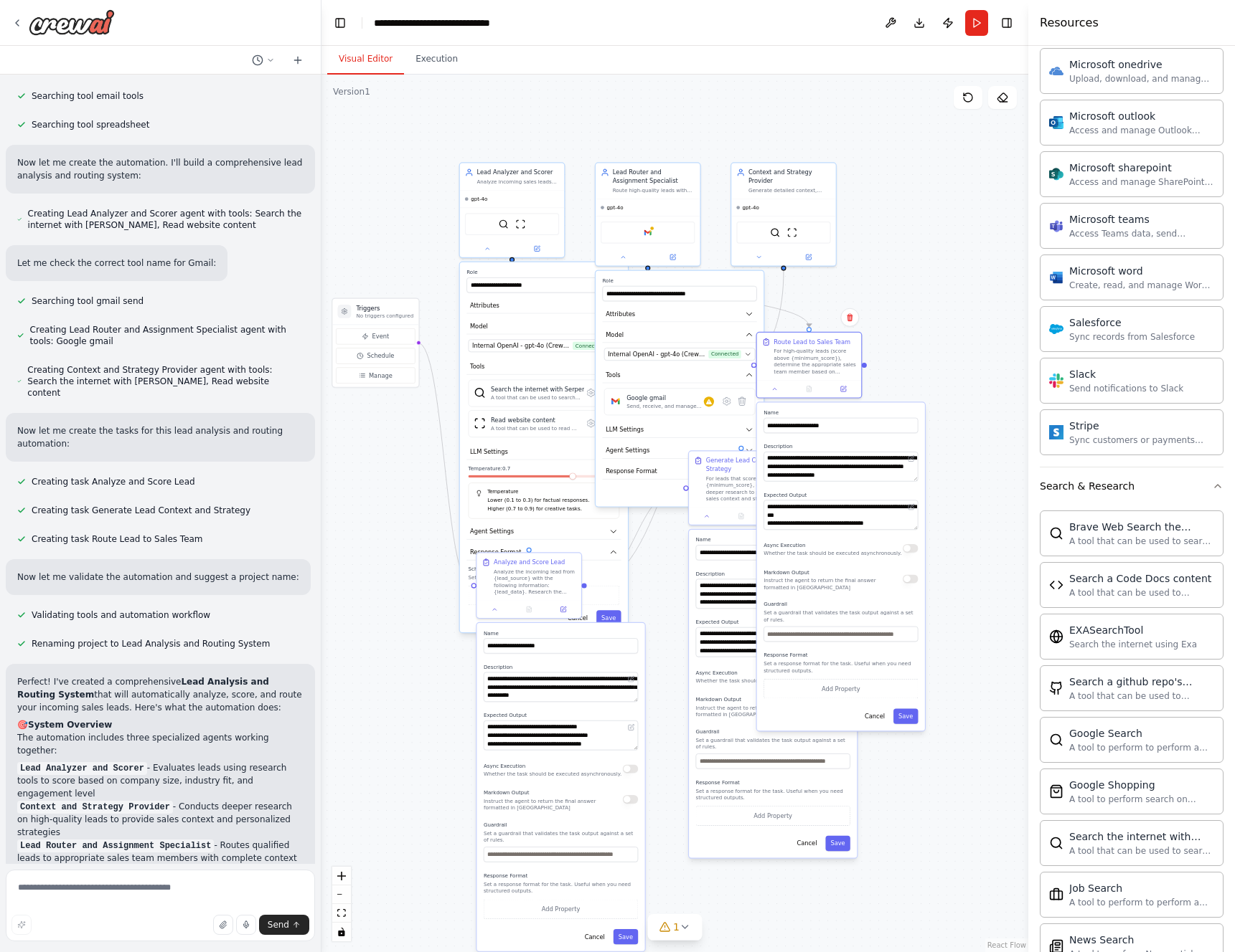
drag, startPoint x: 430, startPoint y: 542, endPoint x: 657, endPoint y: 547, distance: 227.1
click at [657, 547] on div ".deletable-edge-delete-btn { width: 20px; height: 20px; border: 0px solid #ffff…" at bounding box center [675, 513] width 707 height 878
click at [1123, 639] on div "Search the internet using Exa" at bounding box center [1133, 643] width 128 height 11
click at [1113, 645] on div "Search the internet using Exa" at bounding box center [1133, 643] width 128 height 11
click at [1109, 645] on div "Search the internet using Exa" at bounding box center [1133, 643] width 128 height 11
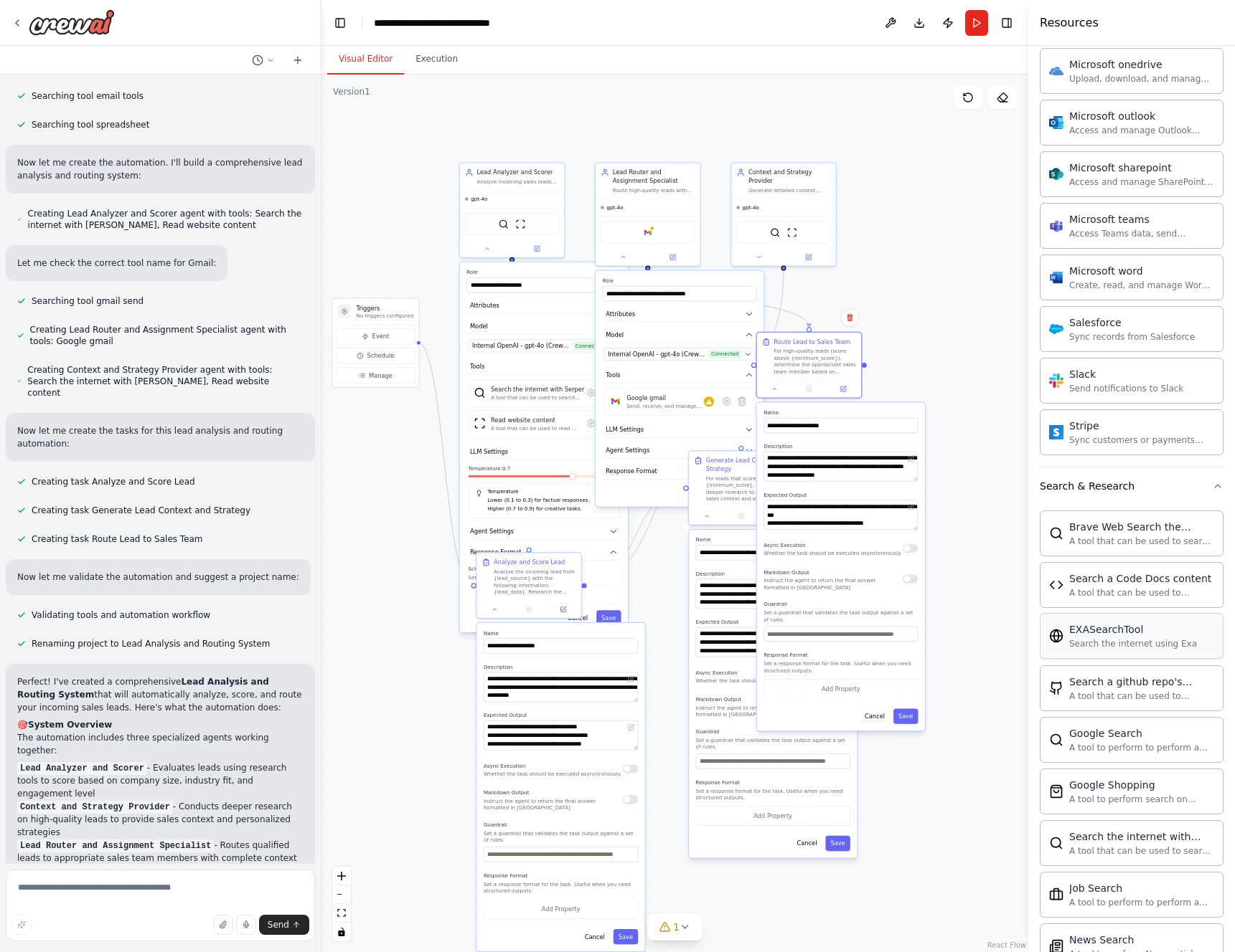
click at [1109, 645] on div "Search the internet using Exa" at bounding box center [1133, 643] width 128 height 11
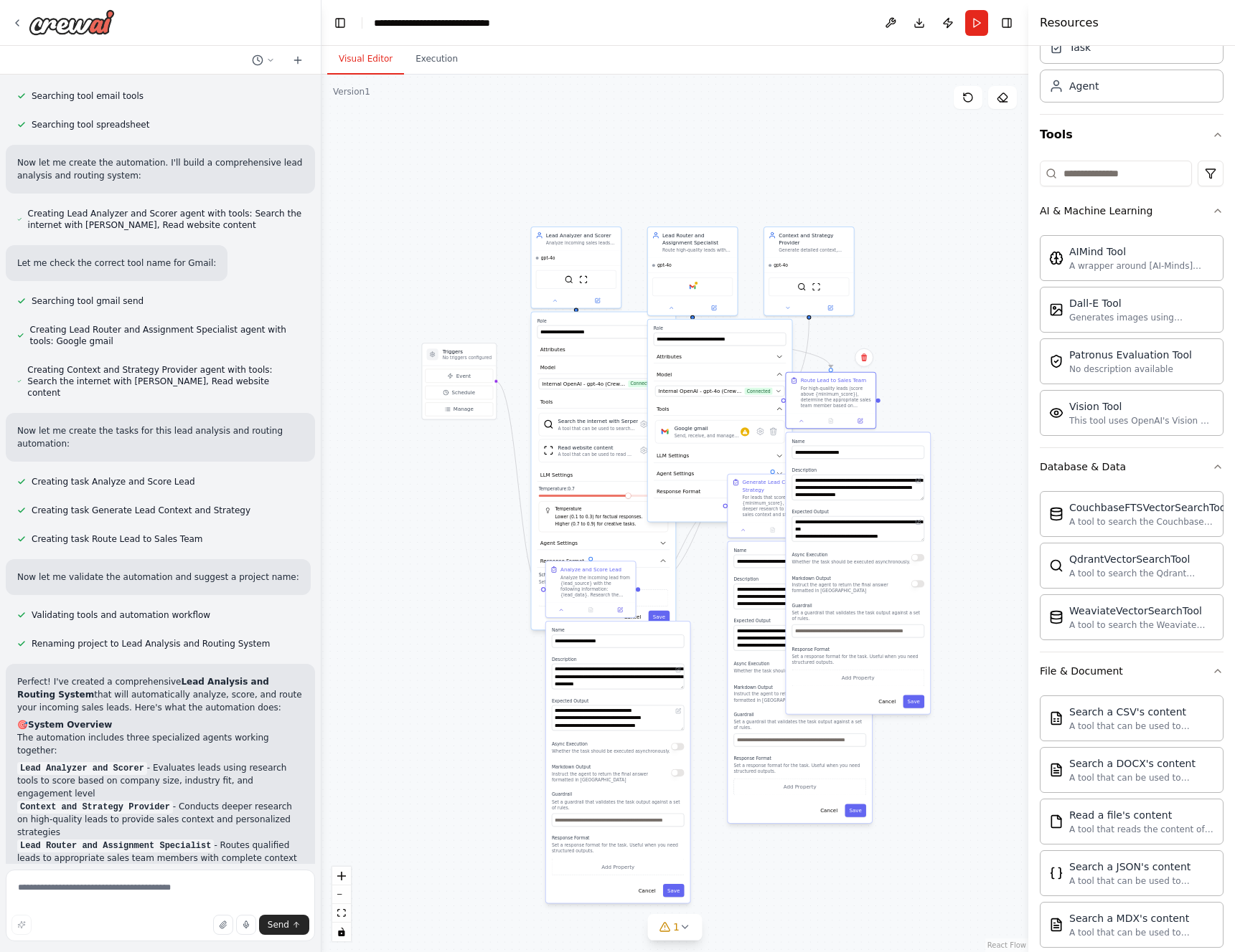
scroll to position [0, 0]
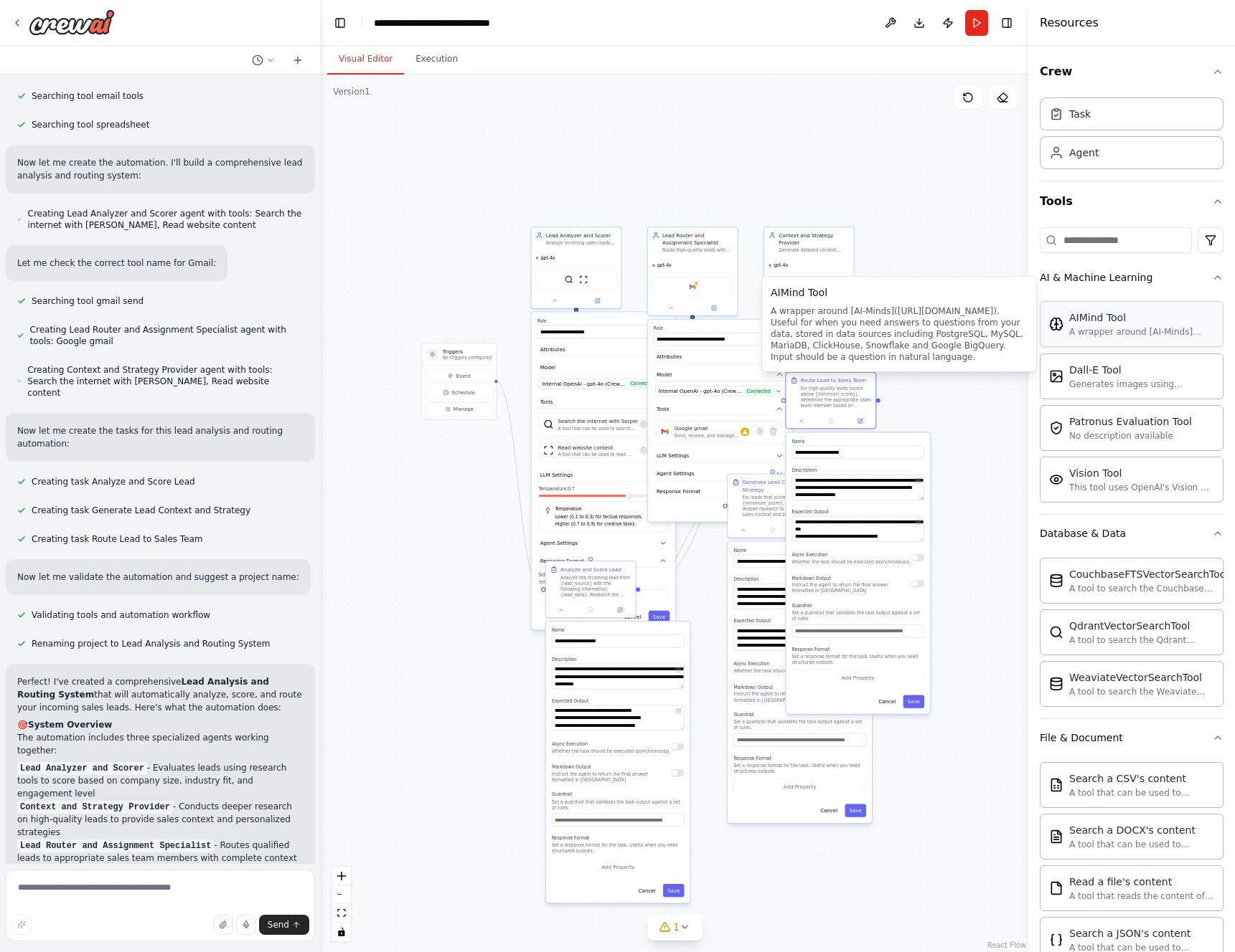
click at [1151, 323] on div "AIMind Tool" at bounding box center [1141, 317] width 145 height 14
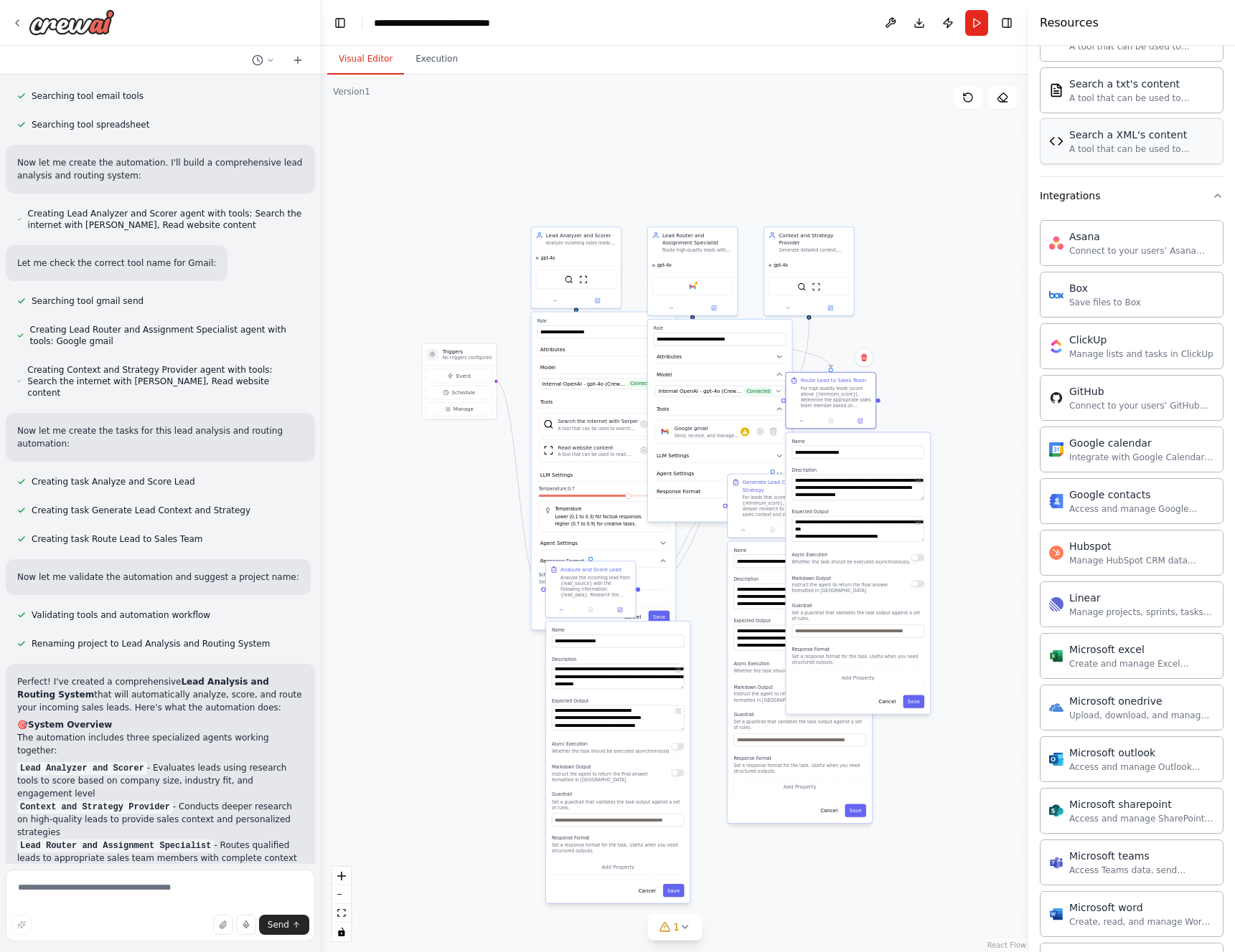
scroll to position [1009, 0]
click at [1128, 549] on div "Hubspot Manage HubSpot CRM data including contacts, deals, and companies." at bounding box center [1141, 547] width 145 height 27
click at [1092, 561] on div "Manage HubSpot CRM data including contacts, deals, and companies." at bounding box center [1141, 555] width 145 height 11
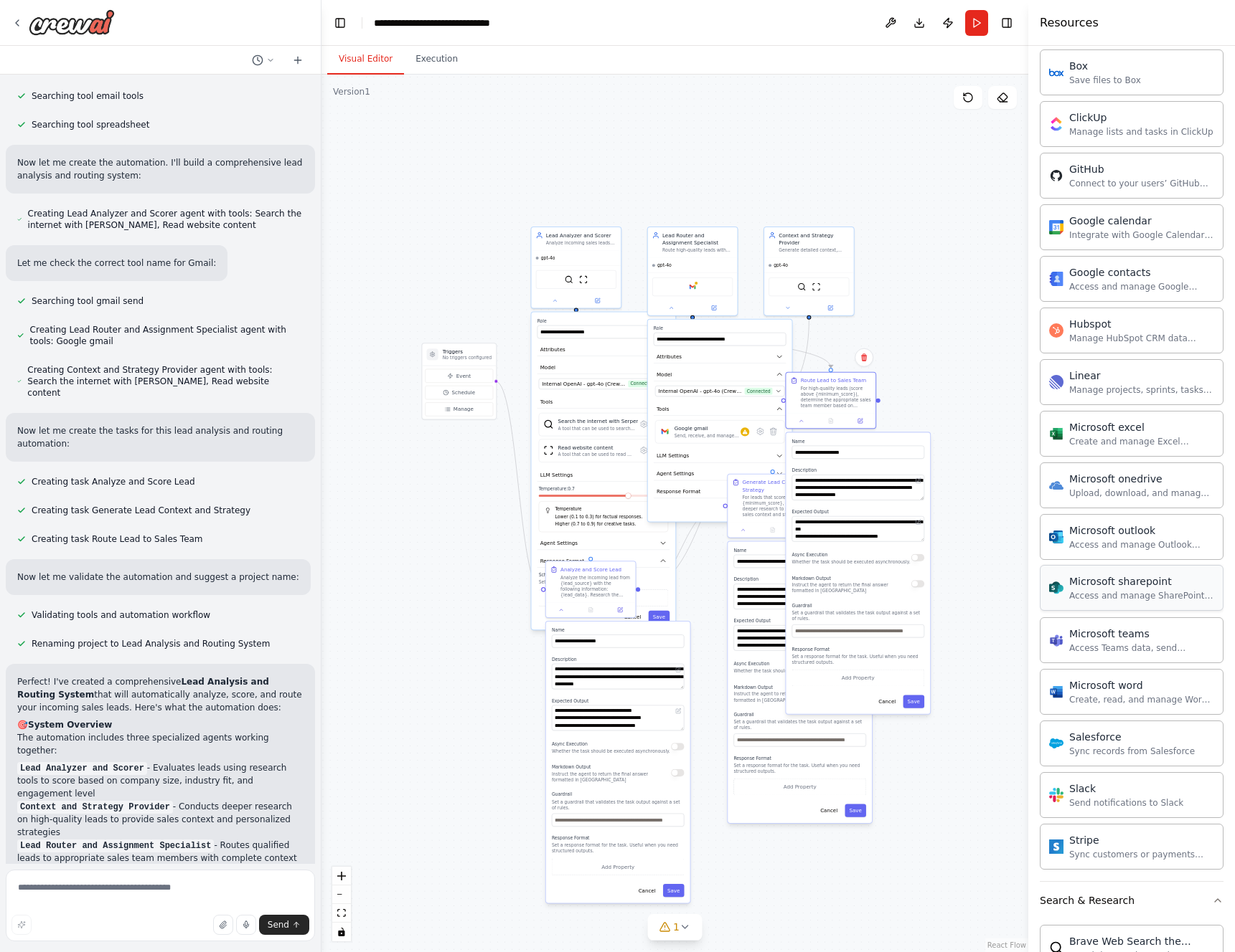
scroll to position [1268, 0]
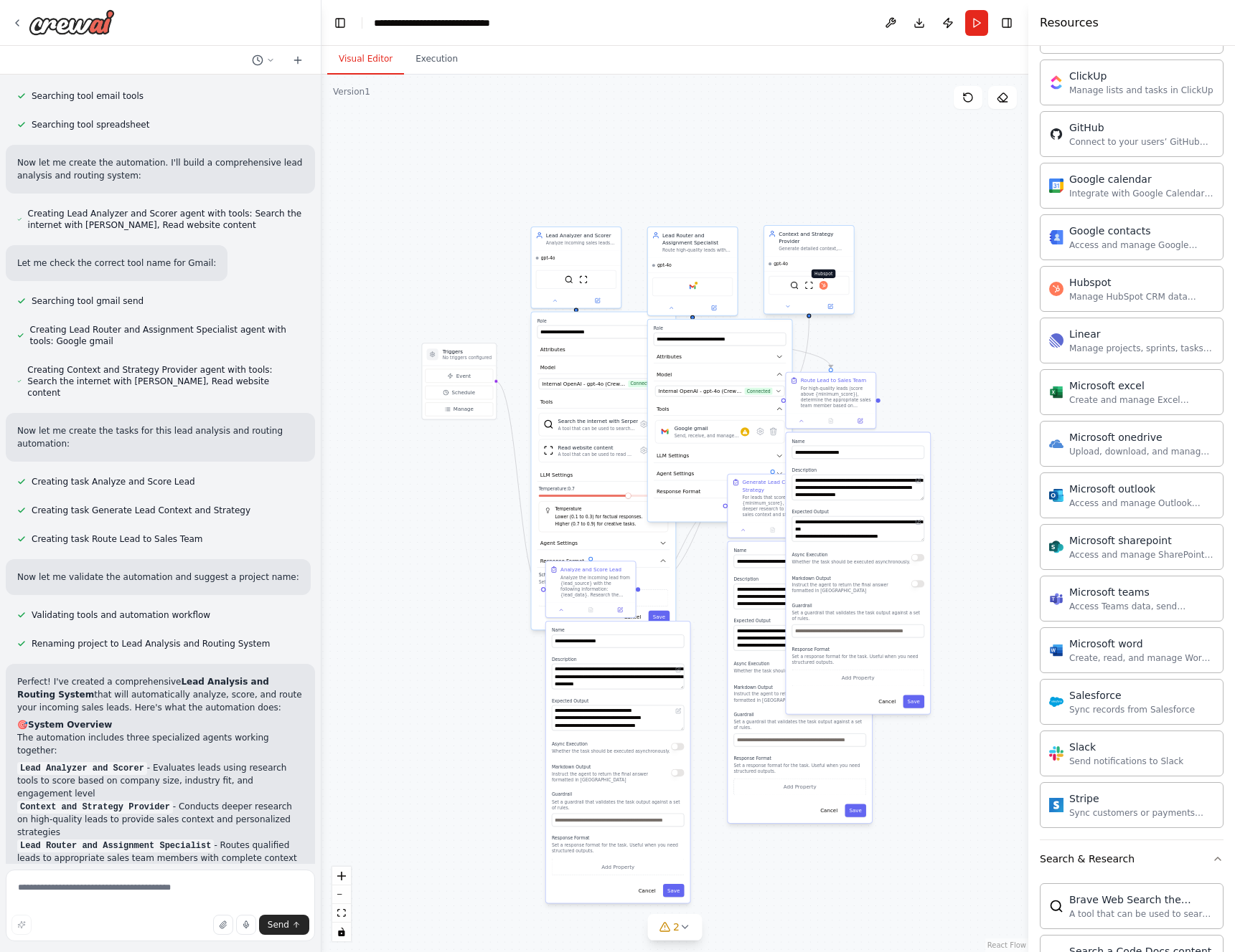
click at [824, 285] on img at bounding box center [824, 286] width 9 height 9
